Goal: Task Accomplishment & Management: Manage account settings

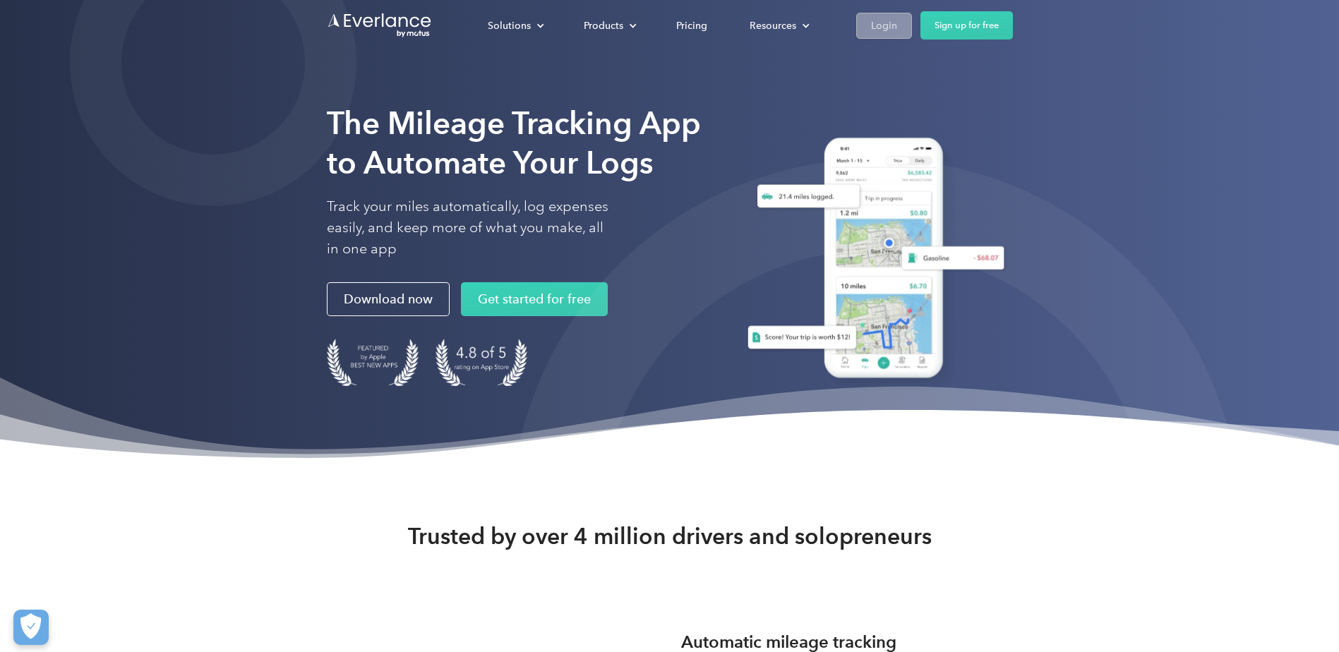
click at [873, 21] on div "Login" at bounding box center [884, 26] width 26 height 18
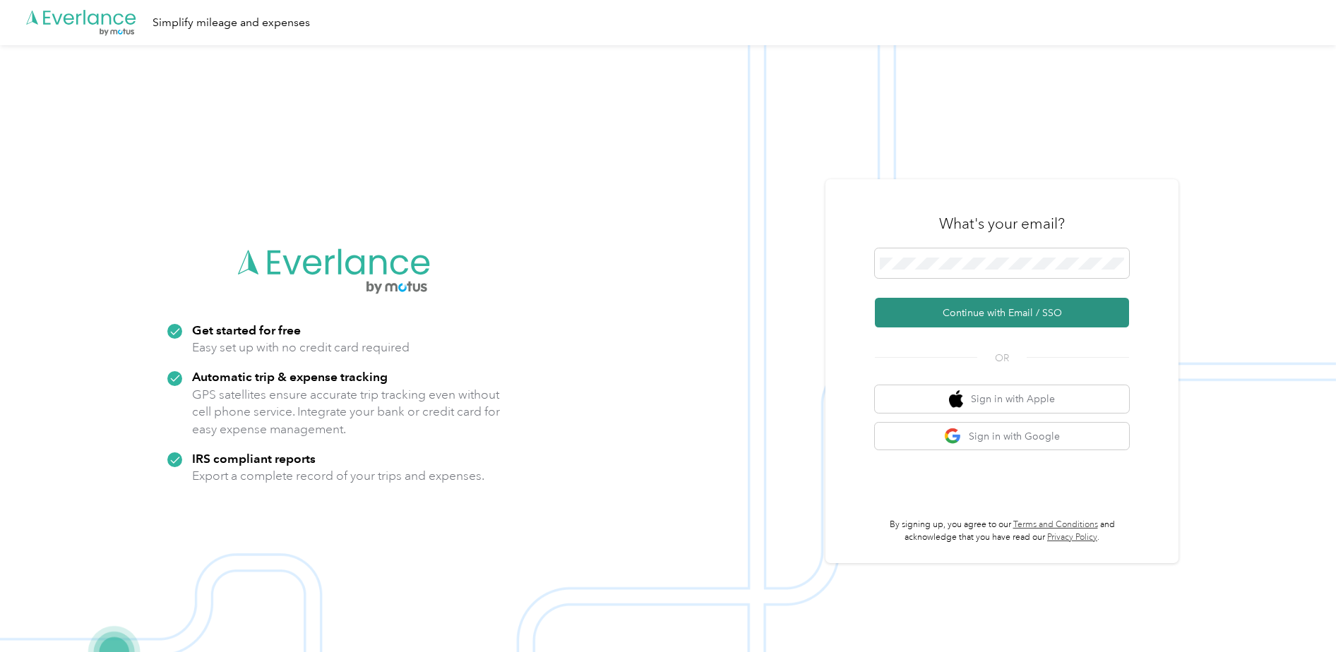
click at [932, 313] on button "Continue with Email / SSO" at bounding box center [1002, 313] width 254 height 30
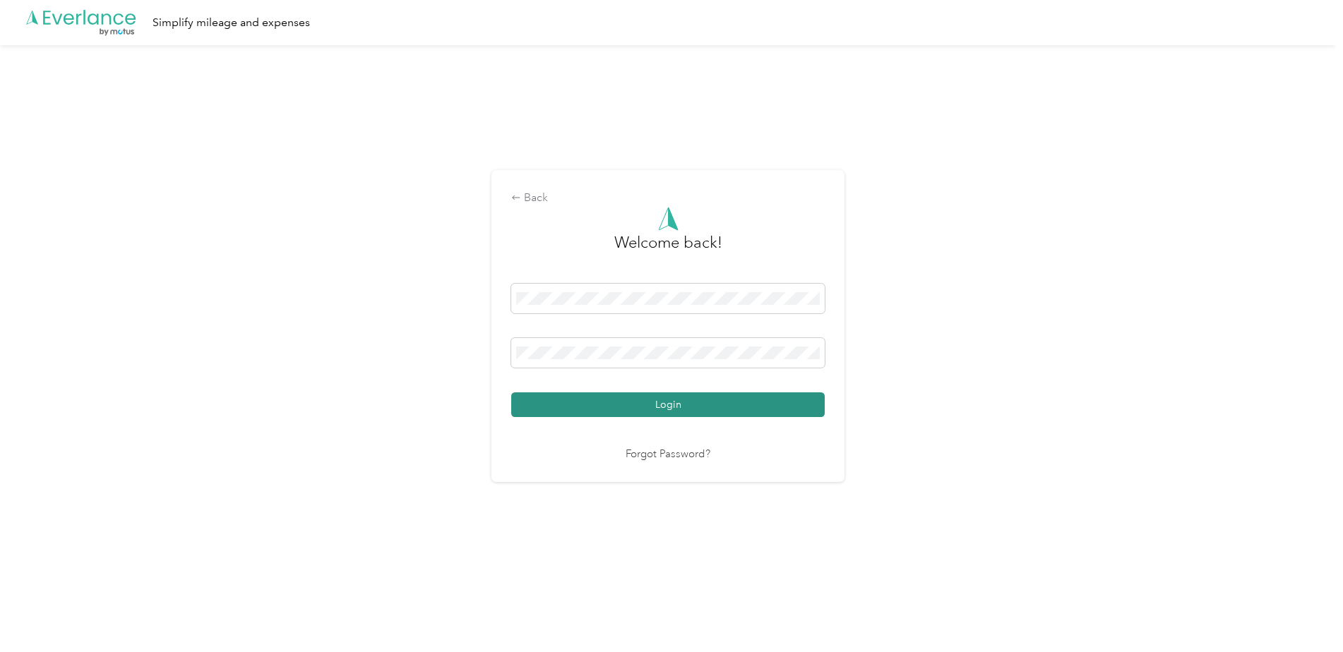
click at [621, 405] on button "Login" at bounding box center [667, 405] width 313 height 25
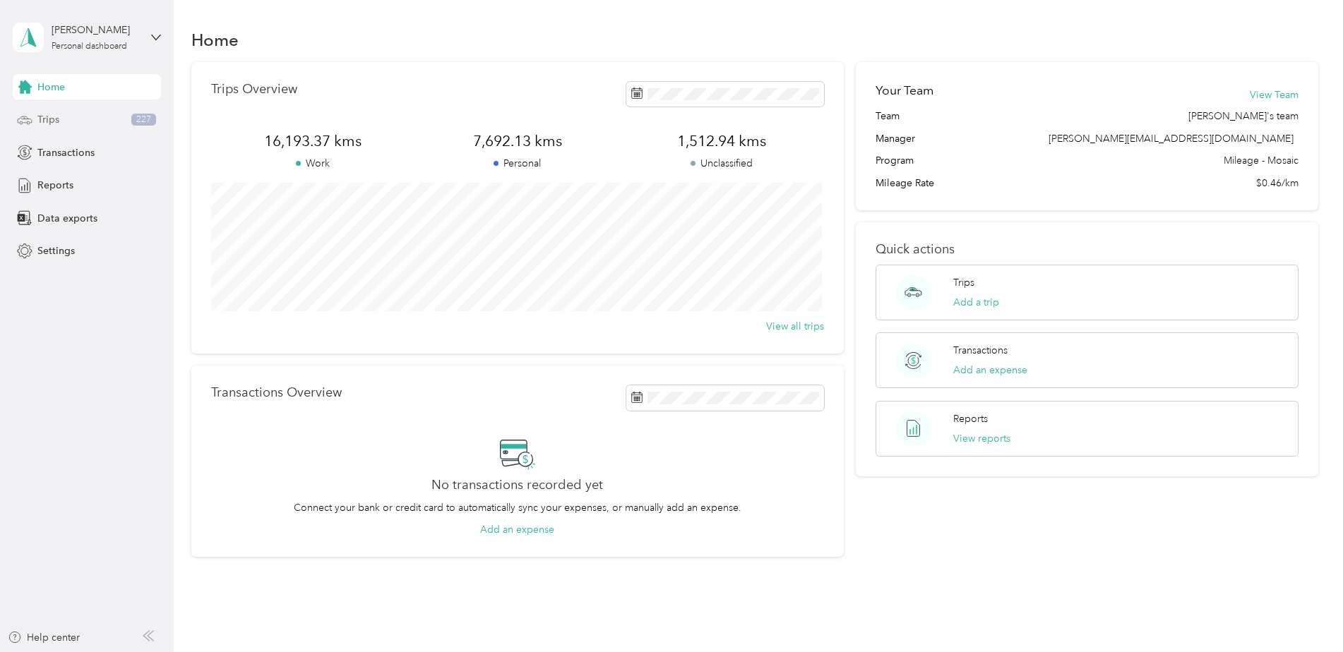
click at [46, 119] on span "Trips" at bounding box center [48, 119] width 22 height 15
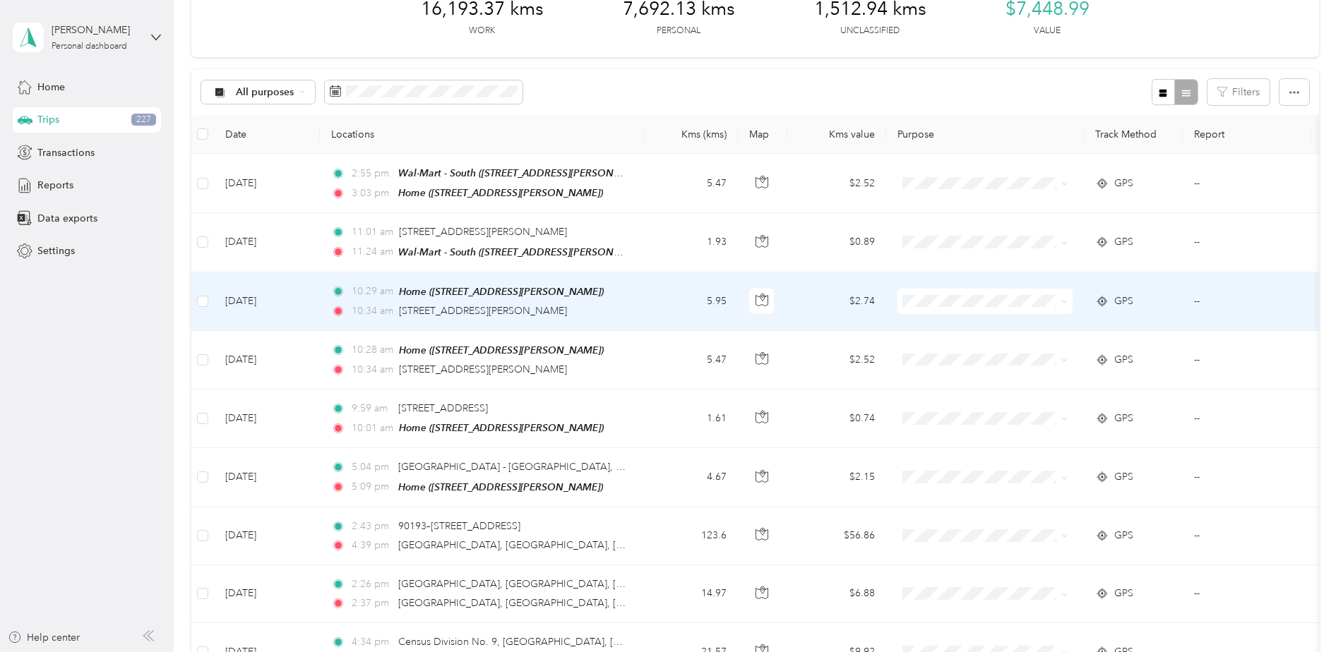
scroll to position [71, 0]
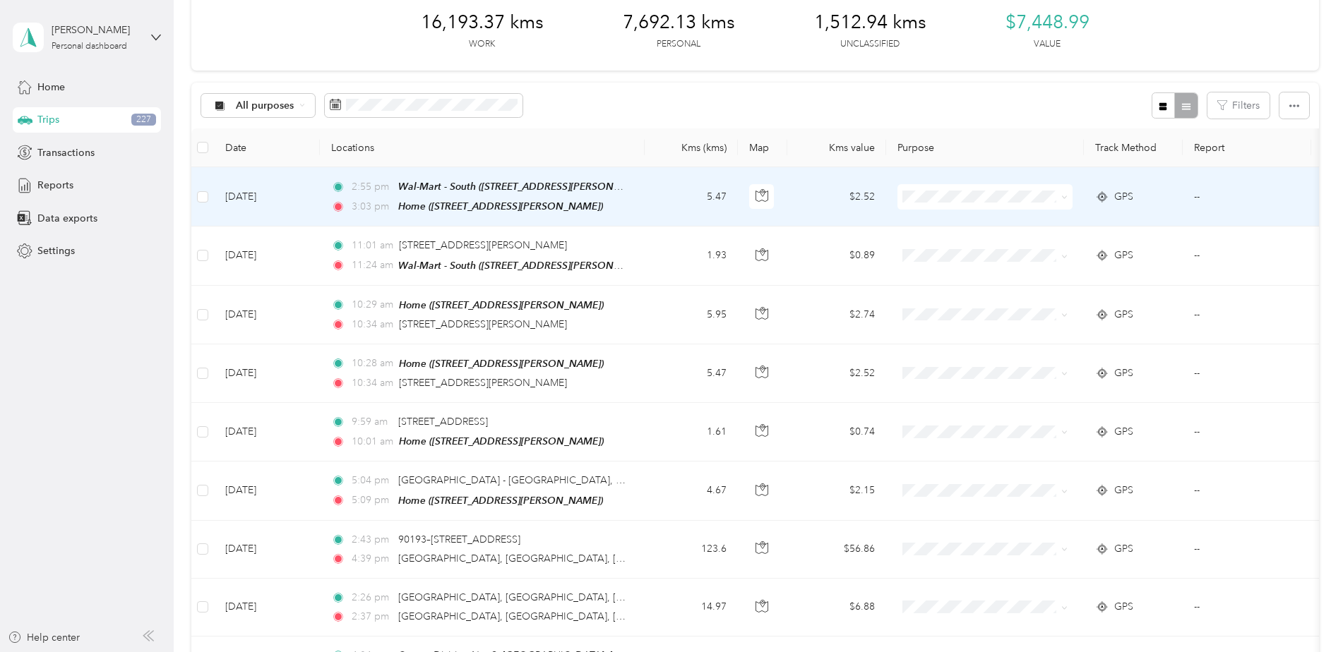
click at [536, 192] on div "Wal-Mart - South ([STREET_ADDRESS][PERSON_NAME])" at bounding box center [512, 187] width 229 height 16
click at [615, 203] on div "3:03 pm Home ([STREET_ADDRESS][PERSON_NAME])" at bounding box center [479, 206] width 297 height 16
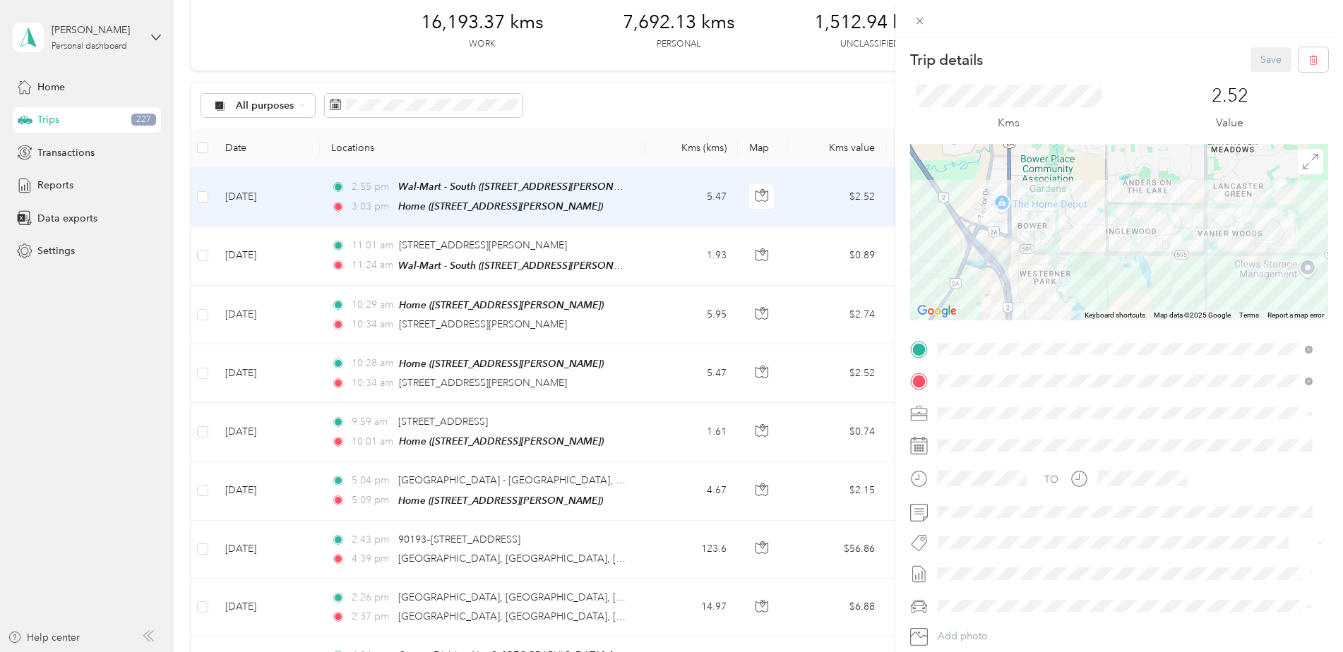
click at [978, 433] on span "[PERSON_NAME] [GEOGRAPHIC_DATA]" at bounding box center [1034, 438] width 183 height 12
click at [989, 594] on button "Wt Multi-studio Cost Capture" at bounding box center [1010, 596] width 134 height 18
click at [1261, 59] on button "Save" at bounding box center [1270, 59] width 41 height 25
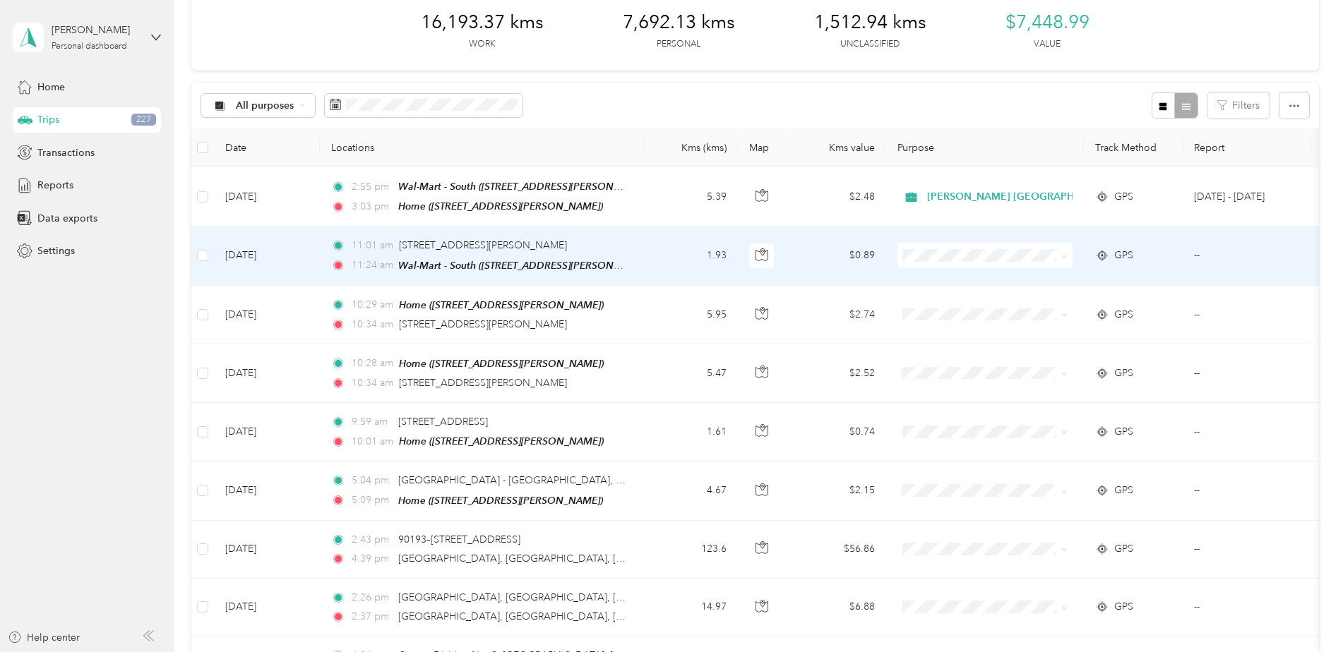
click at [659, 256] on td "1.93" at bounding box center [691, 256] width 93 height 59
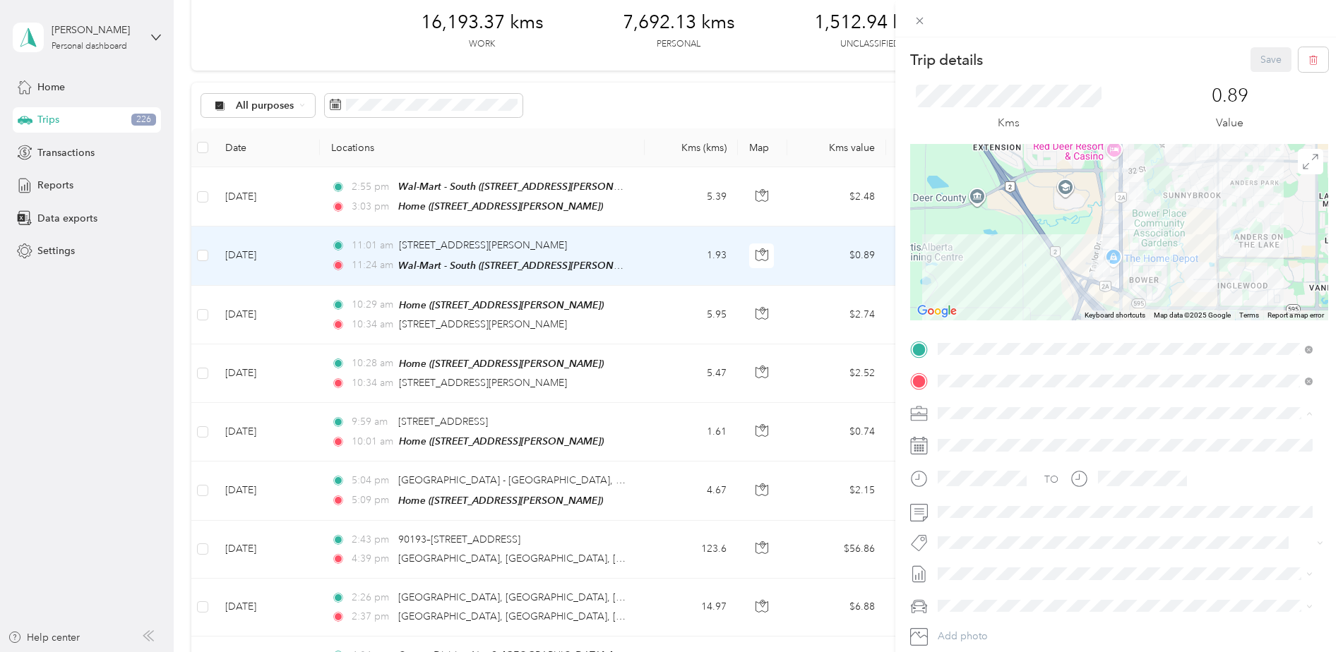
click at [985, 437] on div "[PERSON_NAME] [GEOGRAPHIC_DATA]" at bounding box center [1125, 438] width 365 height 15
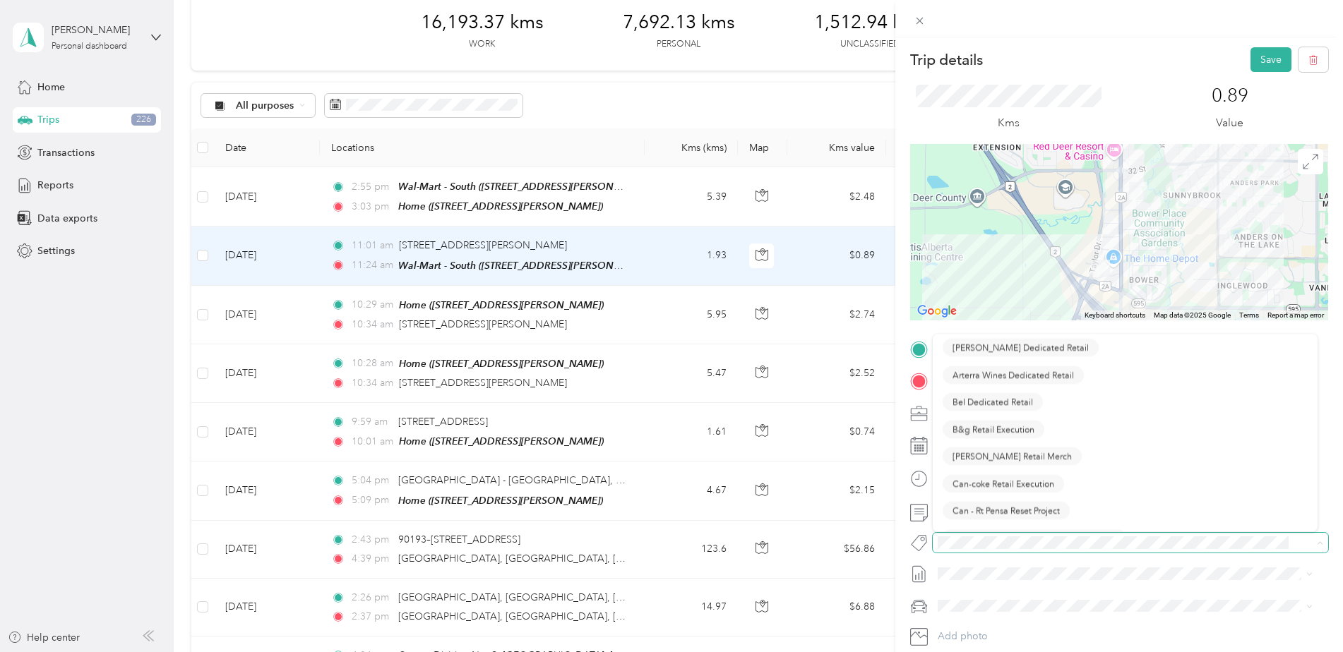
click at [954, 548] on span at bounding box center [1118, 543] width 371 height 15
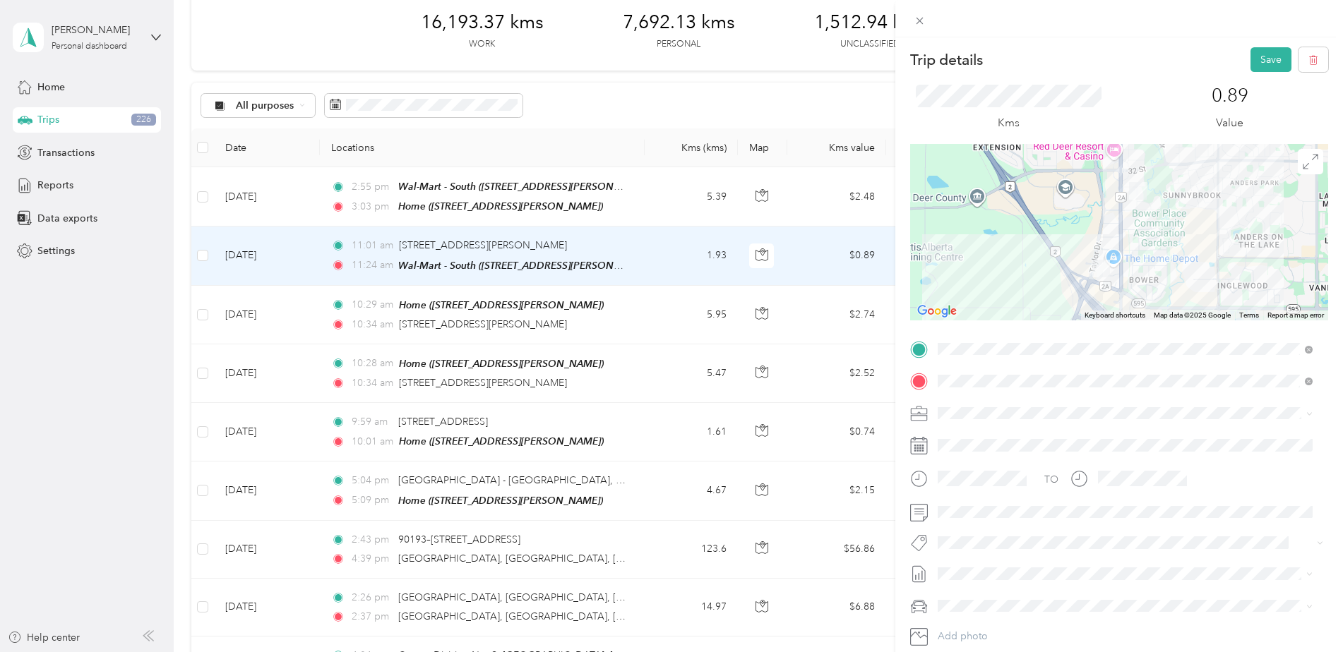
click at [1009, 652] on div "Trip details Save This trip cannot be edited because it is either under review,…" at bounding box center [668, 652] width 1336 height 0
click at [1264, 66] on button "Save" at bounding box center [1270, 59] width 41 height 25
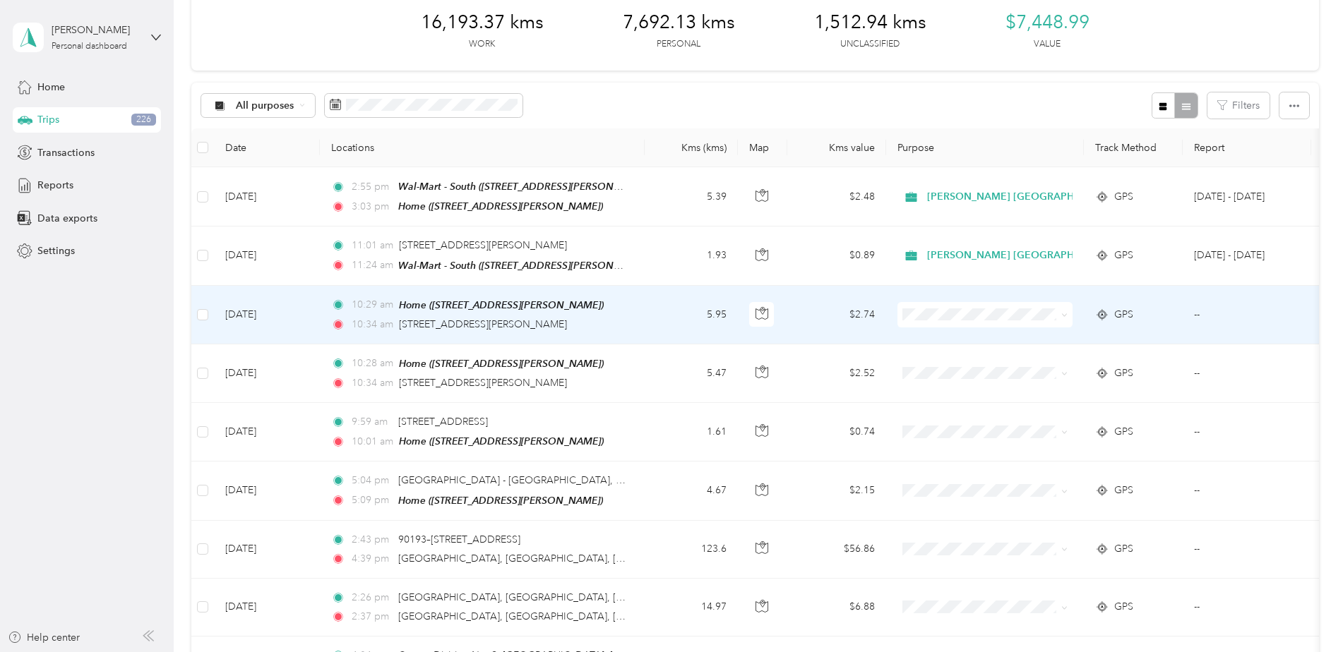
click at [665, 321] on td "5.95" at bounding box center [691, 315] width 93 height 59
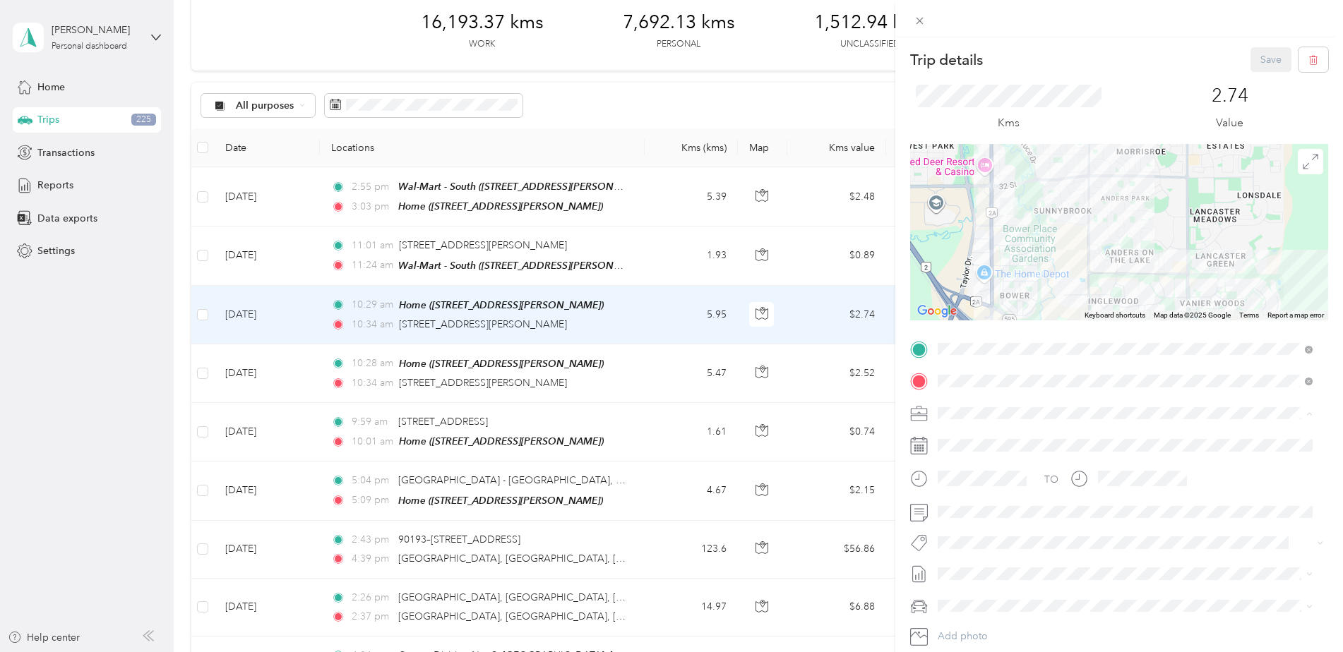
click at [967, 432] on span "[PERSON_NAME] [GEOGRAPHIC_DATA]" at bounding box center [1034, 438] width 183 height 12
click at [996, 455] on span "Rt - Blitz/projects" at bounding box center [985, 456] width 66 height 13
click at [1250, 54] on button "Save" at bounding box center [1270, 59] width 41 height 25
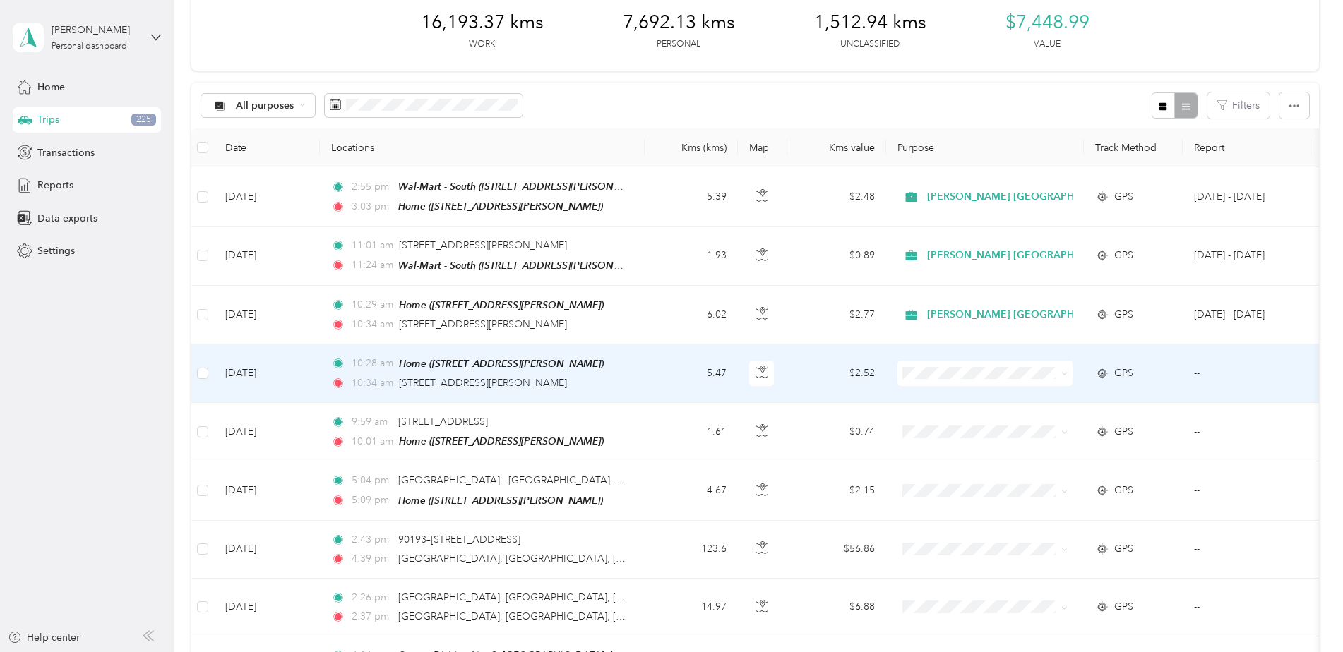
click at [657, 376] on td "5.47" at bounding box center [691, 374] width 93 height 59
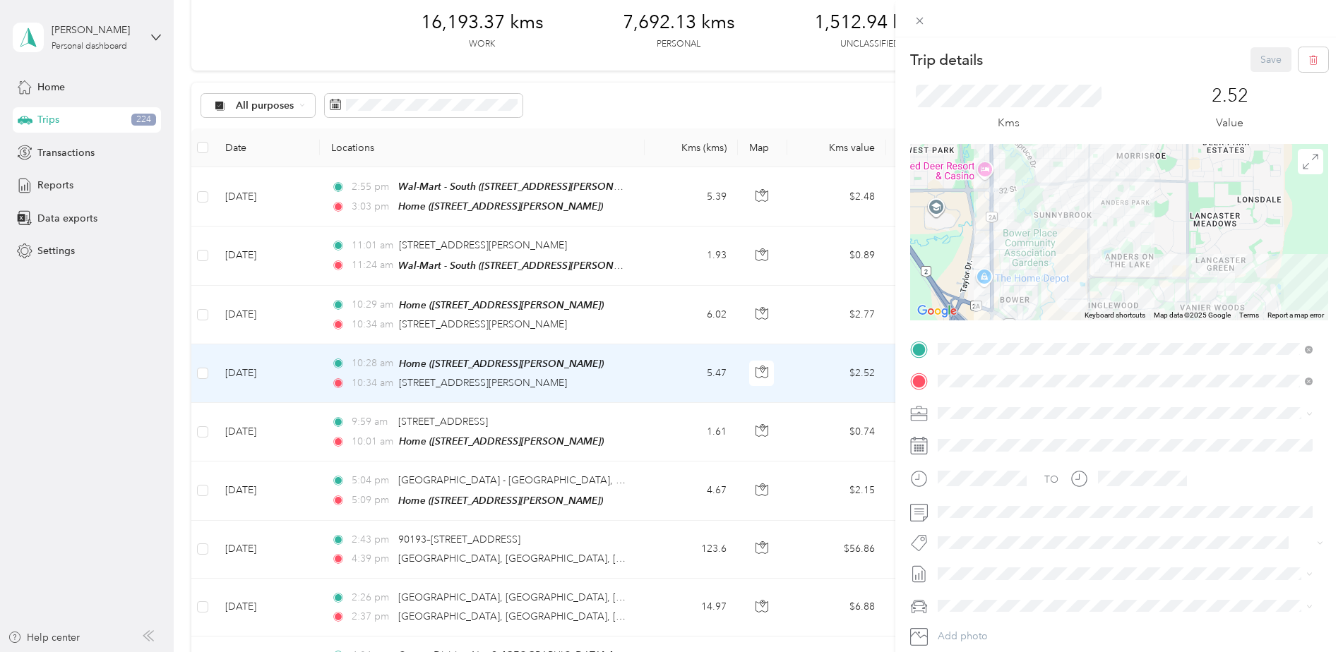
click at [971, 435] on span "[PERSON_NAME] [GEOGRAPHIC_DATA]" at bounding box center [1034, 434] width 183 height 12
click at [1001, 455] on span "Rt - Blitz/projects" at bounding box center [985, 456] width 66 height 13
click at [1250, 57] on button "Save" at bounding box center [1270, 59] width 41 height 25
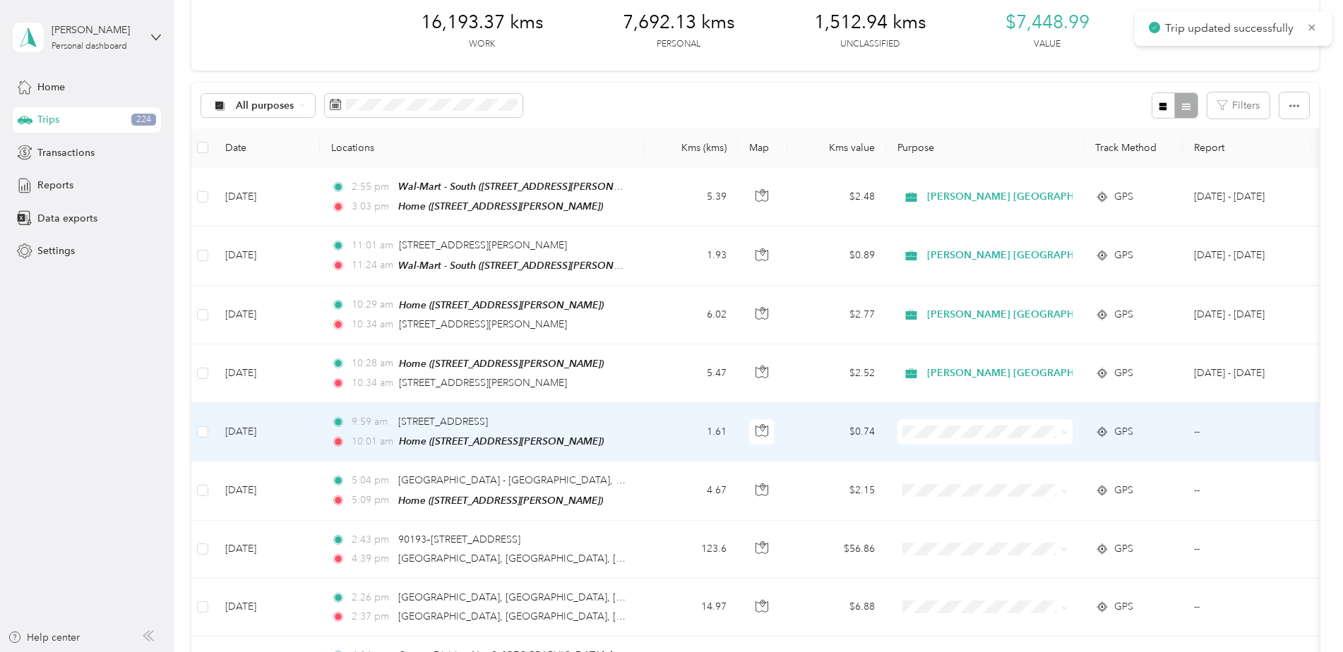
click at [636, 428] on td "9:59 am [STREET_ADDRESS] 10:01 am Home ([STREET_ADDRESS][PERSON_NAME])" at bounding box center [482, 432] width 325 height 59
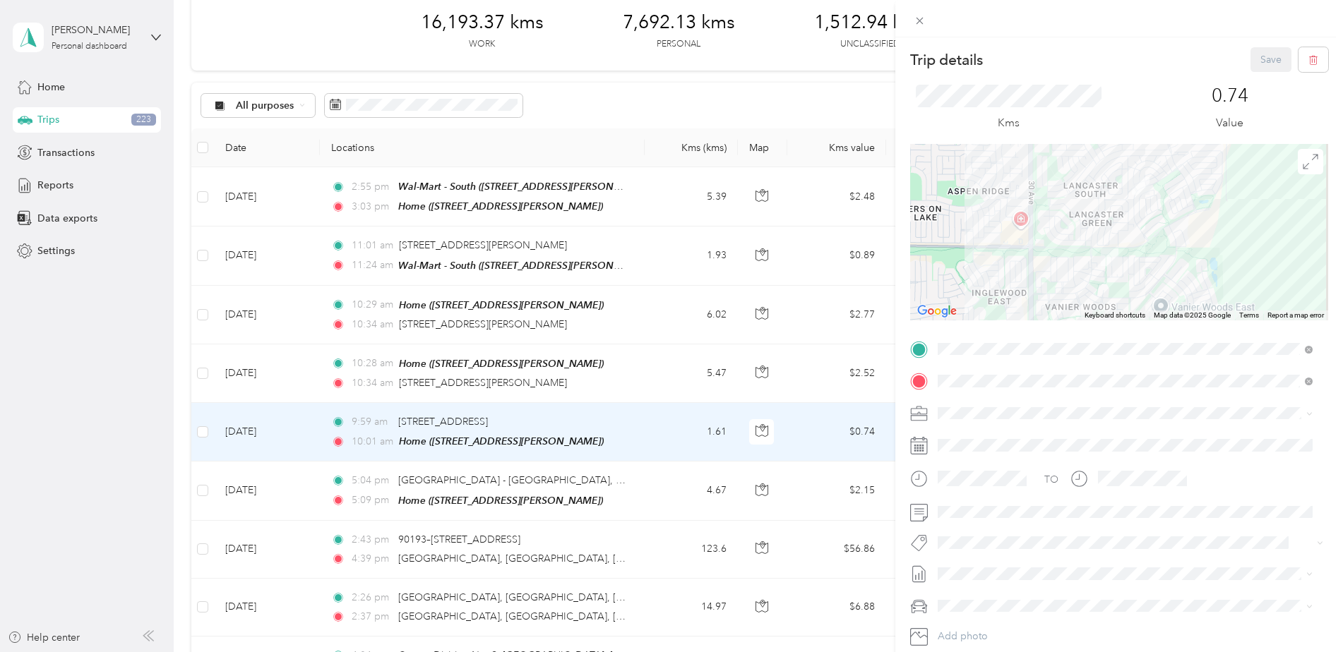
click at [954, 467] on li "Personal" at bounding box center [1125, 455] width 385 height 25
click at [1250, 60] on button "Save" at bounding box center [1270, 59] width 41 height 25
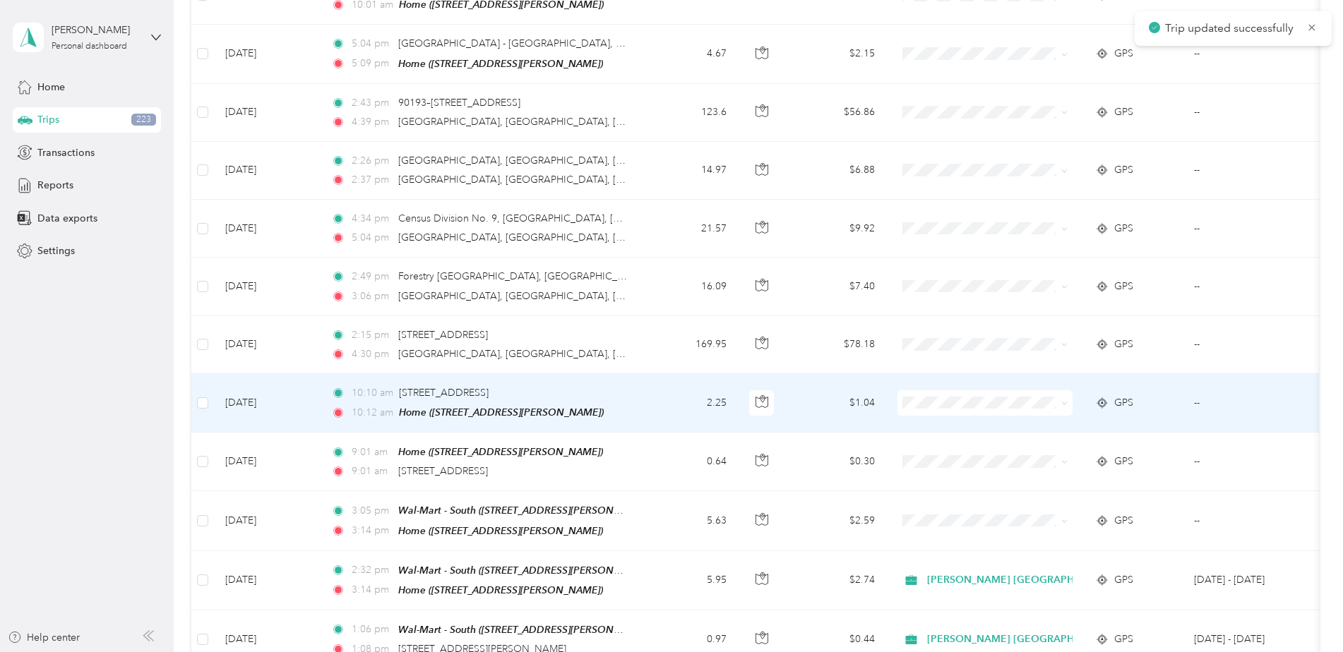
scroll to position [706, 0]
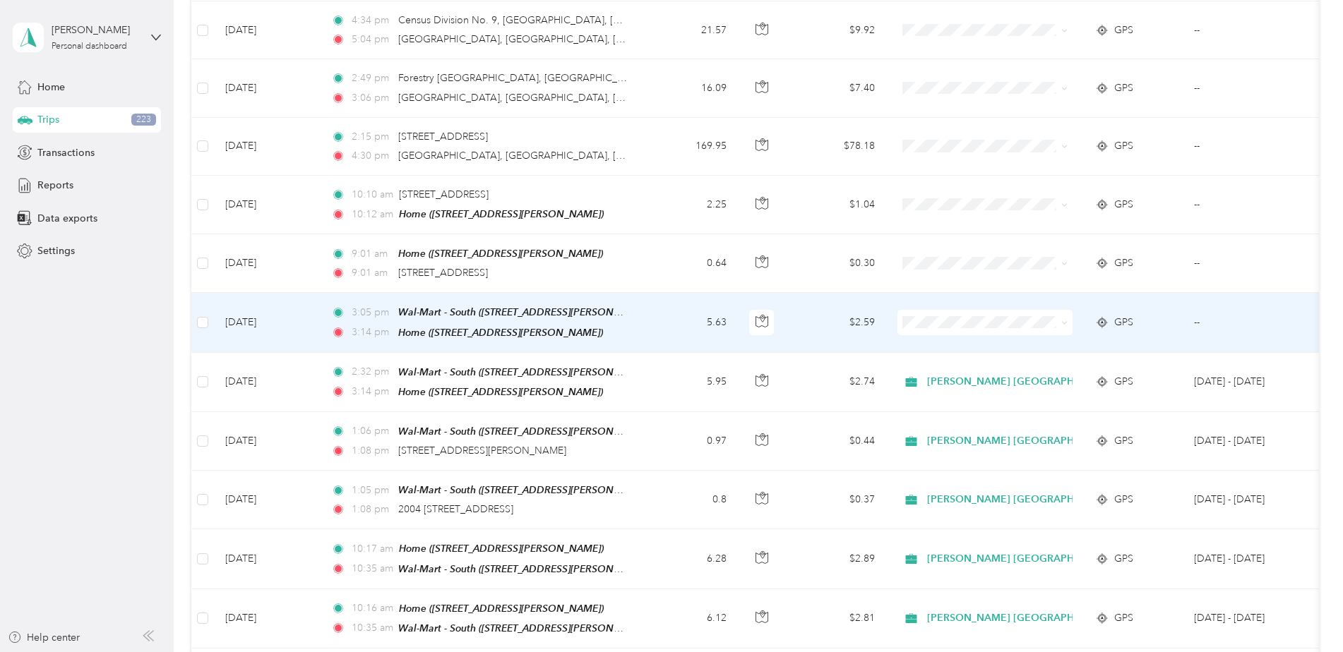
click at [626, 325] on div "3:14 pm Home ([STREET_ADDRESS][PERSON_NAME])" at bounding box center [479, 333] width 297 height 16
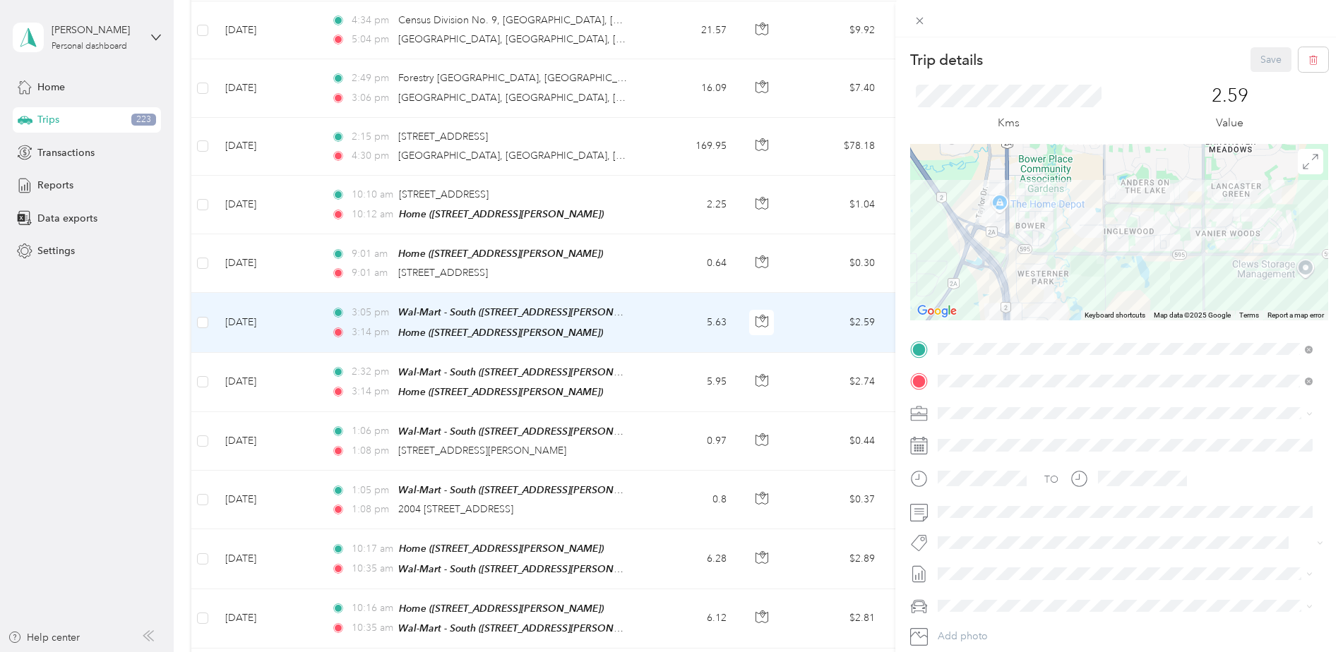
click at [977, 435] on span "[PERSON_NAME] [GEOGRAPHIC_DATA]" at bounding box center [1034, 434] width 183 height 12
click at [1035, 652] on div "Trip details Save This trip cannot be edited because it is either under review,…" at bounding box center [668, 652] width 1336 height 0
click at [1256, 63] on button "Save" at bounding box center [1270, 59] width 41 height 25
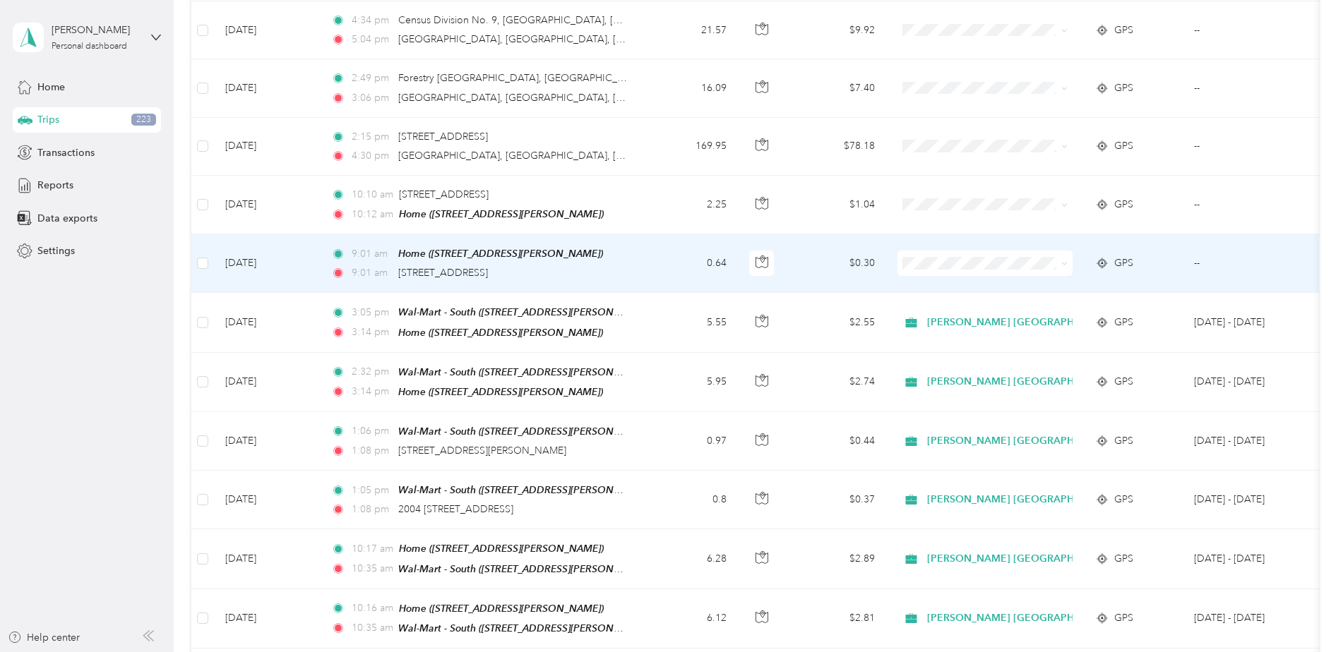
click at [813, 262] on td "$0.30" at bounding box center [836, 263] width 99 height 59
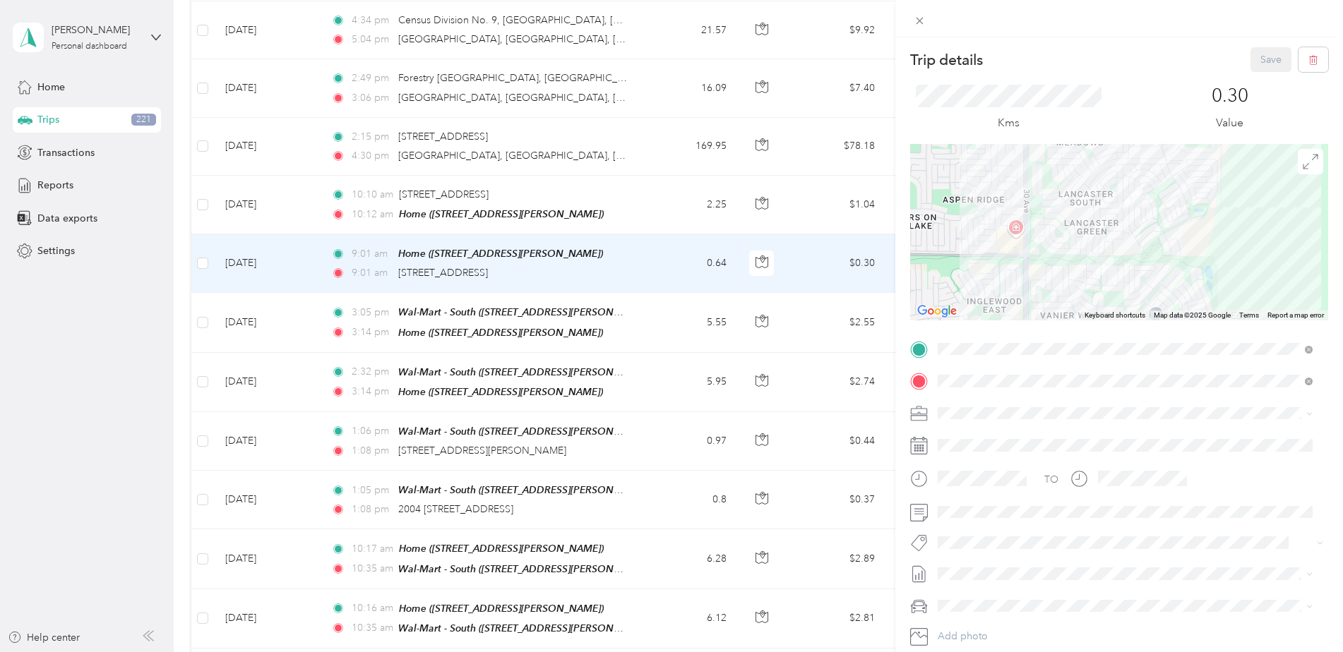
click at [961, 652] on div "Trip details Save This trip cannot be edited because it is either under review,…" at bounding box center [668, 652] width 1336 height 0
click at [959, 461] on div "Personal" at bounding box center [1125, 458] width 365 height 15
click at [1258, 64] on button "Save" at bounding box center [1270, 59] width 41 height 25
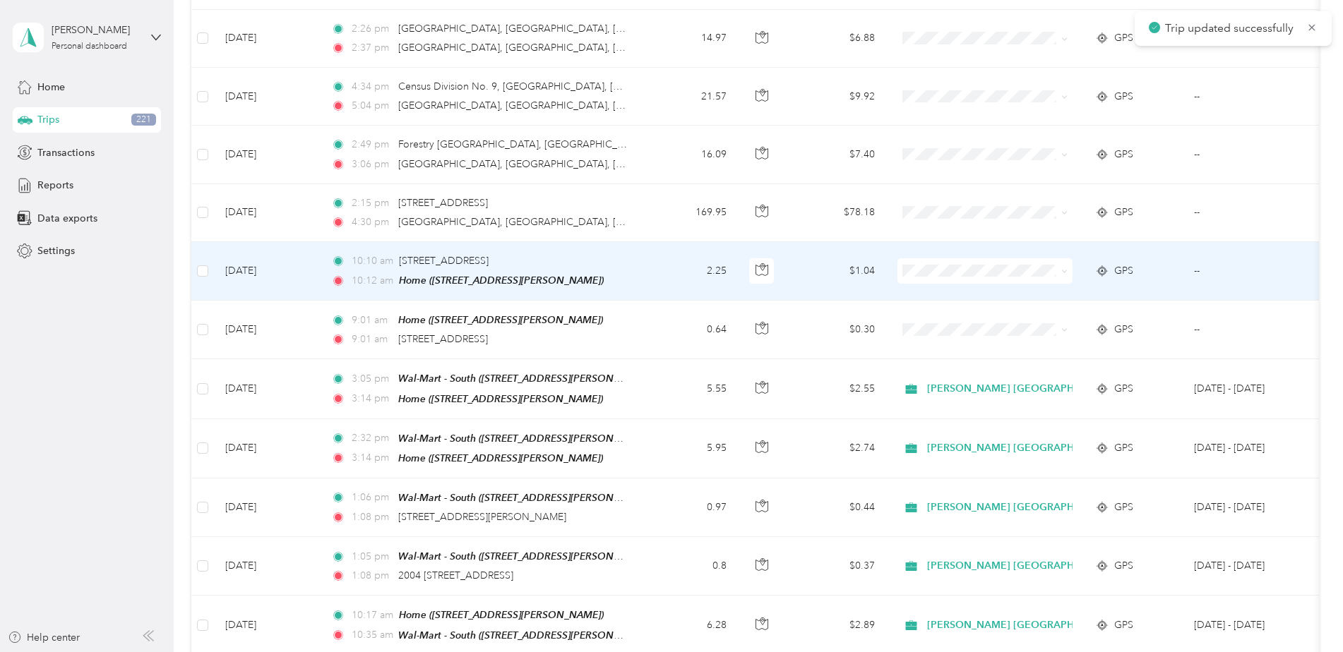
scroll to position [424, 0]
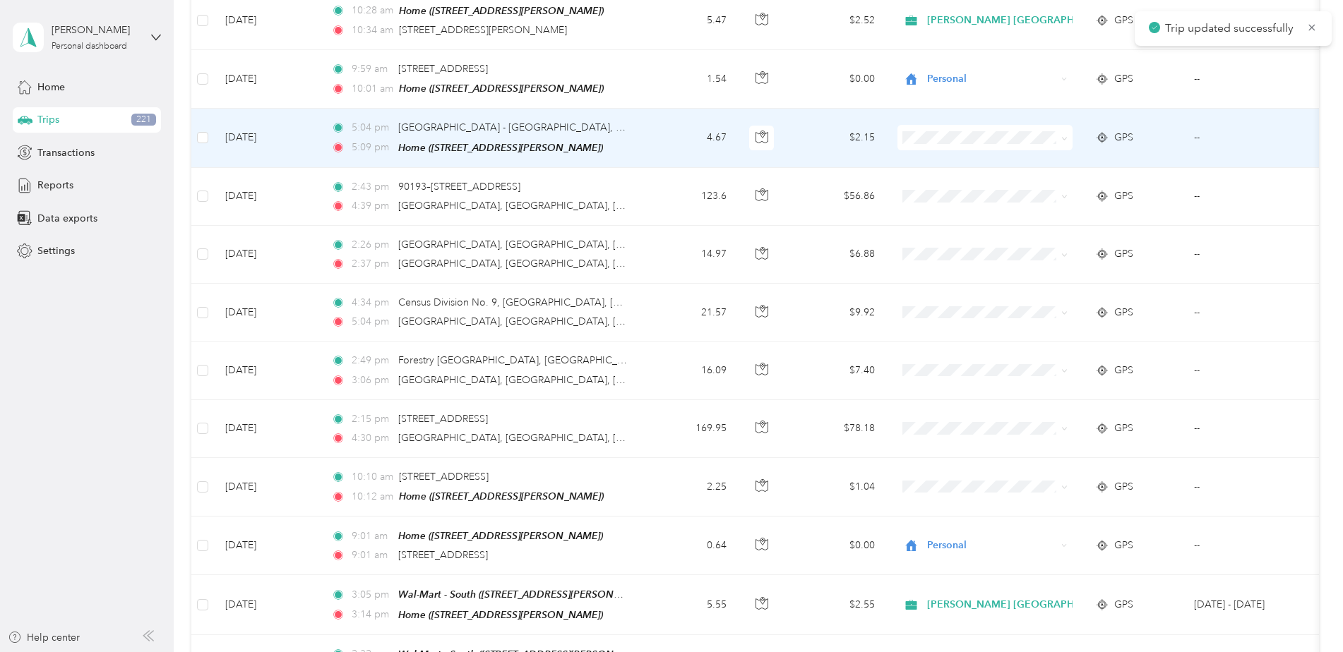
click at [667, 140] on td "4.67" at bounding box center [691, 138] width 93 height 59
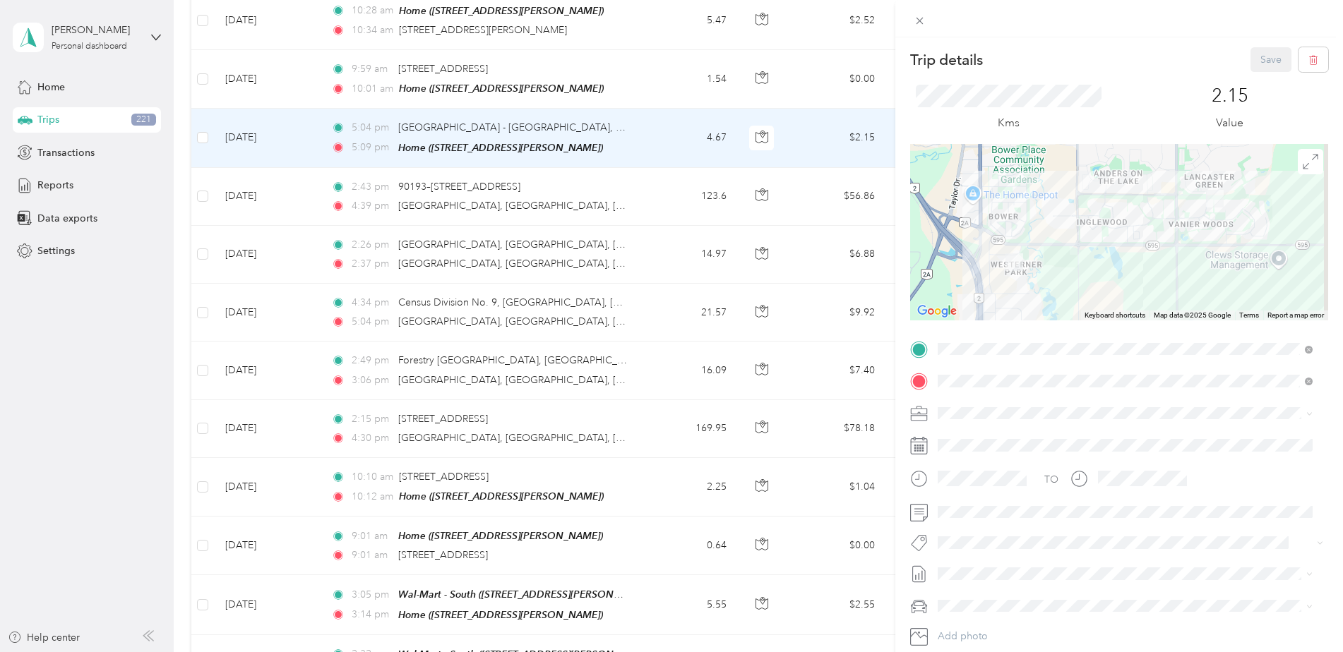
click at [955, 458] on span "Personal" at bounding box center [961, 456] width 37 height 12
click at [1264, 65] on button "Save" at bounding box center [1270, 59] width 41 height 25
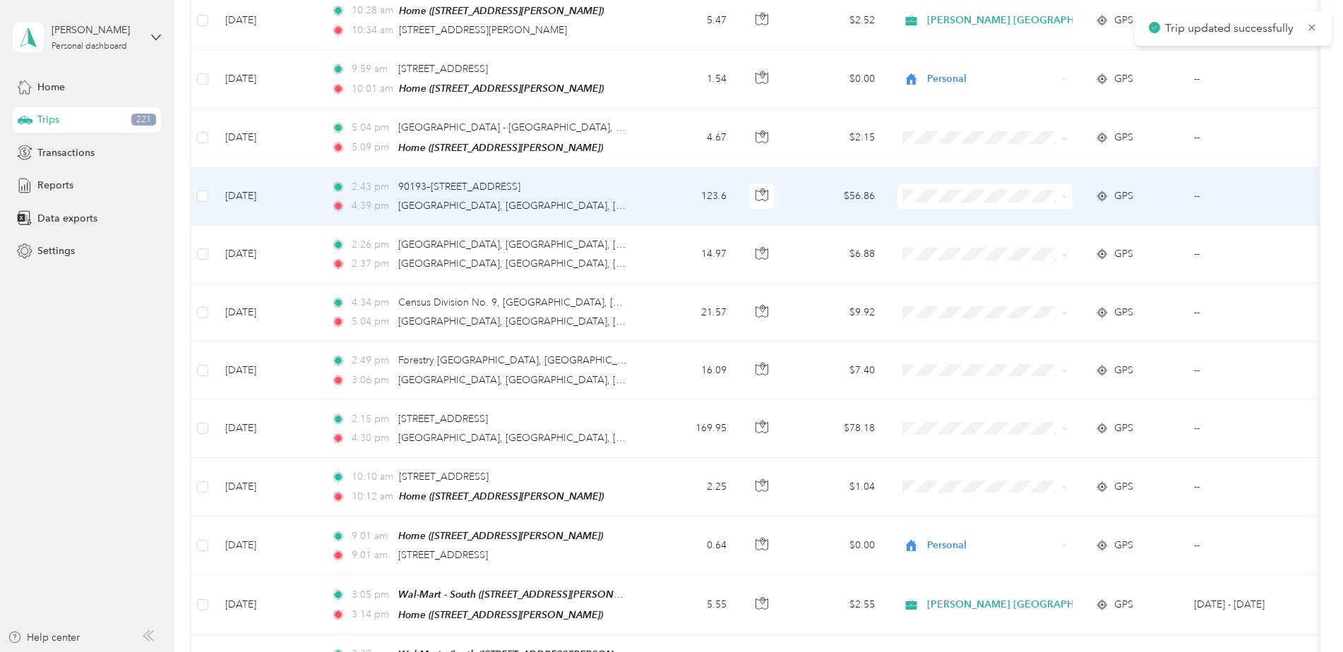
click at [808, 187] on td "$56.86" at bounding box center [836, 197] width 99 height 58
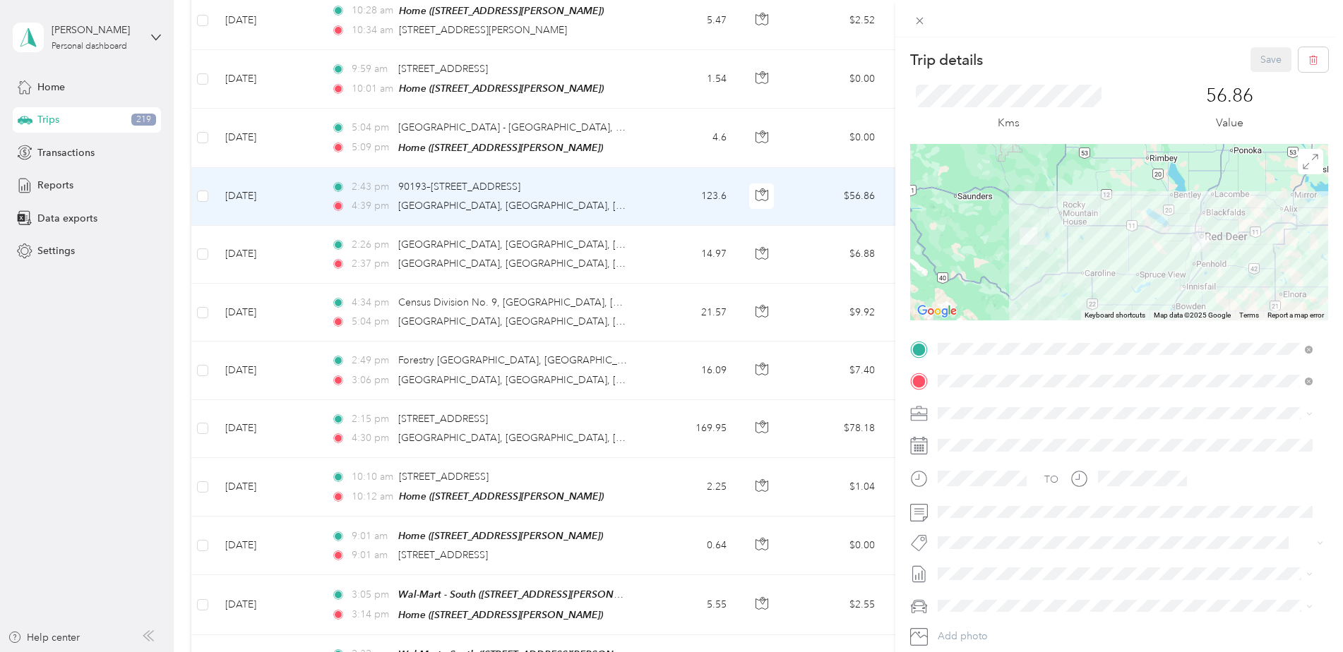
click at [971, 460] on span "Personal" at bounding box center [961, 461] width 37 height 12
click at [1259, 58] on button "Save" at bounding box center [1270, 59] width 41 height 25
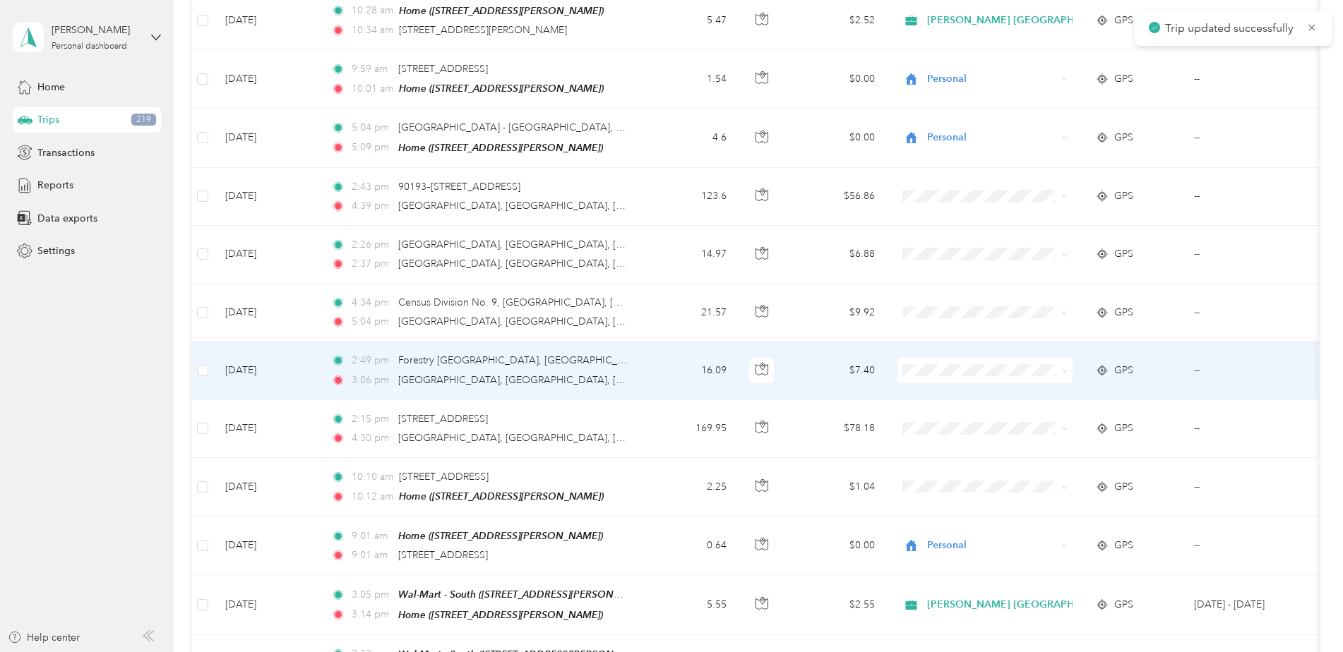
click at [800, 364] on td "$7.40" at bounding box center [836, 371] width 99 height 58
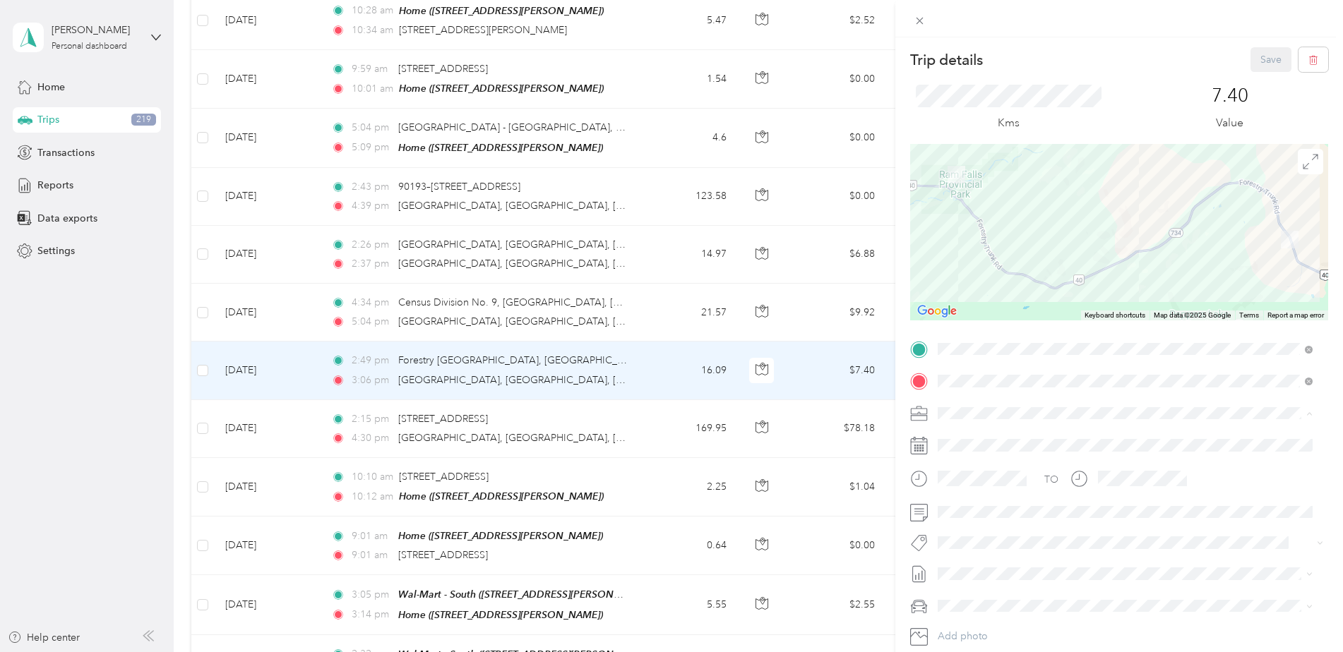
click at [969, 459] on span "Personal" at bounding box center [961, 463] width 37 height 12
click at [1264, 52] on button "Save" at bounding box center [1270, 59] width 41 height 25
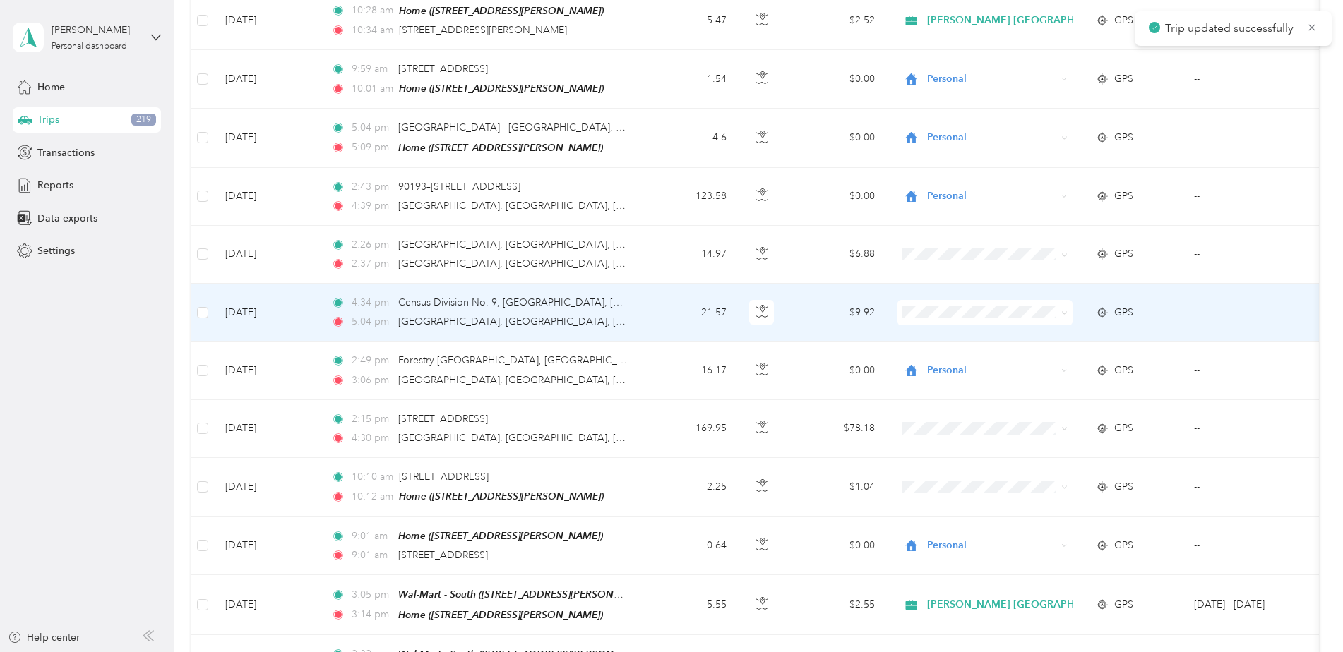
click at [818, 304] on td "$9.92" at bounding box center [836, 313] width 99 height 58
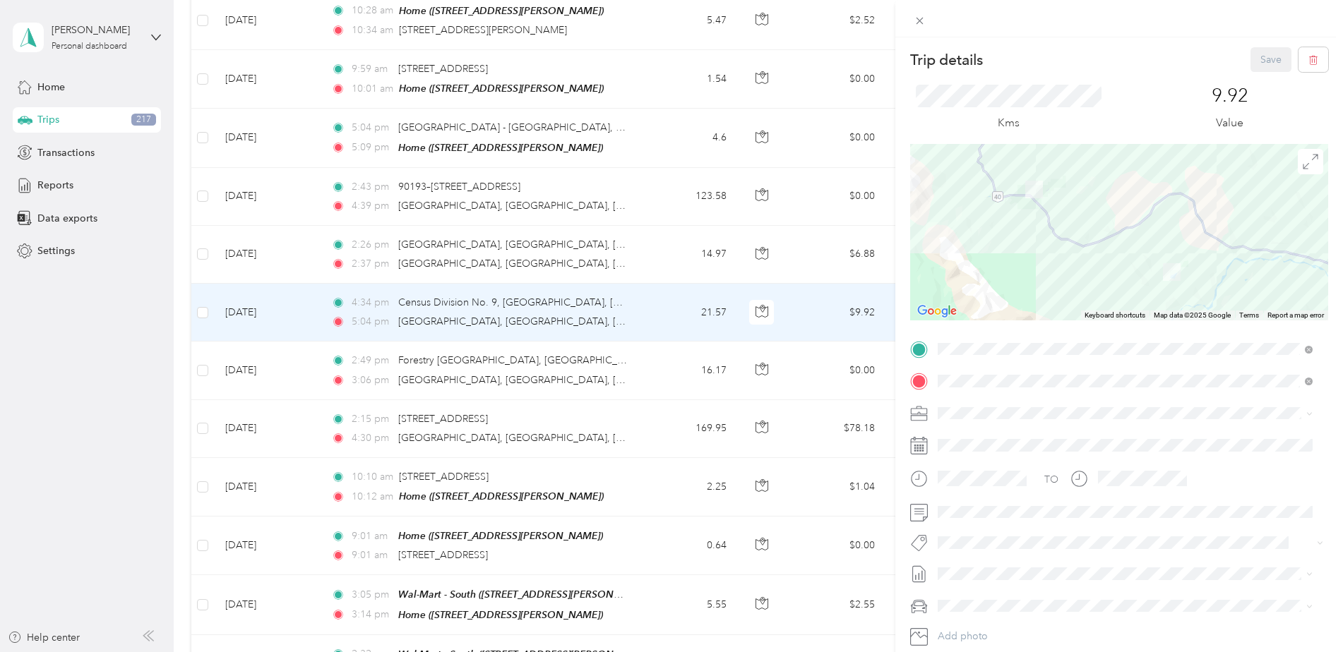
click at [976, 465] on li "Personal" at bounding box center [1125, 456] width 385 height 25
click at [1256, 56] on button "Save" at bounding box center [1270, 59] width 41 height 25
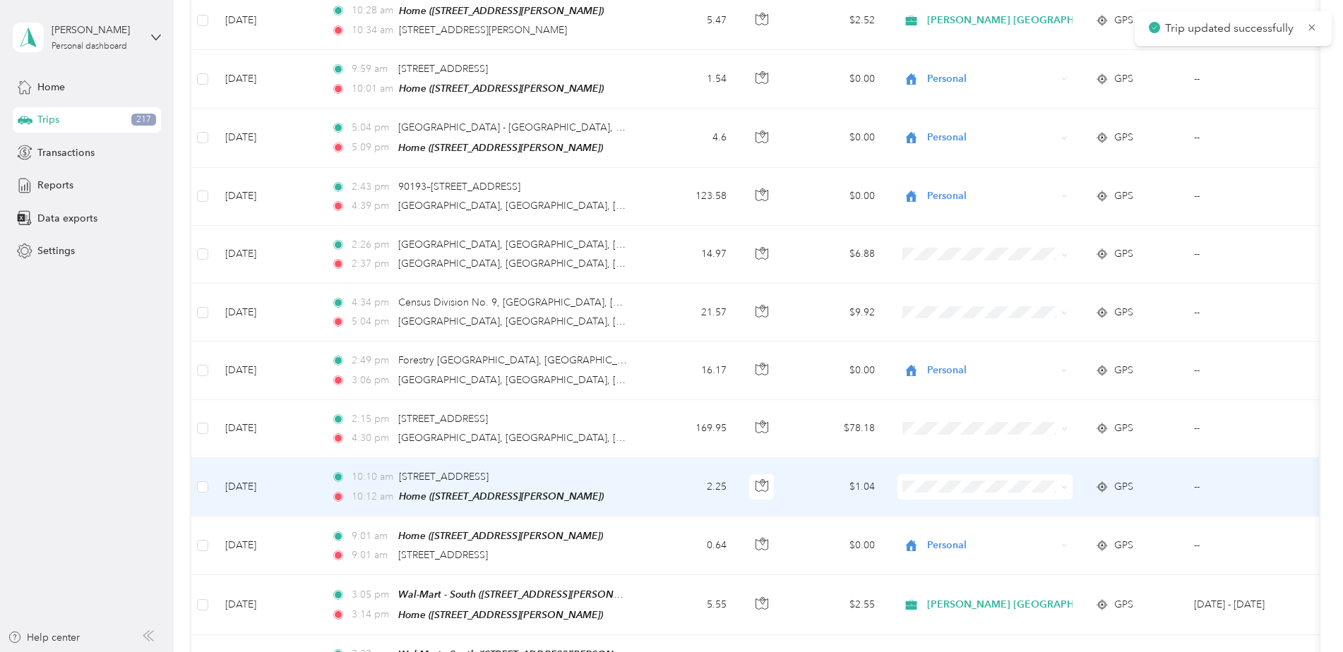
click at [797, 484] on td "$1.04" at bounding box center [836, 487] width 99 height 59
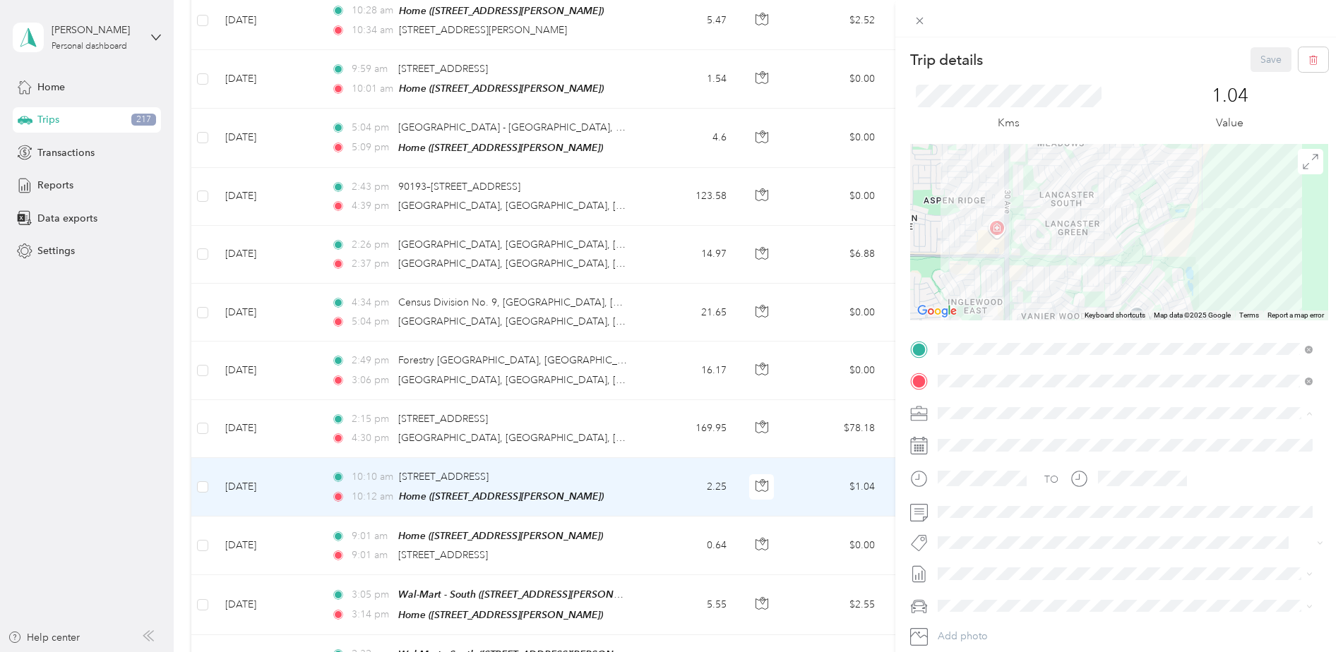
click at [964, 462] on li "Personal" at bounding box center [1125, 462] width 385 height 25
click at [1269, 59] on button "Save" at bounding box center [1270, 59] width 41 height 25
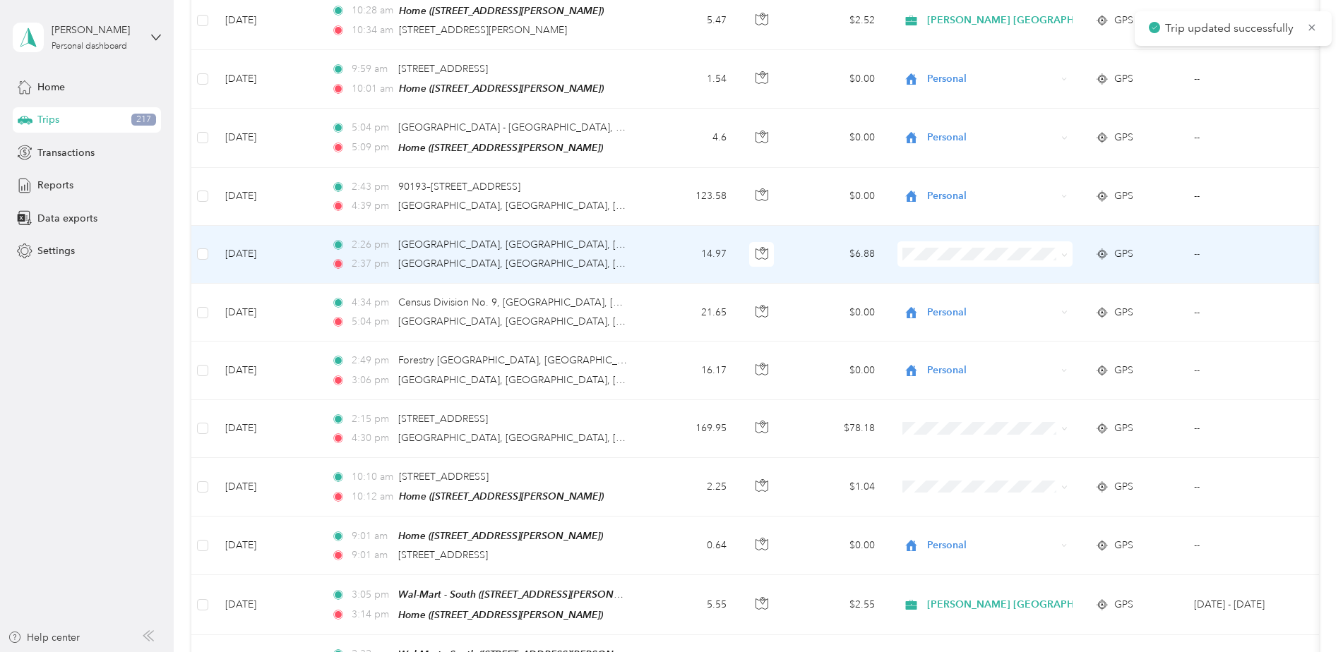
click at [806, 249] on td "$6.88" at bounding box center [836, 255] width 99 height 58
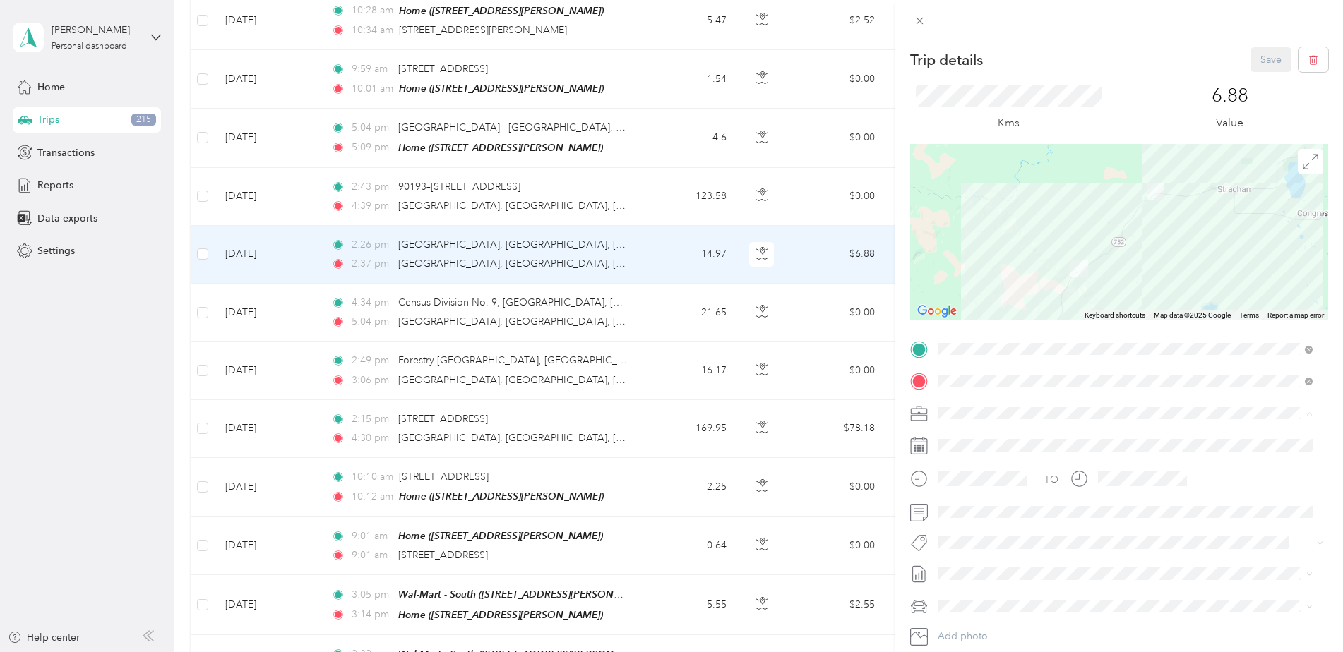
click at [969, 465] on li "Personal" at bounding box center [1125, 462] width 385 height 25
click at [1264, 59] on button "Save" at bounding box center [1270, 59] width 41 height 25
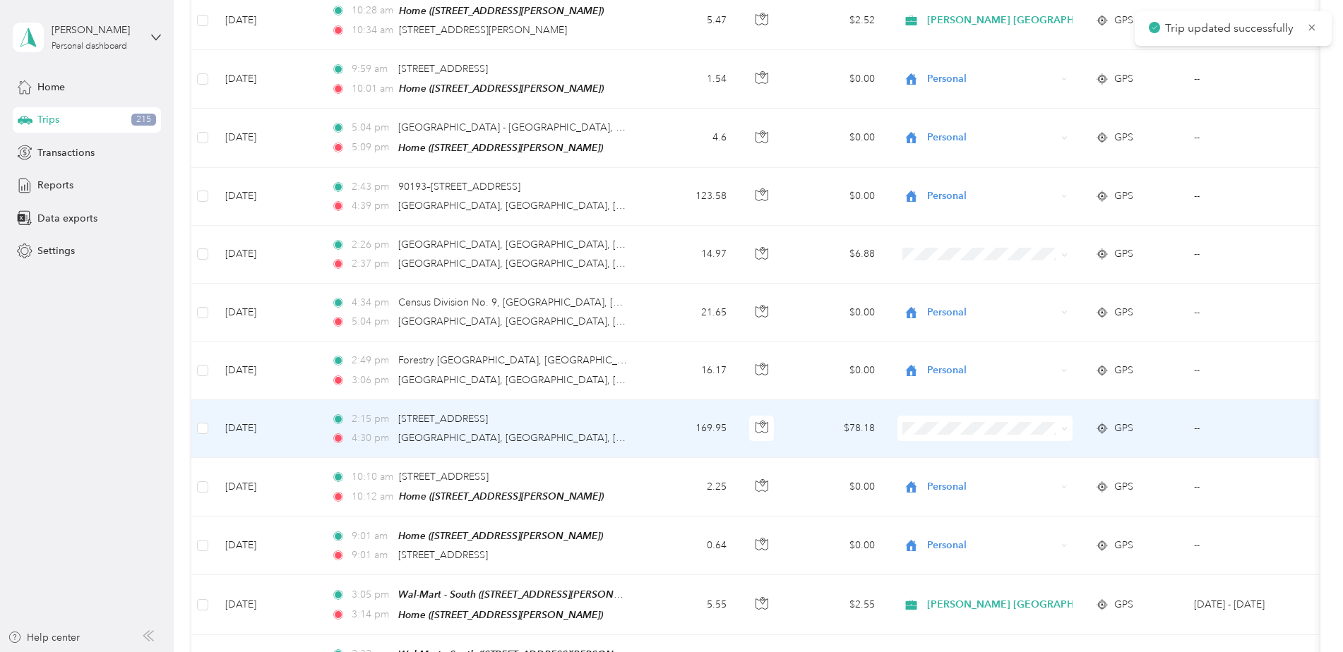
click at [797, 426] on td "$78.18" at bounding box center [836, 429] width 99 height 58
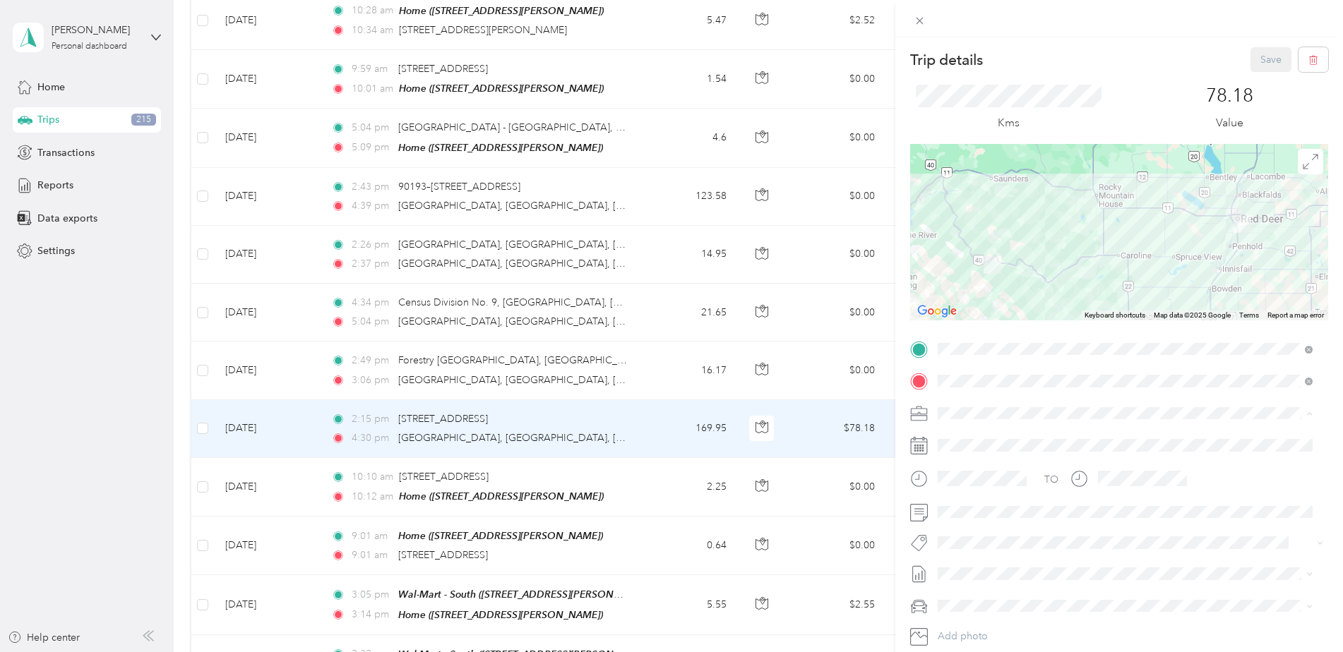
click at [954, 463] on li "Personal" at bounding box center [1125, 462] width 385 height 25
click at [1264, 56] on button "Save" at bounding box center [1270, 59] width 41 height 25
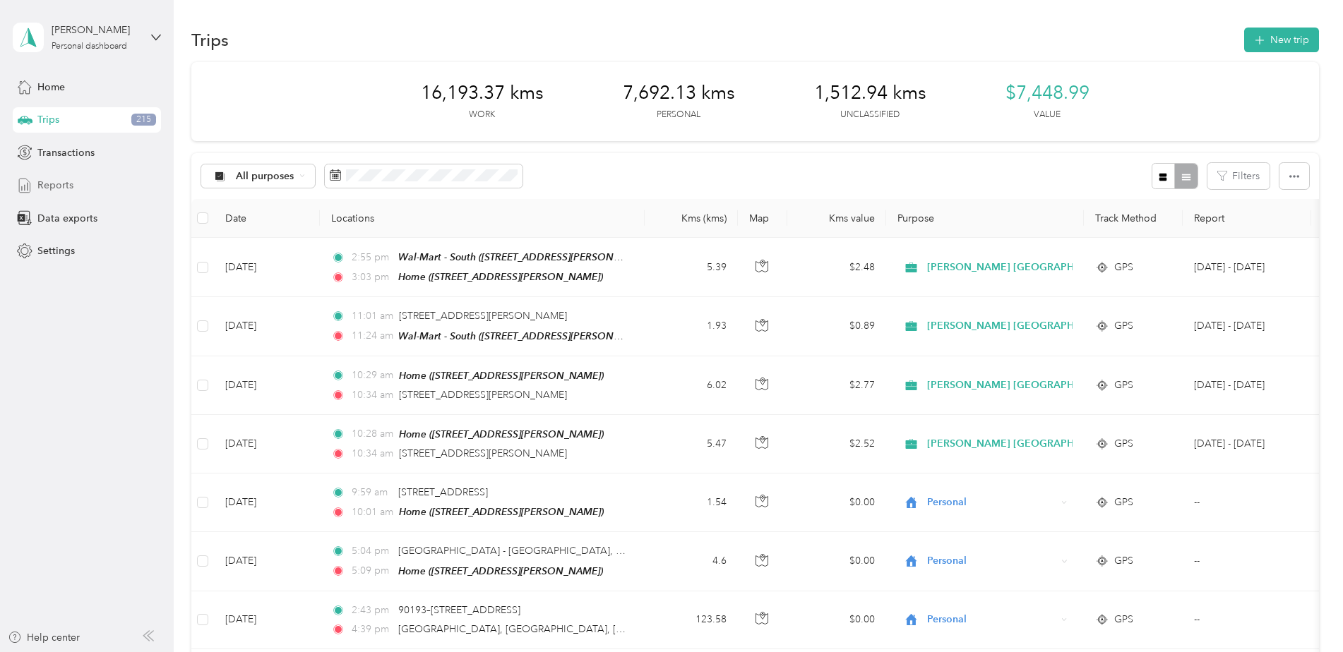
click at [51, 182] on span "Reports" at bounding box center [55, 185] width 36 height 15
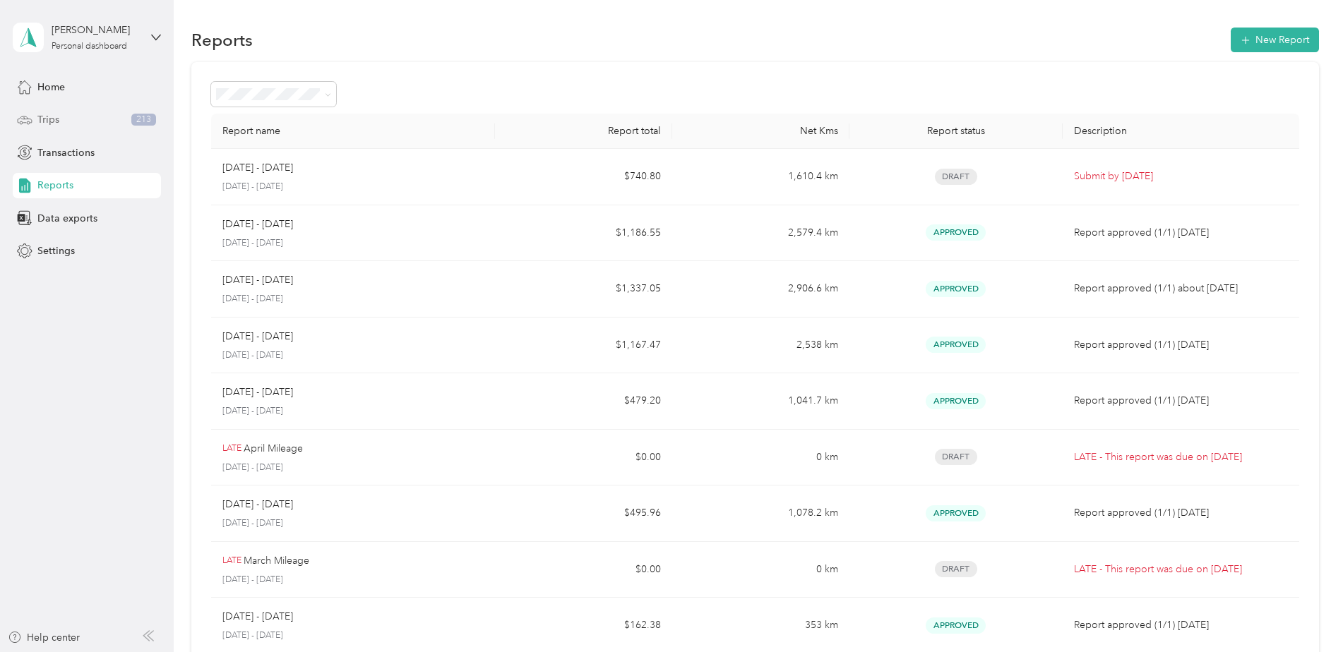
click at [44, 114] on span "Trips" at bounding box center [48, 119] width 22 height 15
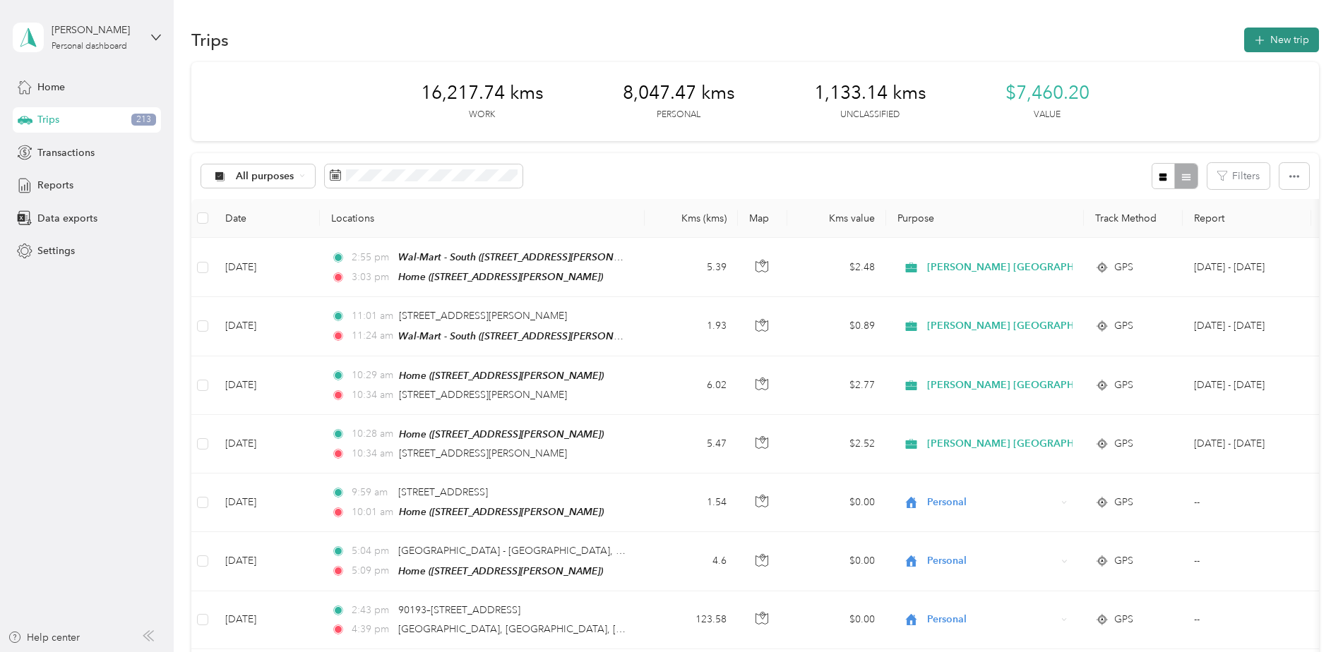
click at [1272, 42] on button "New trip" at bounding box center [1281, 40] width 75 height 25
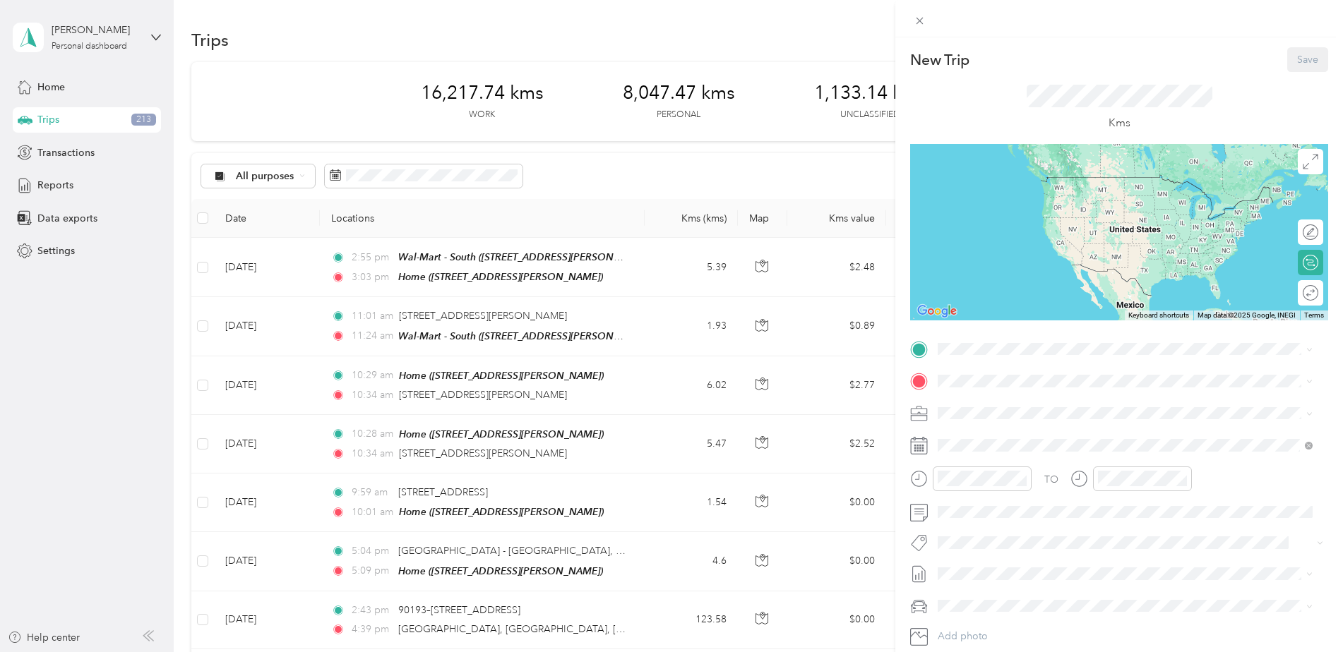
click at [364, 19] on div "New Trip Save This trip cannot be edited because it is either under review, app…" at bounding box center [671, 326] width 1343 height 652
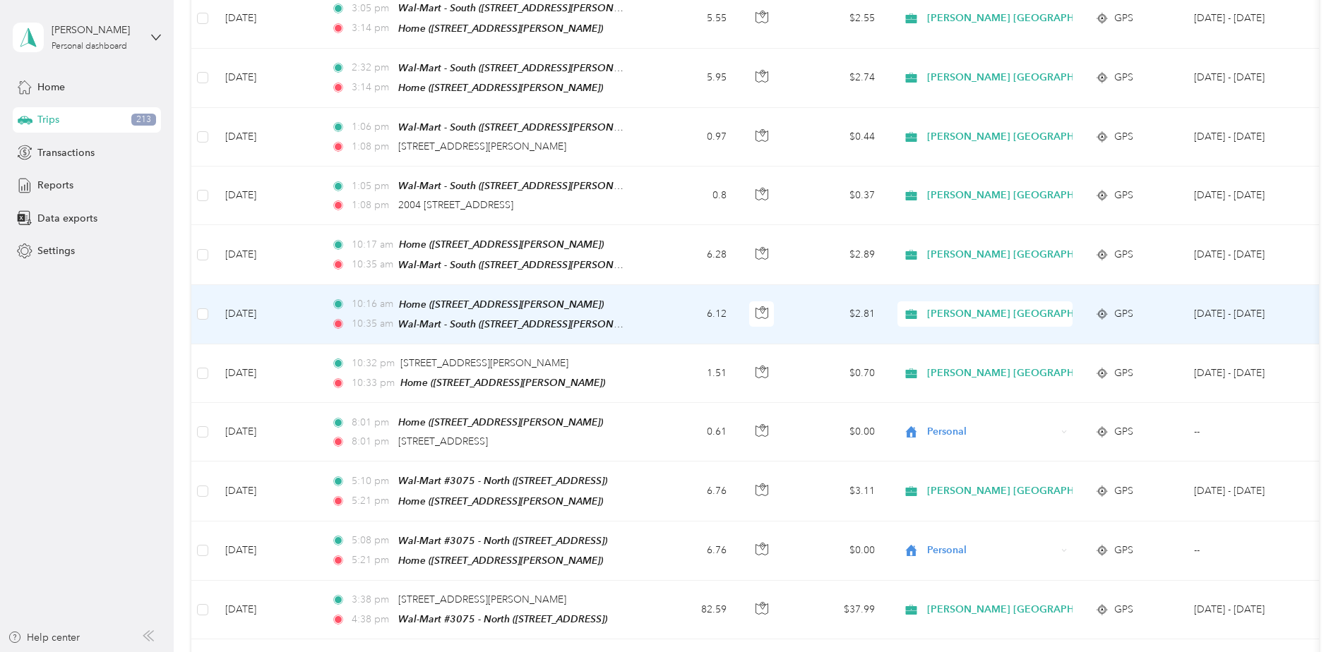
scroll to position [1293, 0]
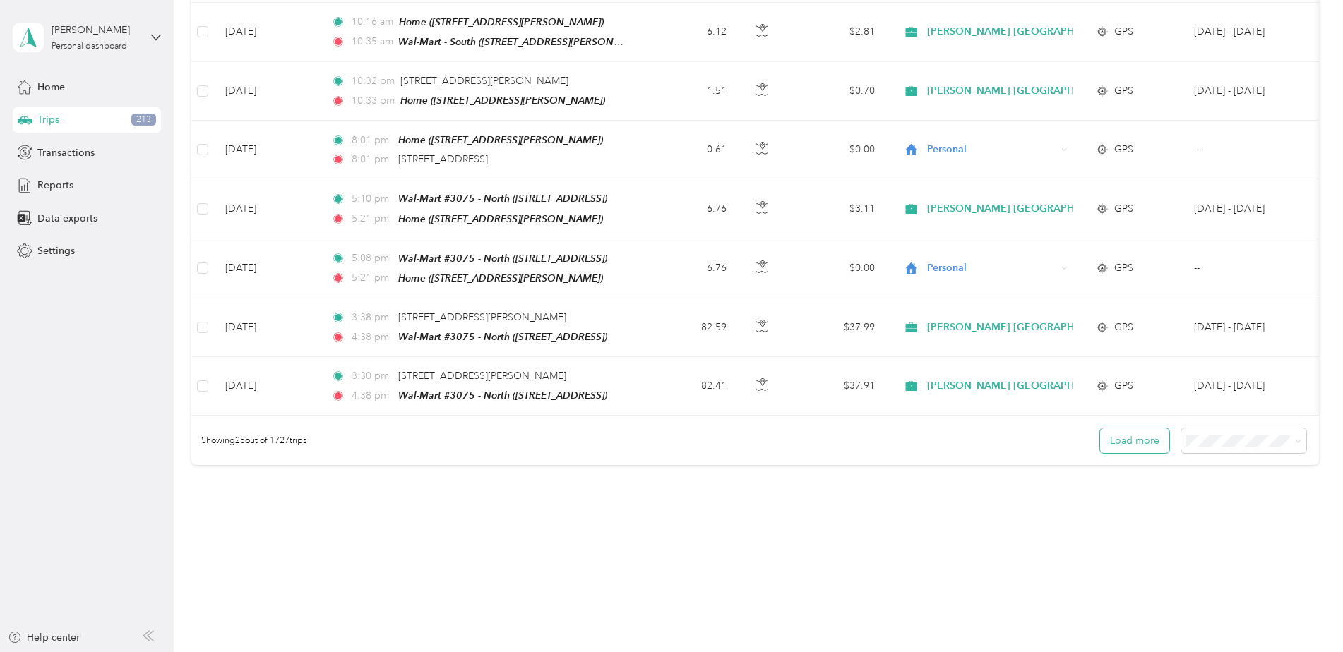
click at [1122, 434] on button "Load more" at bounding box center [1134, 441] width 69 height 25
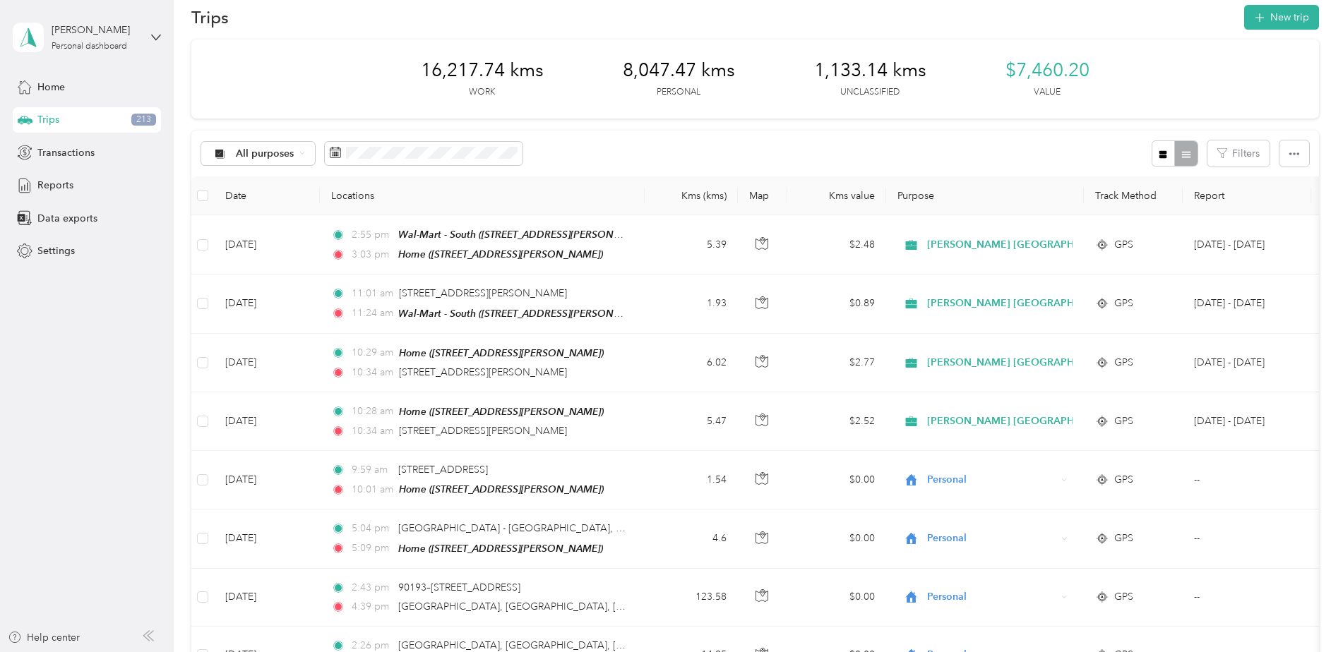
scroll to position [0, 0]
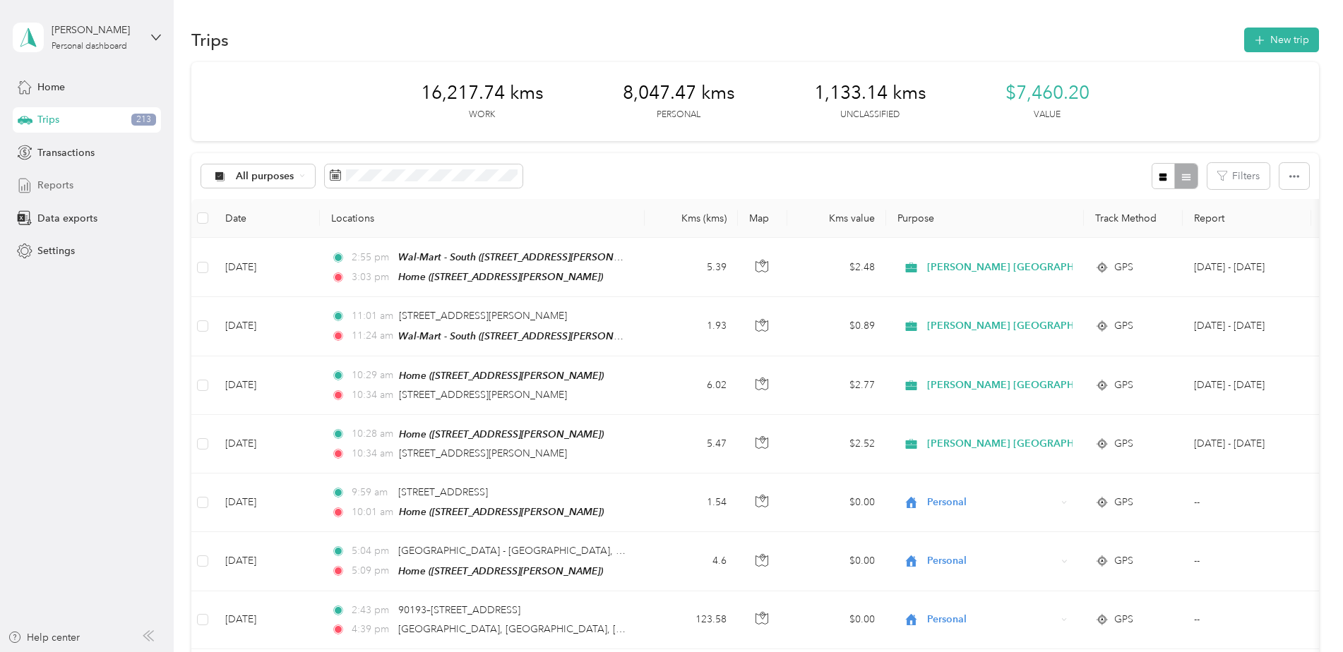
click at [50, 180] on span "Reports" at bounding box center [55, 185] width 36 height 15
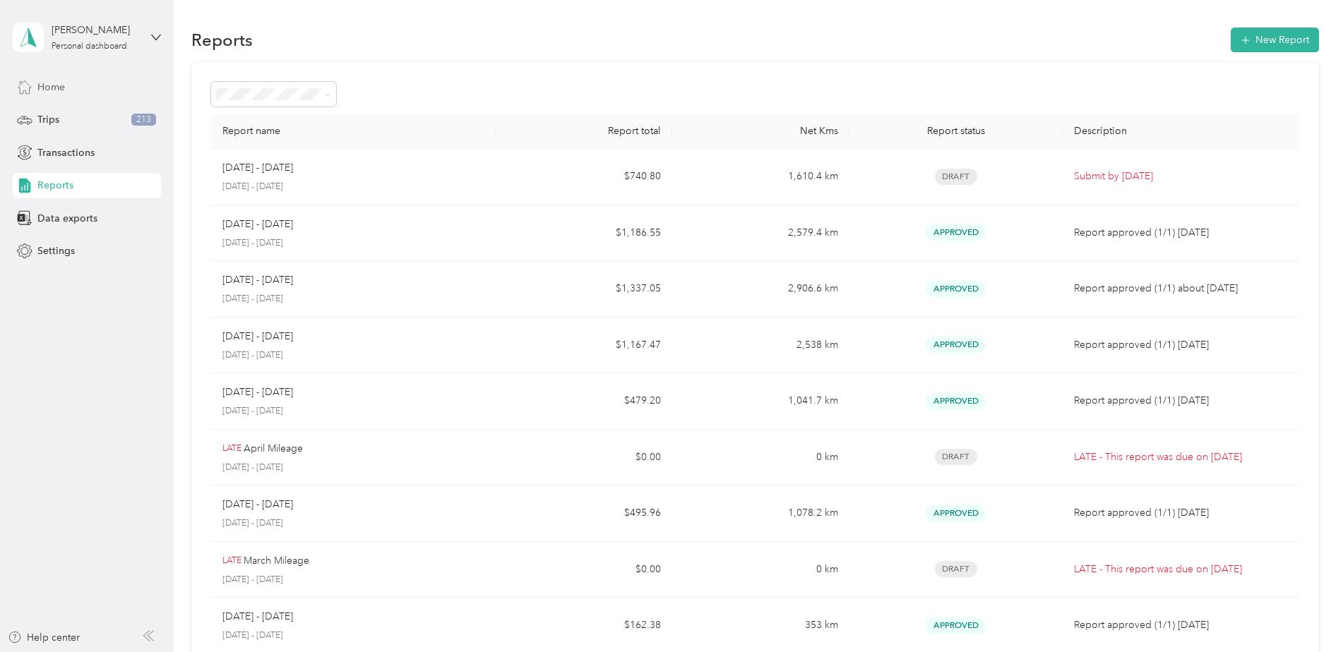
click at [59, 83] on span "Home" at bounding box center [51, 87] width 28 height 15
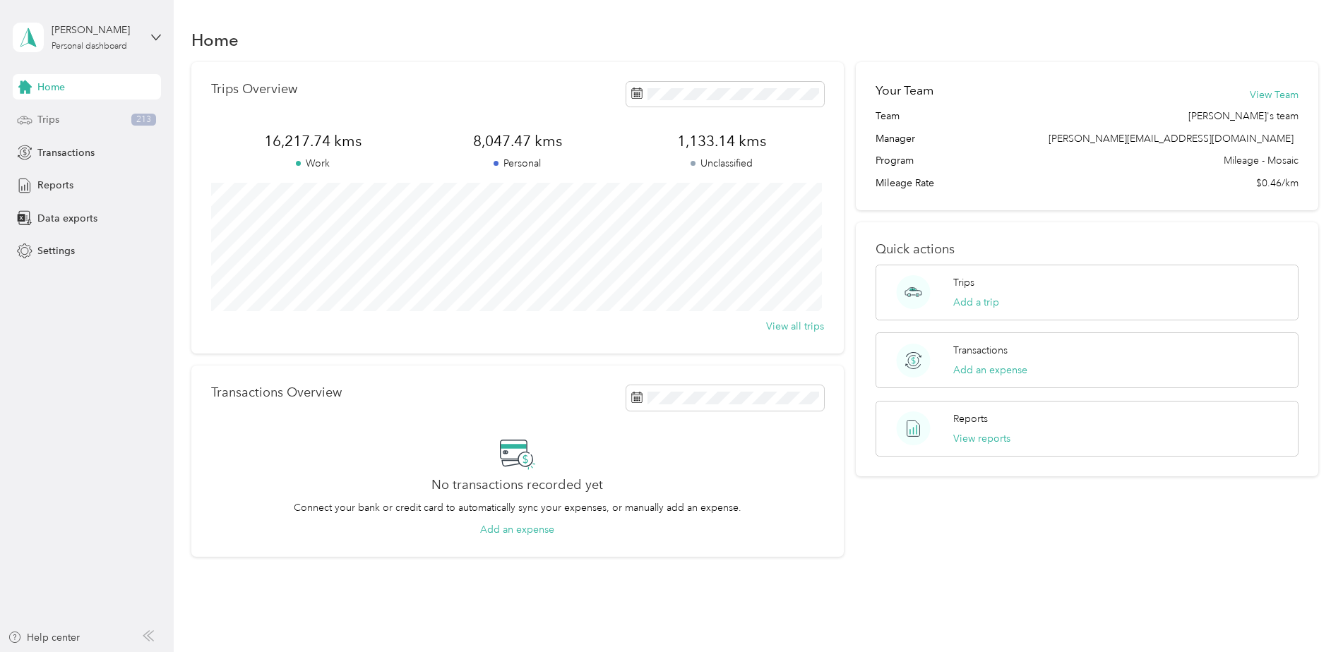
click at [42, 118] on span "Trips" at bounding box center [48, 119] width 22 height 15
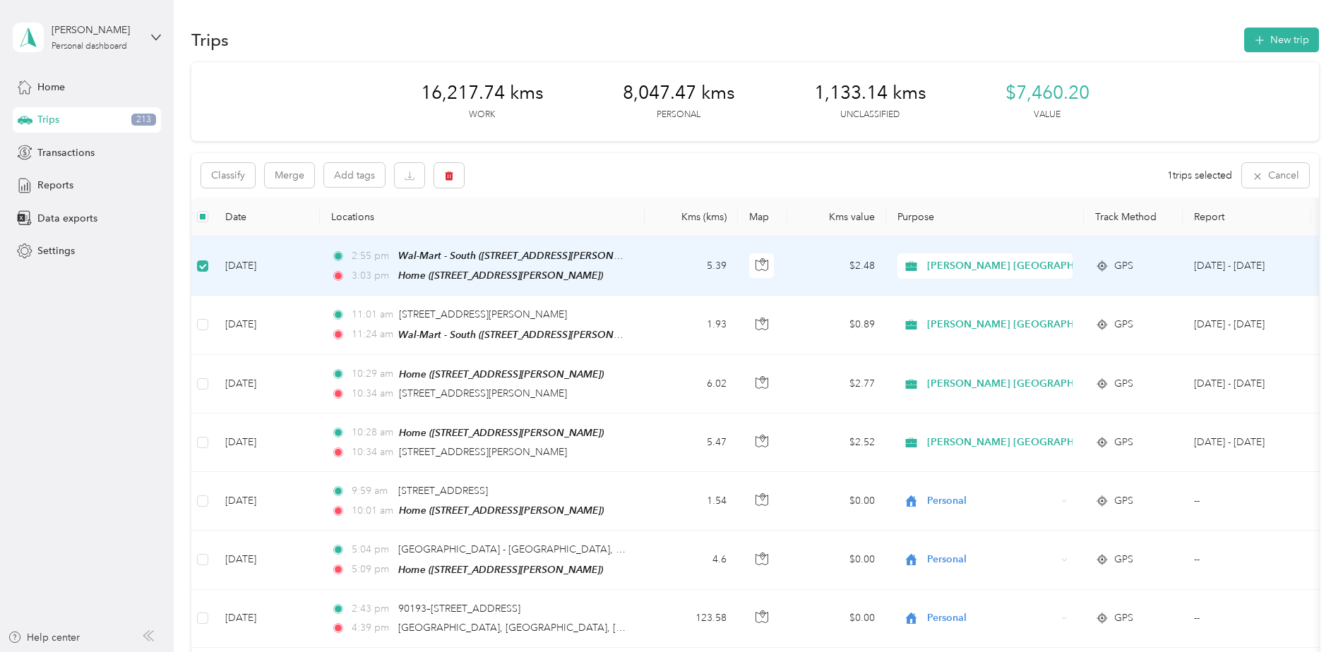
click at [114, 303] on aside "[PERSON_NAME] Personal dashboard Home Trips 213 Transactions Reports Data expor…" at bounding box center [87, 326] width 174 height 652
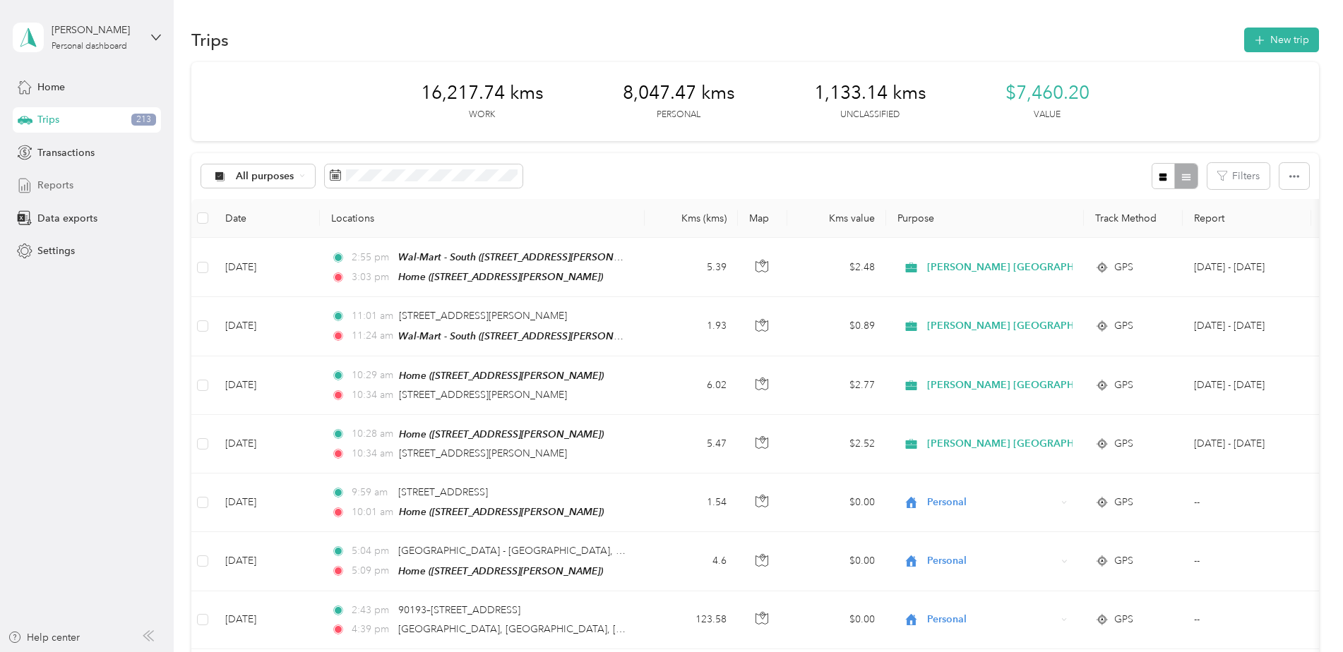
click at [55, 181] on span "Reports" at bounding box center [55, 185] width 36 height 15
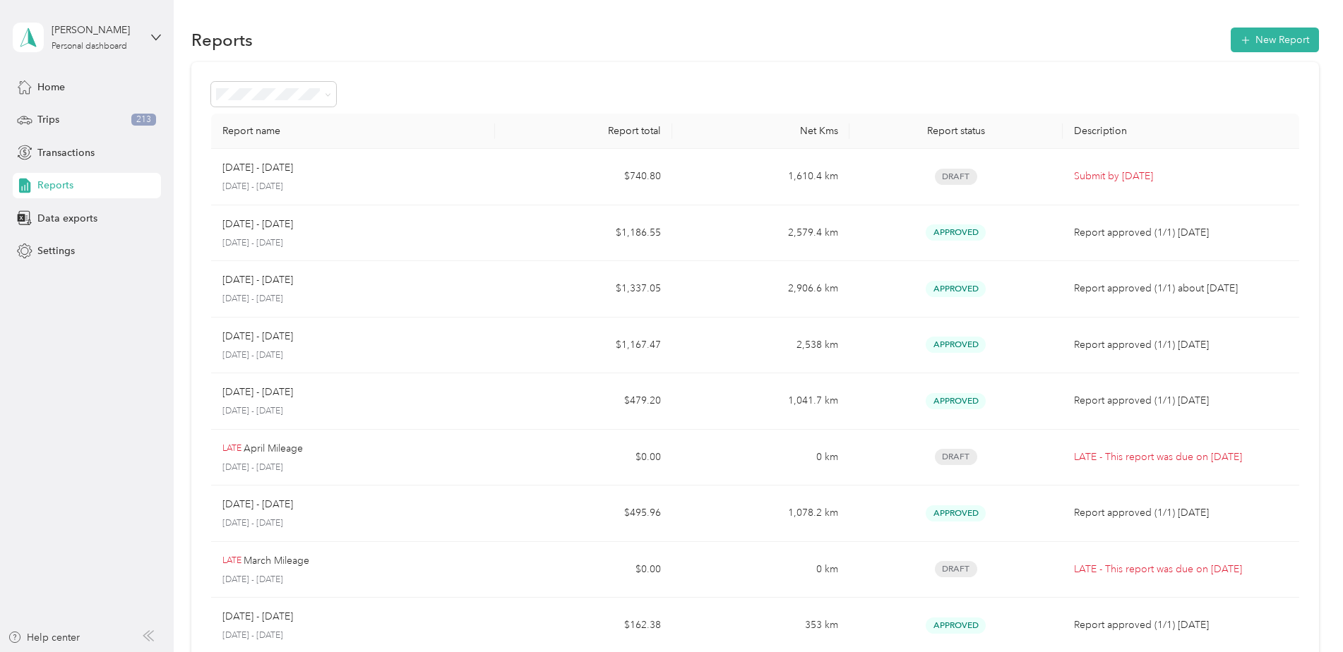
click at [64, 184] on span "Reports" at bounding box center [55, 185] width 36 height 15
click at [42, 119] on span "Trips" at bounding box center [48, 119] width 22 height 15
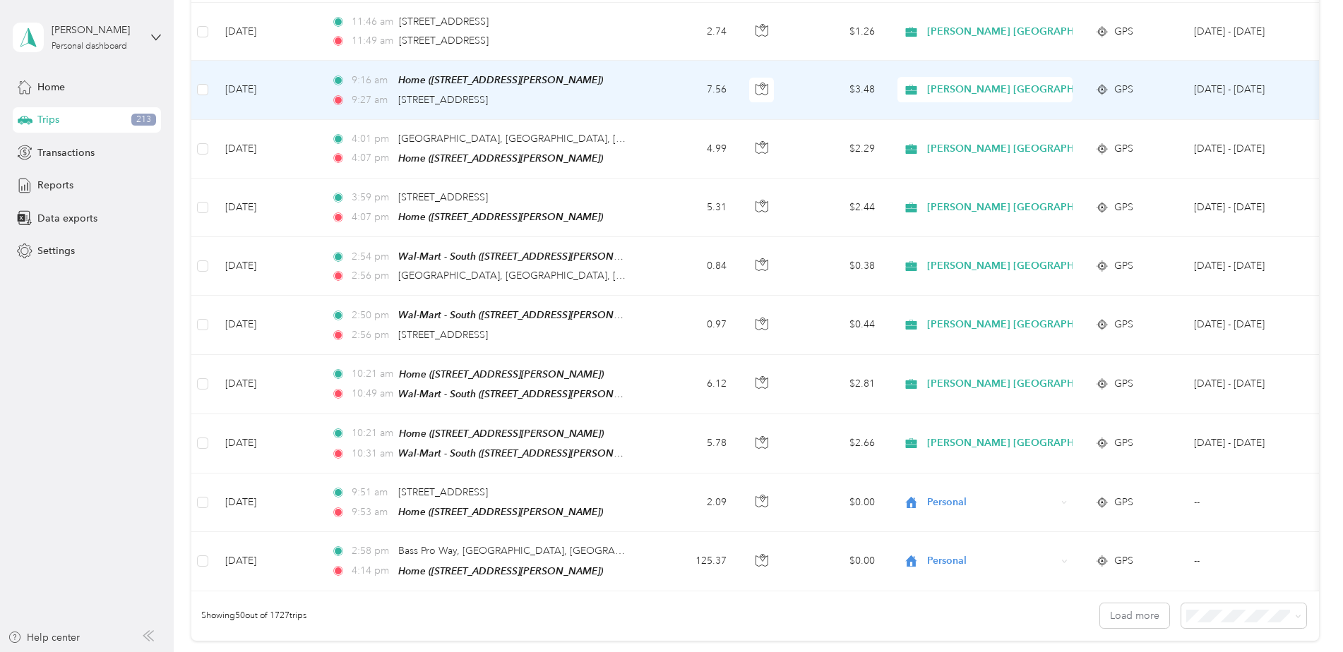
scroll to position [2612, 0]
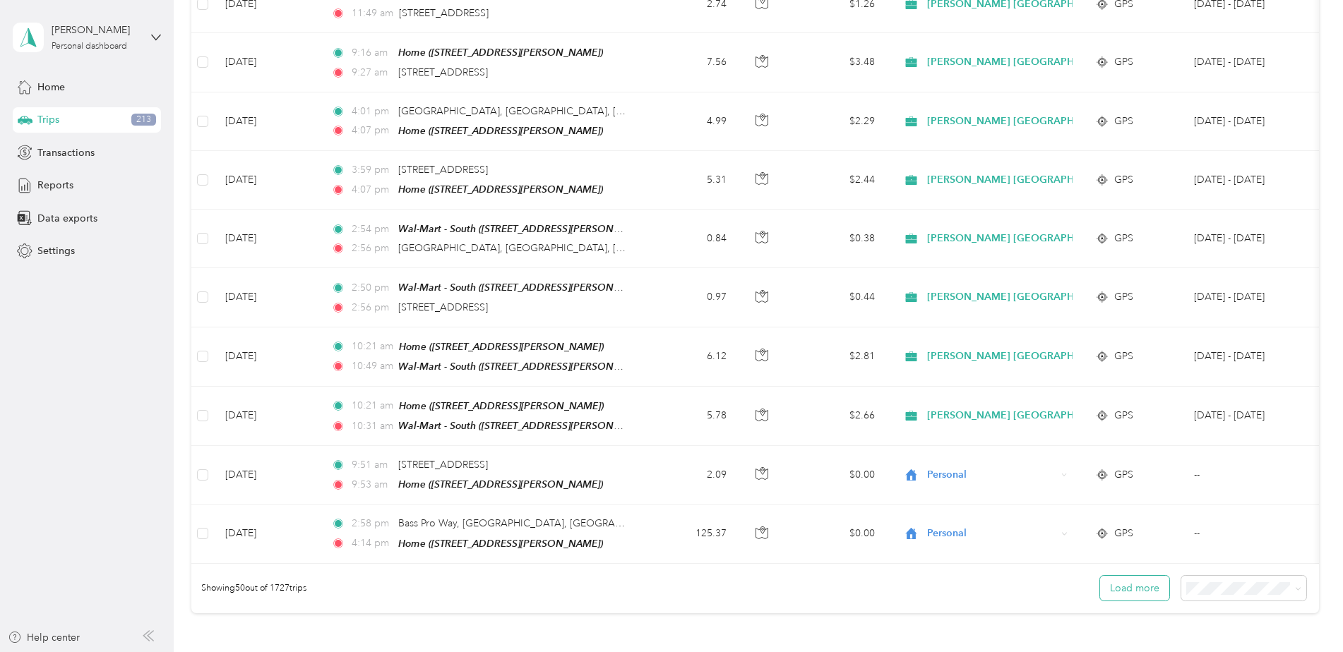
click at [1127, 576] on button "Load more" at bounding box center [1134, 588] width 69 height 25
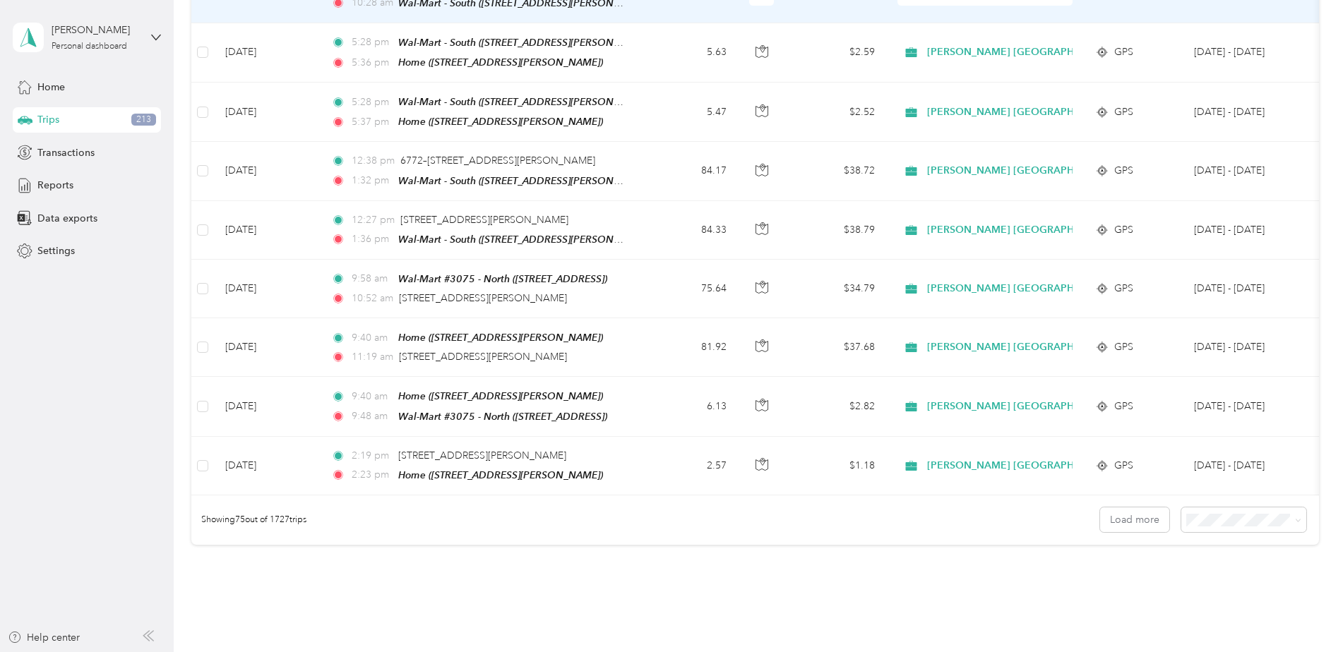
scroll to position [4196, 0]
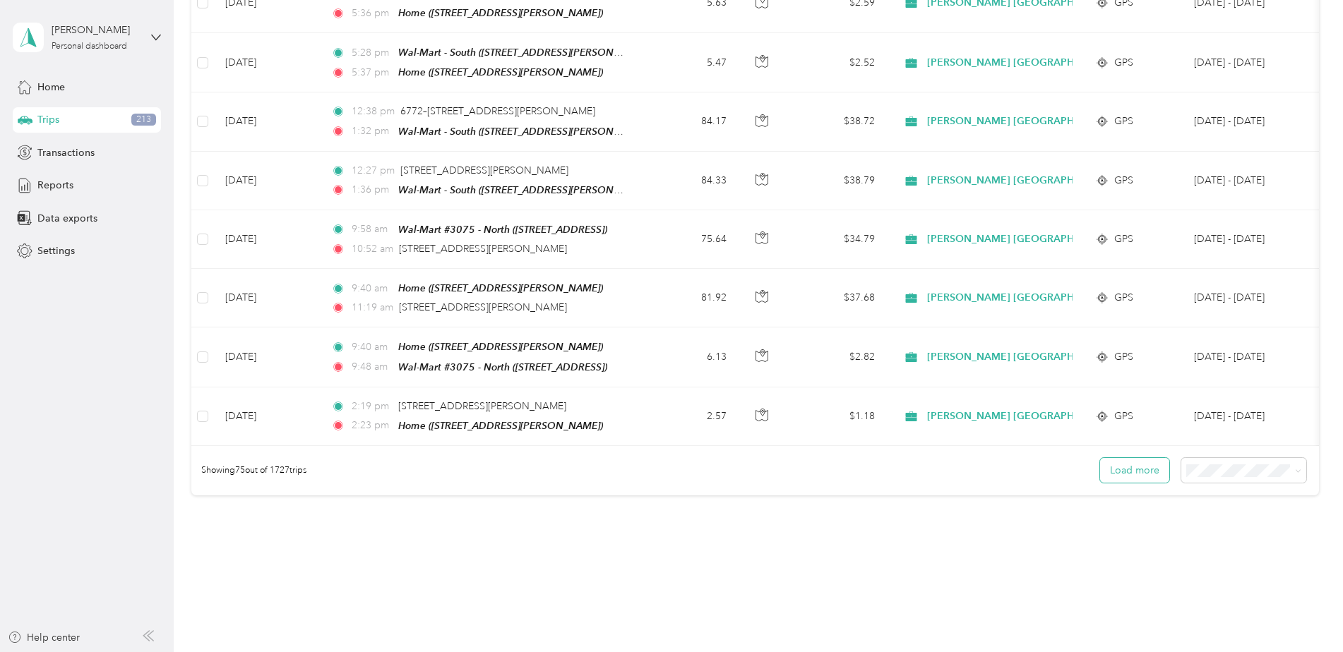
click at [1126, 458] on button "Load more" at bounding box center [1134, 470] width 69 height 25
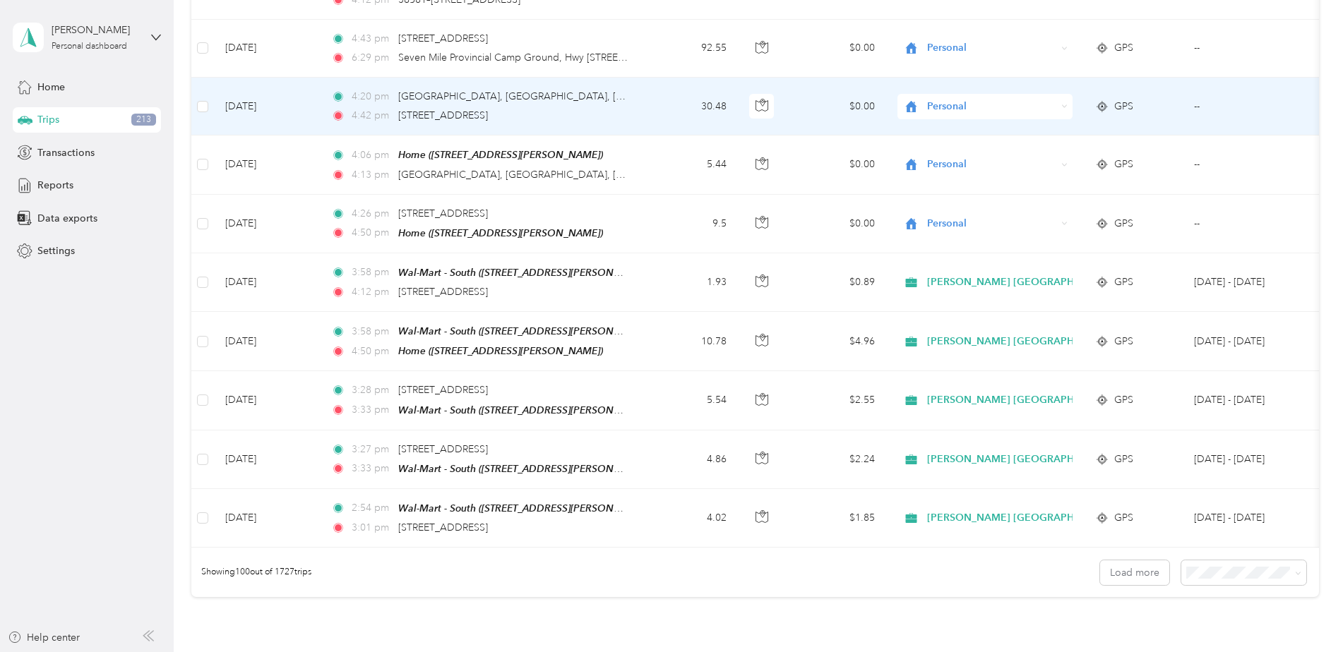
scroll to position [5608, 0]
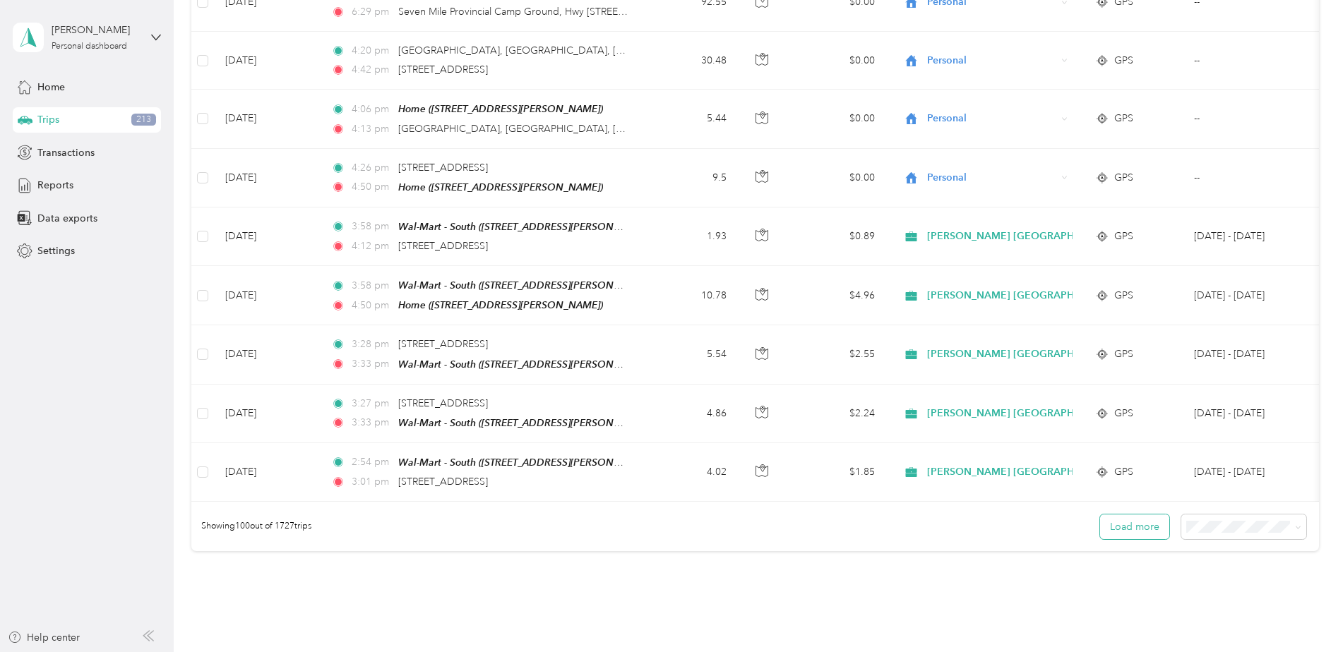
click at [1135, 515] on button "Load more" at bounding box center [1134, 527] width 69 height 25
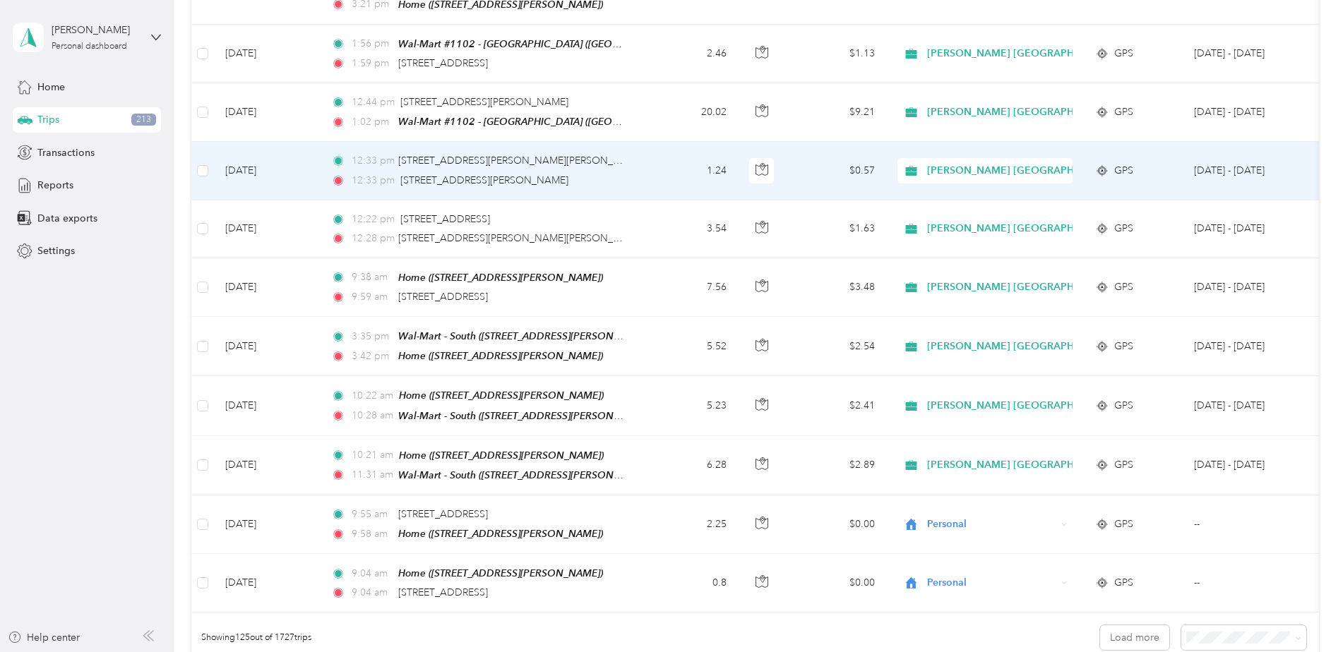
scroll to position [7020, 0]
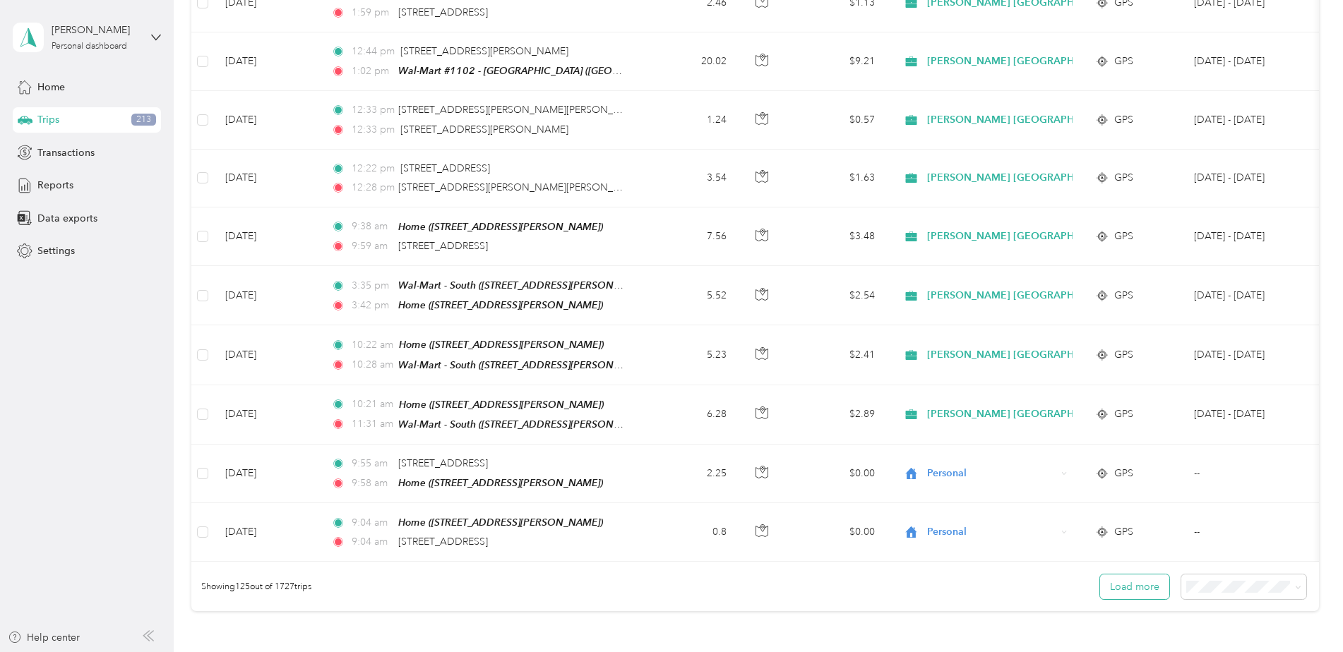
click at [1137, 575] on button "Load more" at bounding box center [1134, 587] width 69 height 25
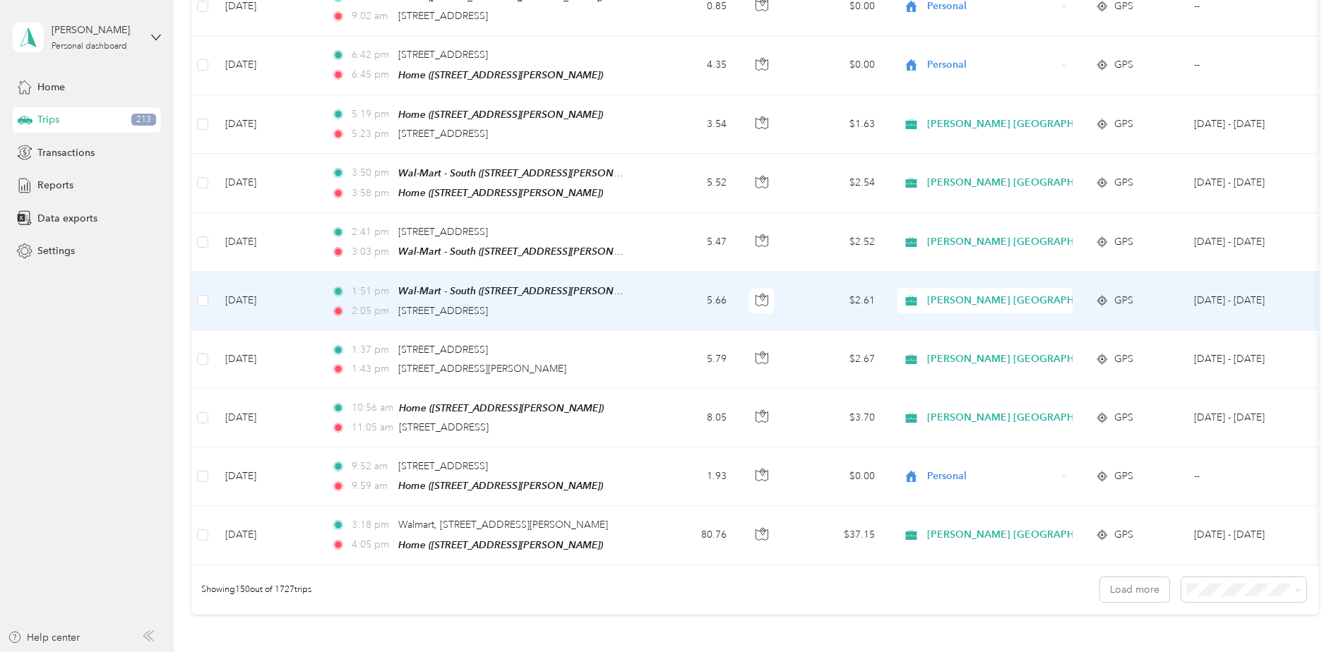
scroll to position [8551, 0]
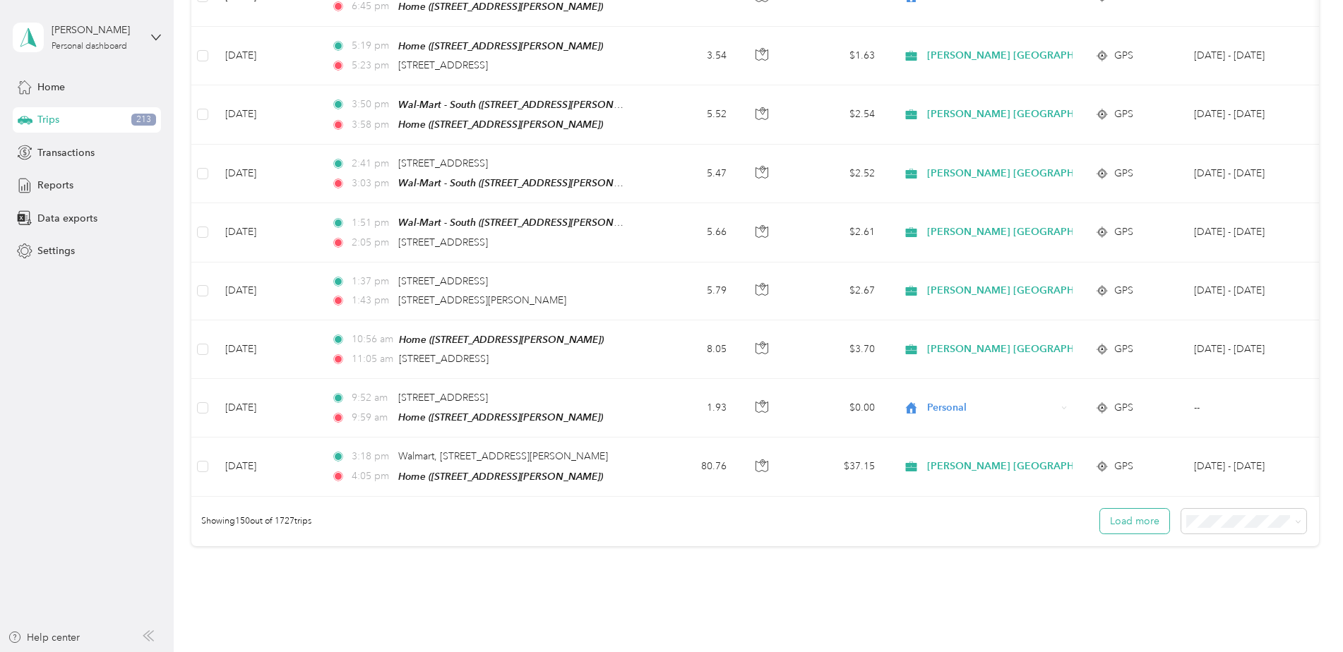
click at [1145, 509] on button "Load more" at bounding box center [1134, 521] width 69 height 25
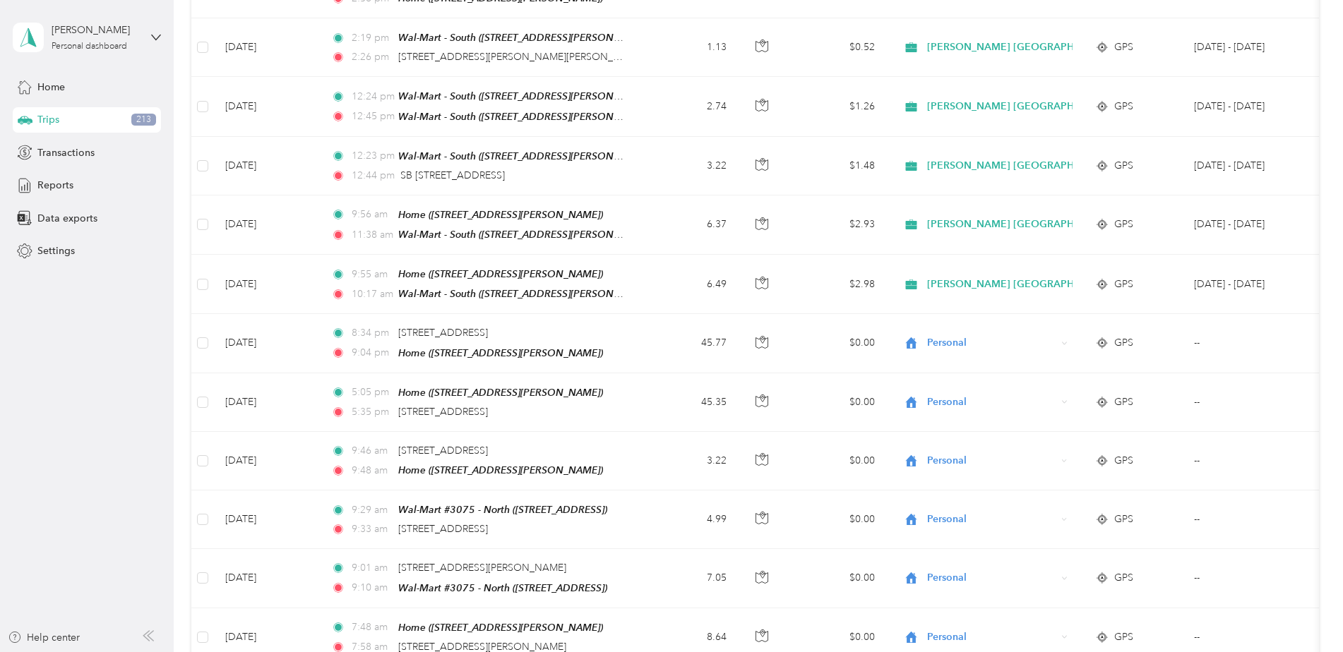
scroll to position [9328, 0]
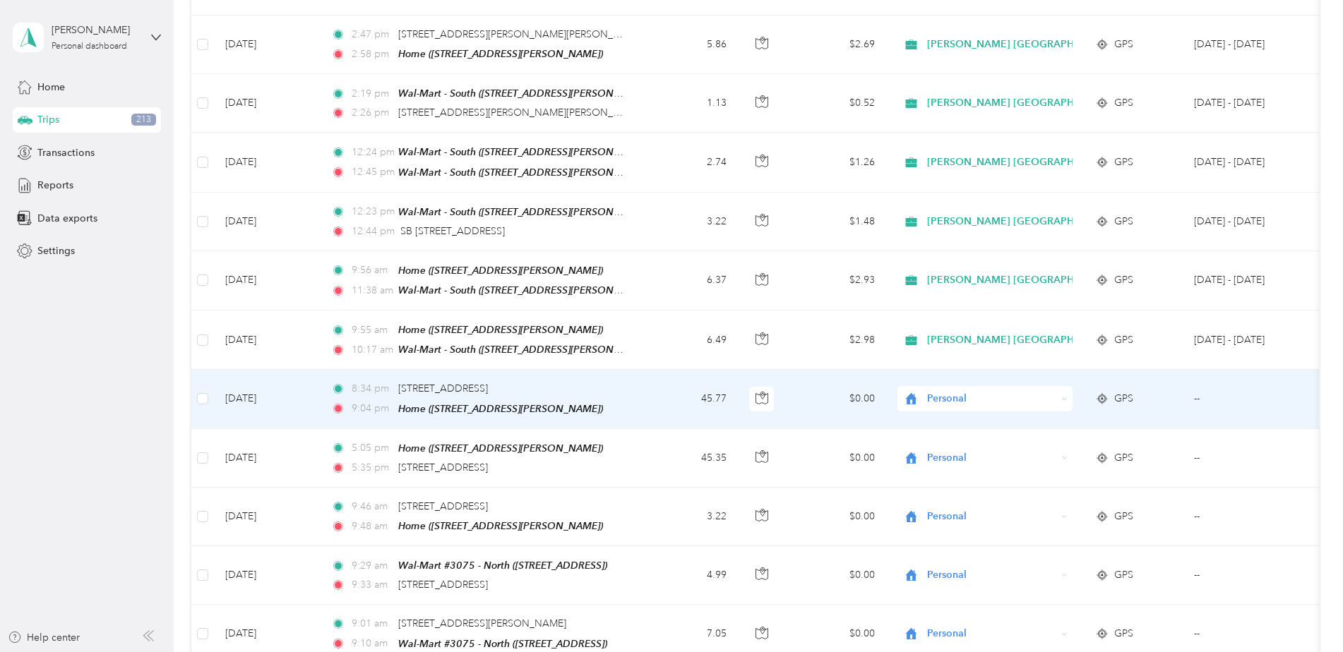
click at [950, 391] on span "Personal" at bounding box center [991, 399] width 129 height 16
click at [950, 311] on span "[PERSON_NAME] [GEOGRAPHIC_DATA]" at bounding box center [1027, 313] width 191 height 15
click at [961, 391] on span "Personal" at bounding box center [991, 399] width 129 height 16
click at [964, 315] on li "[PERSON_NAME] [GEOGRAPHIC_DATA]" at bounding box center [1015, 314] width 237 height 25
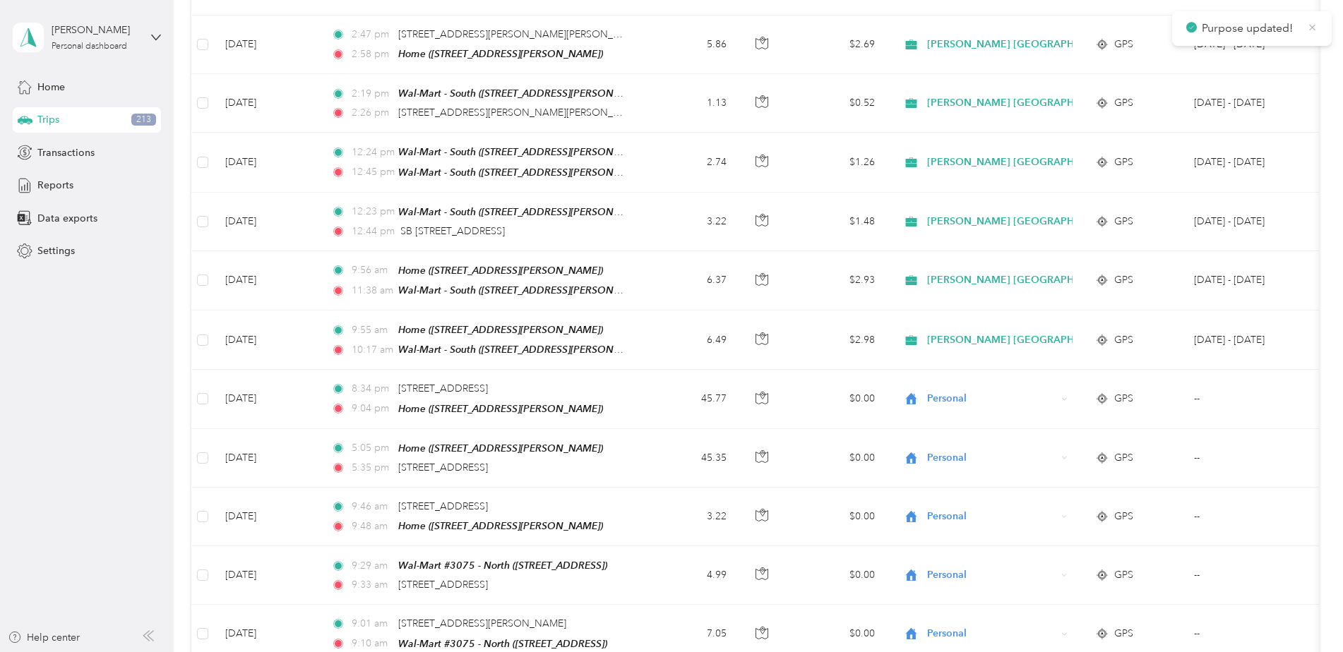
click at [1310, 24] on icon at bounding box center [1312, 27] width 11 height 13
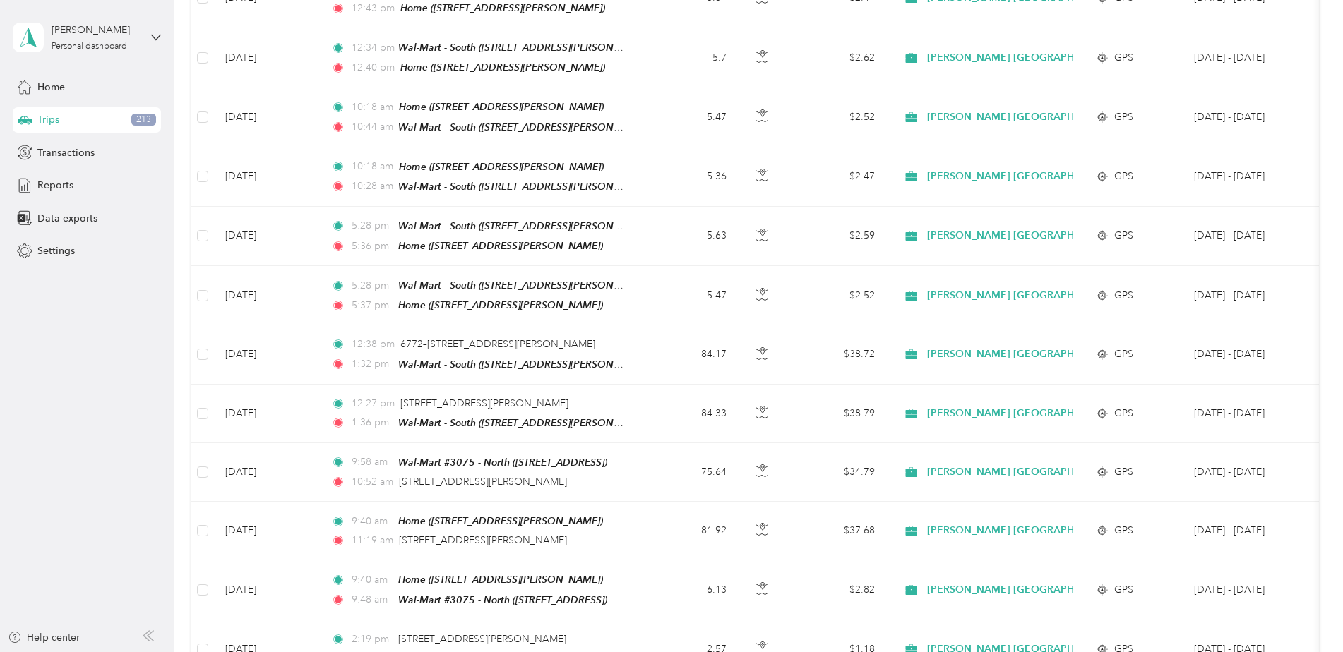
scroll to position [3962, 0]
click at [44, 182] on span "Reports" at bounding box center [55, 185] width 36 height 15
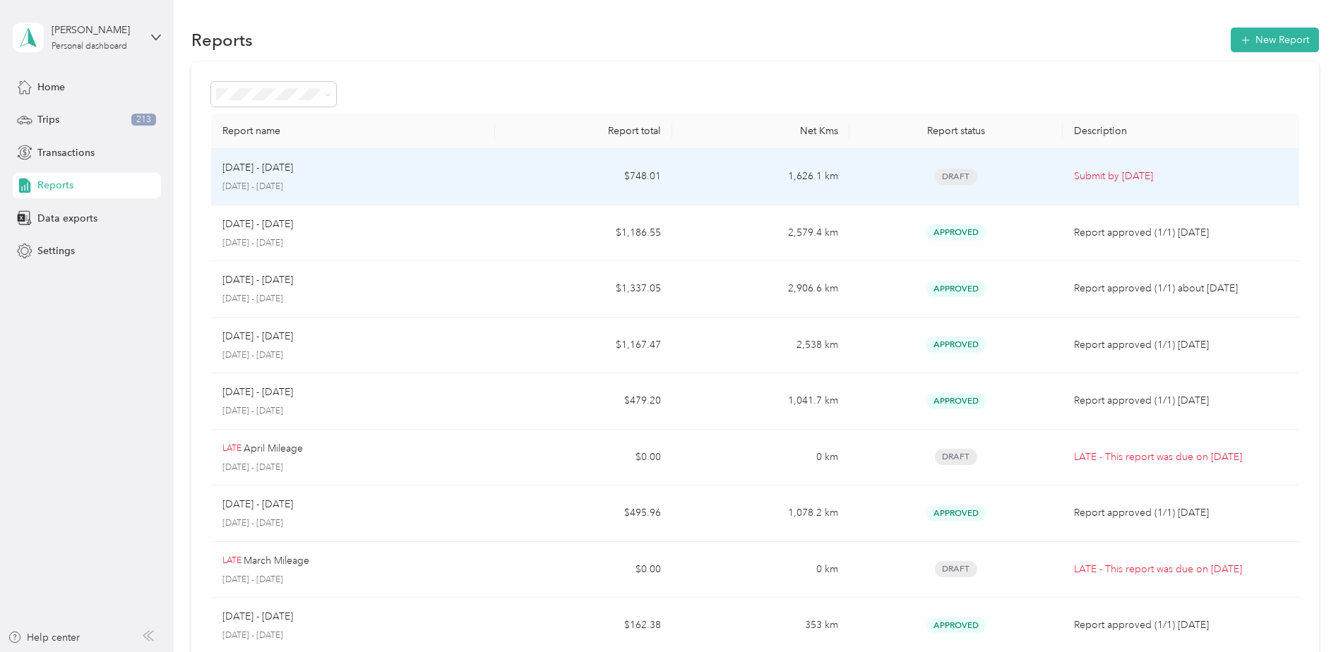
click at [526, 179] on td "$748.01" at bounding box center [583, 177] width 177 height 56
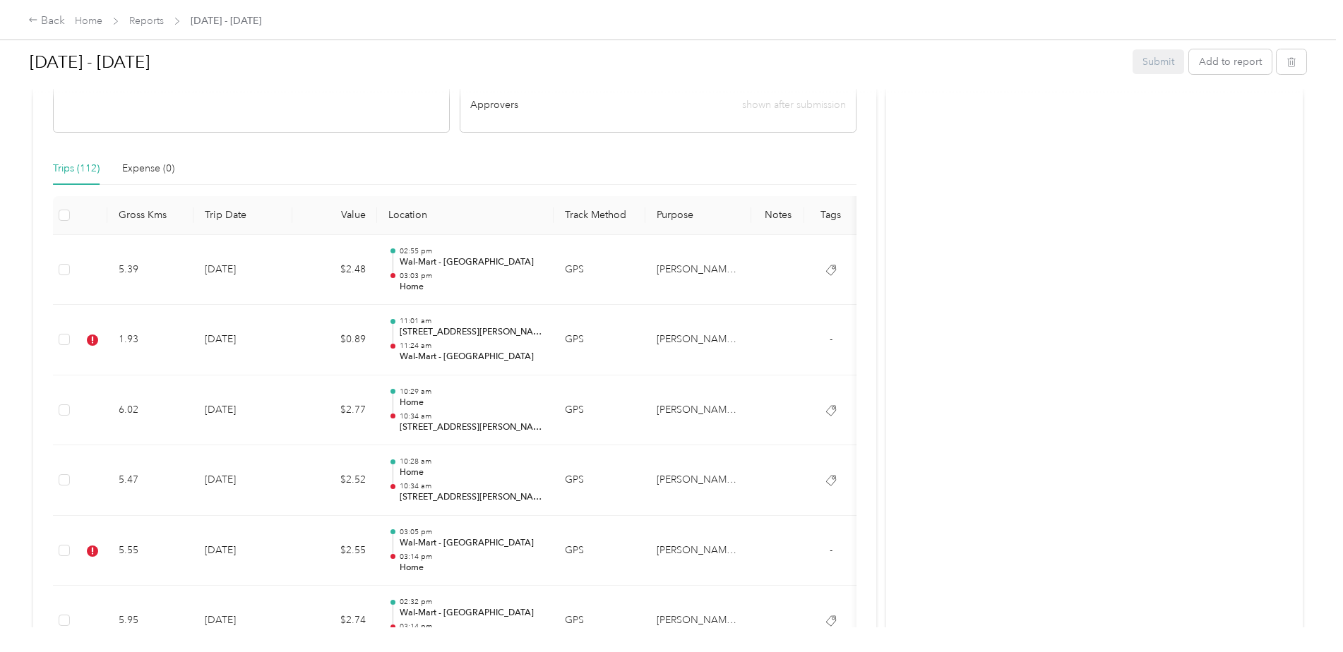
scroll to position [353, 0]
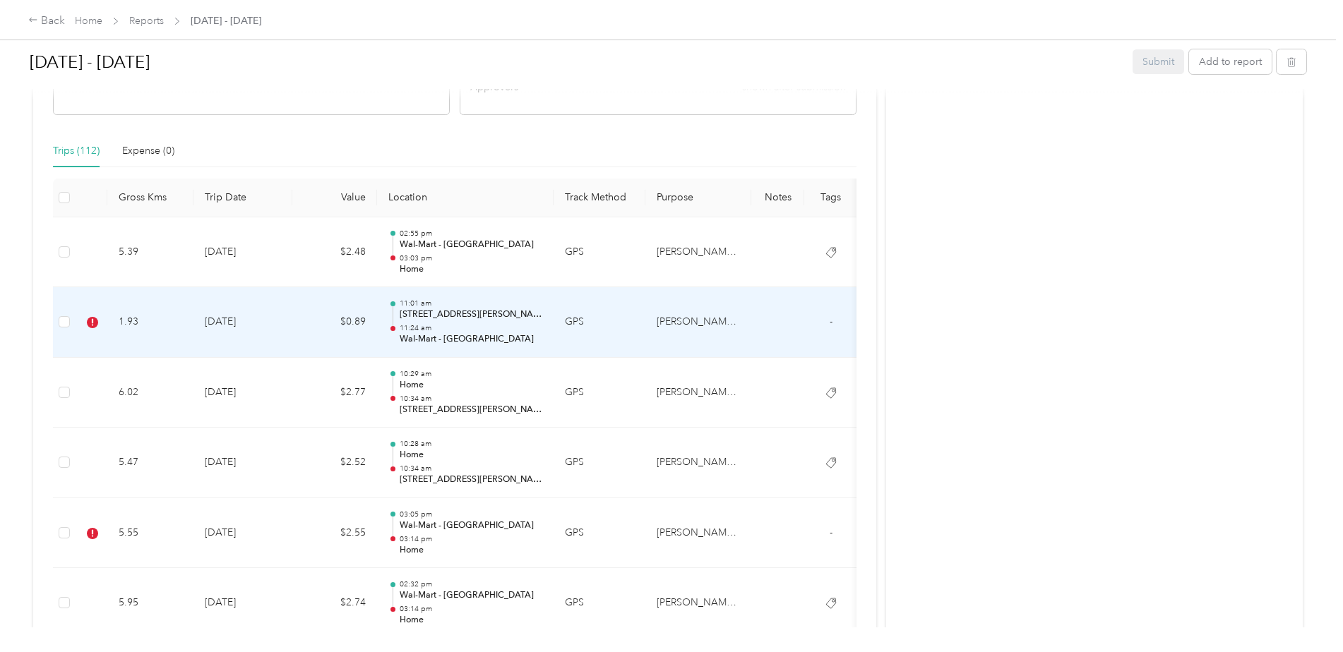
click at [799, 330] on td at bounding box center [777, 322] width 53 height 71
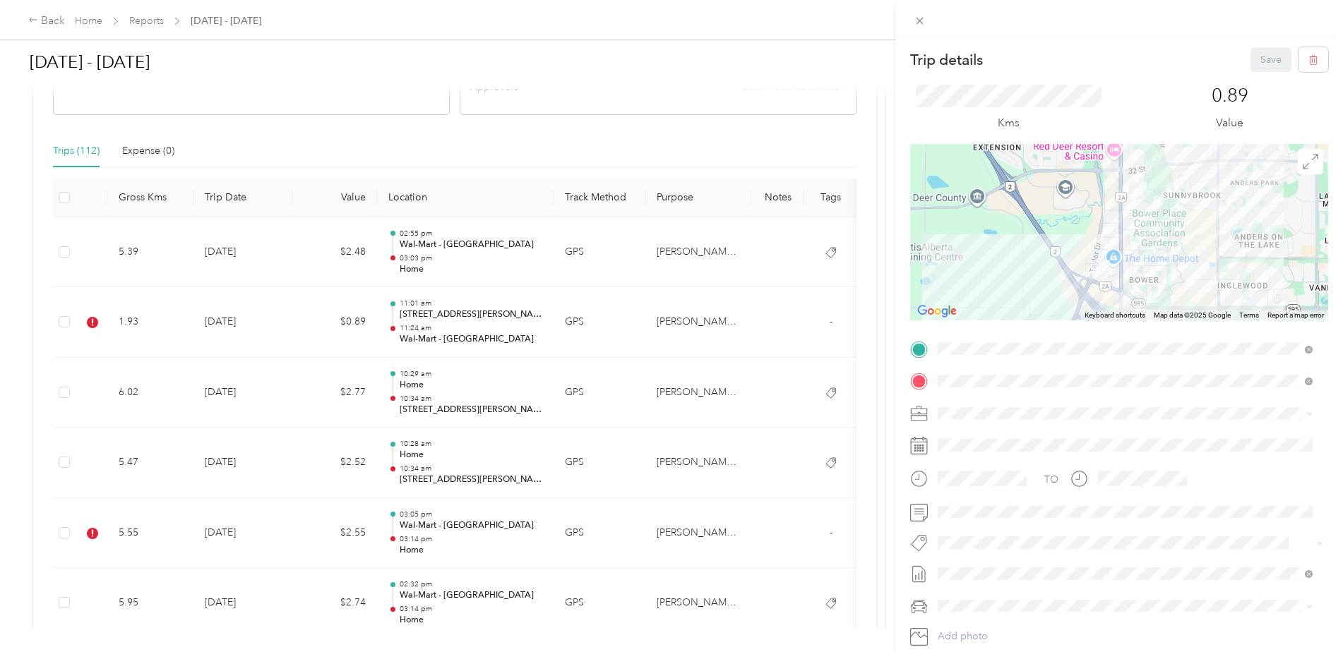
click at [990, 453] on span "Rt - Blitz/projects" at bounding box center [985, 454] width 66 height 13
click at [1255, 54] on button "Save" at bounding box center [1270, 59] width 41 height 25
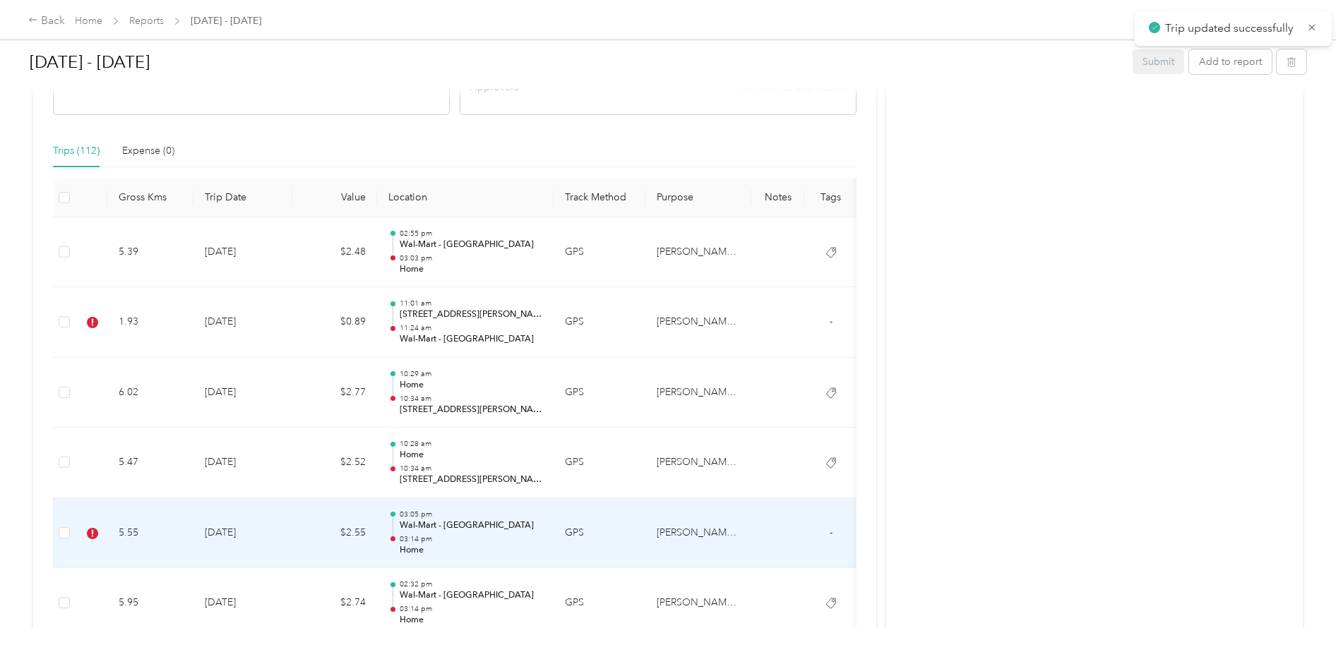
click at [767, 541] on td at bounding box center [777, 533] width 53 height 71
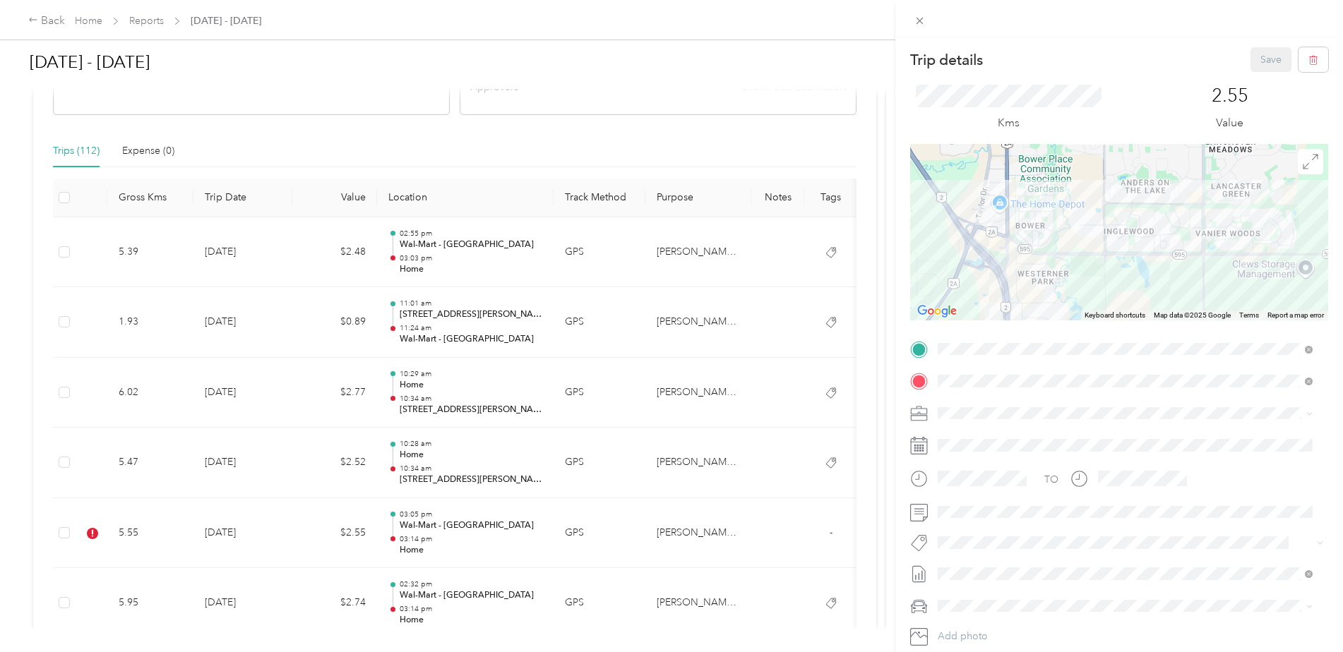
click at [1027, 517] on span "Wt Walmart Signage" at bounding box center [993, 511] width 83 height 13
click at [1258, 59] on button "Save" at bounding box center [1270, 59] width 41 height 25
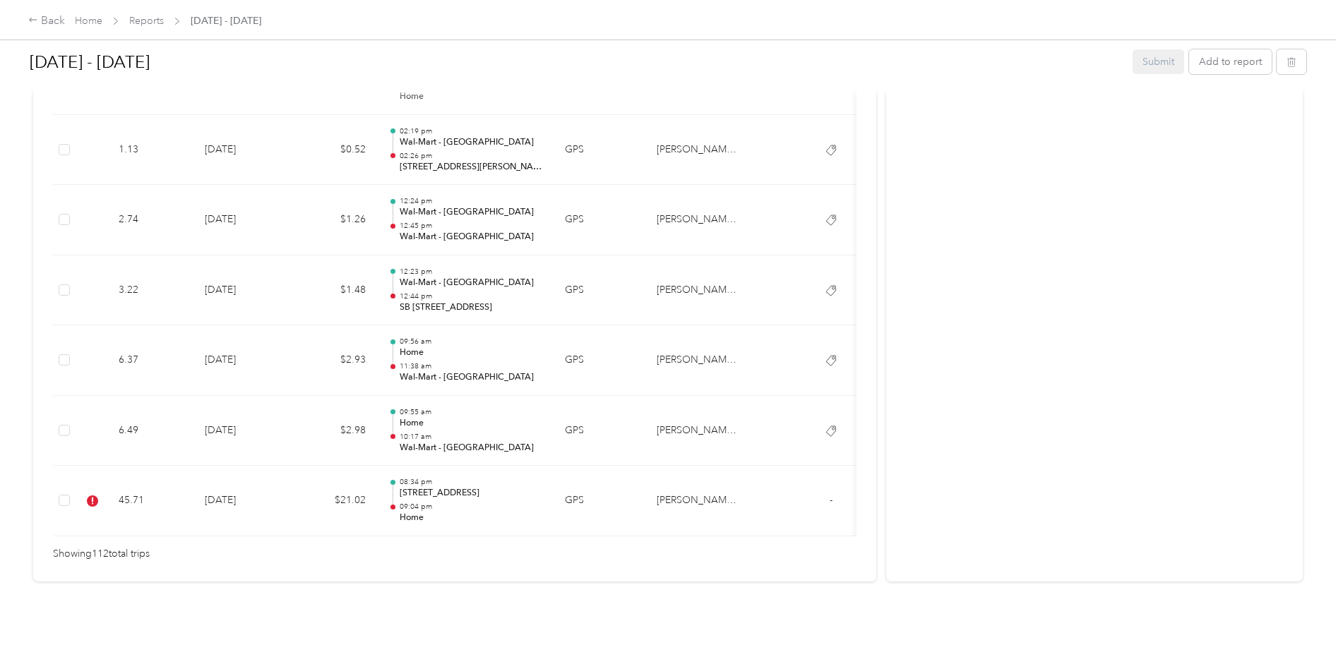
scroll to position [7926, 0]
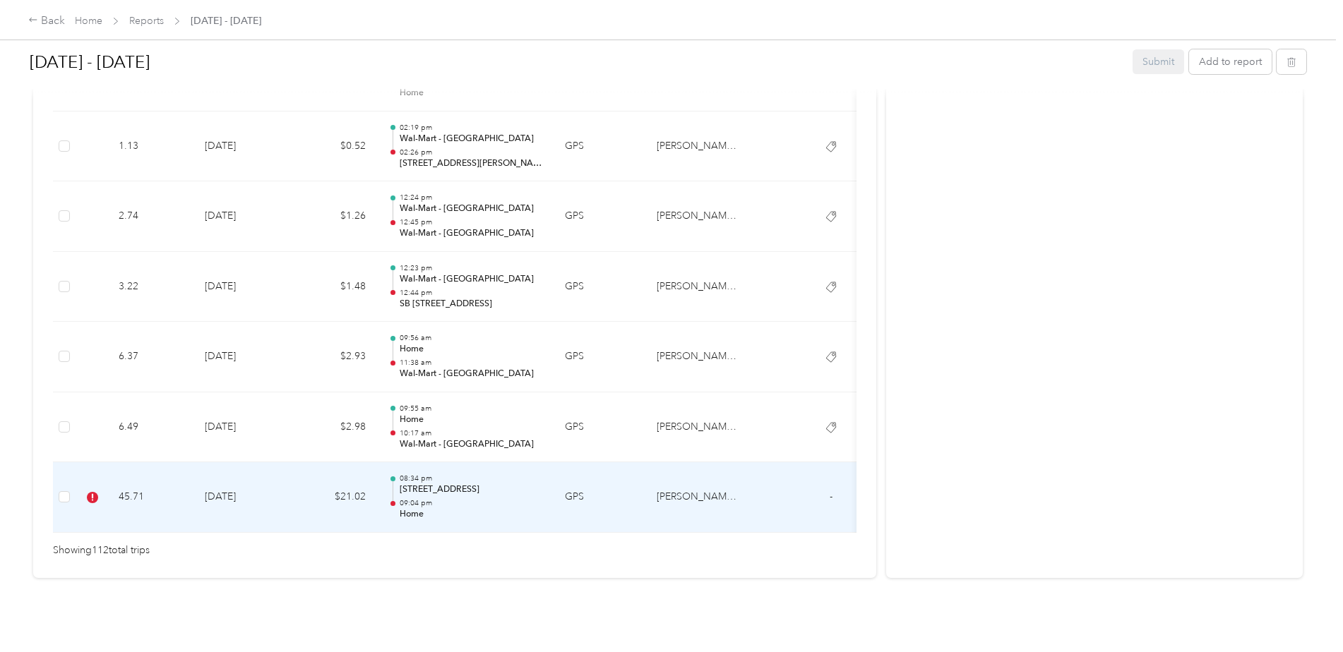
click at [783, 470] on td at bounding box center [777, 497] width 53 height 71
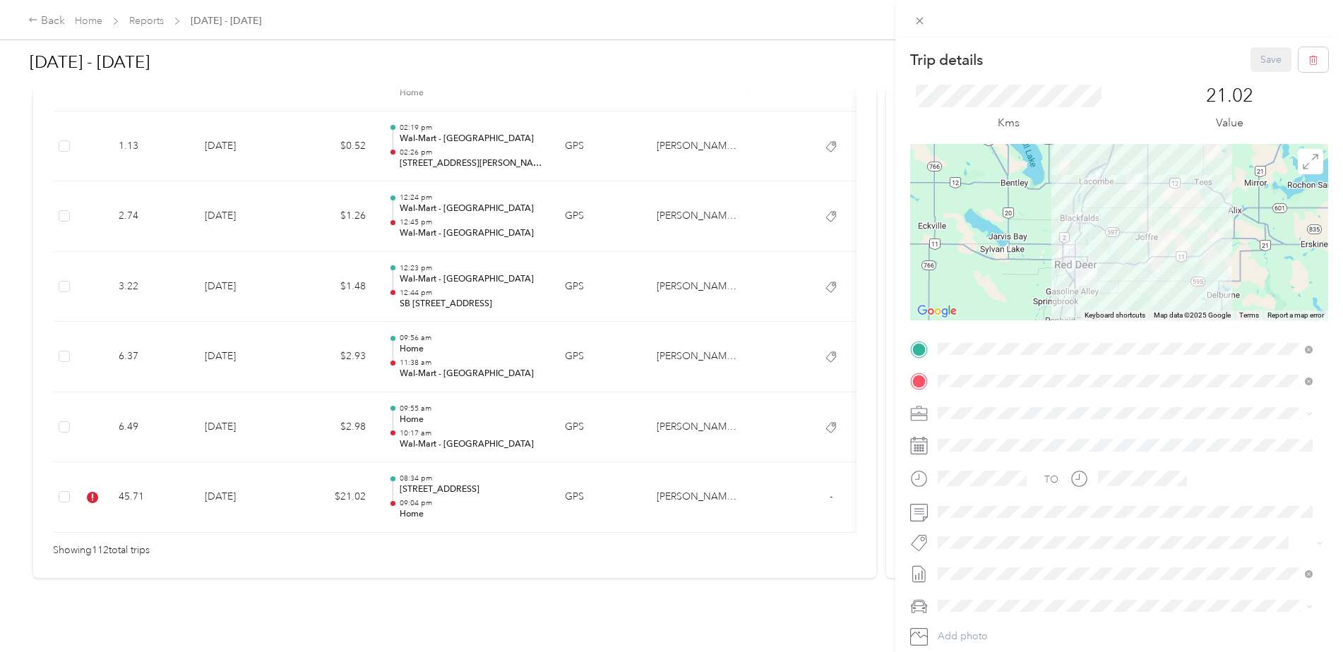
click at [998, 455] on button "Rt - Blitz/projects" at bounding box center [985, 452] width 85 height 18
click at [1262, 64] on button "Save" at bounding box center [1270, 59] width 41 height 25
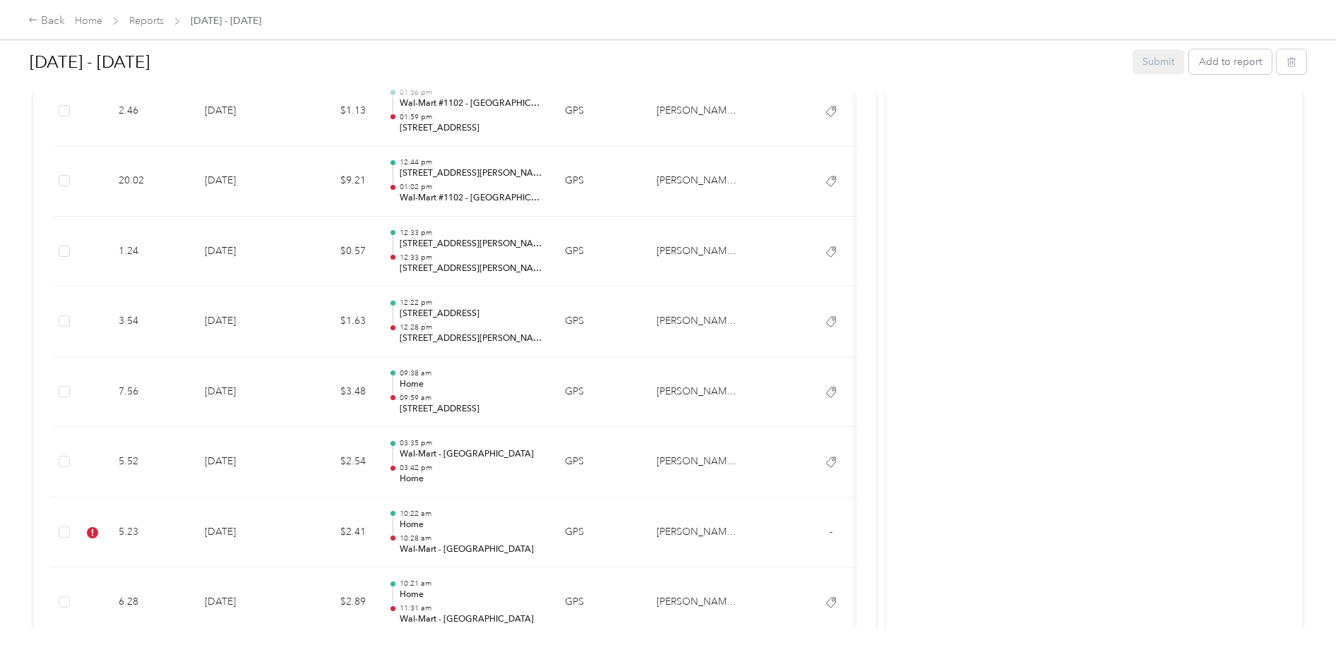
scroll to position [6091, 0]
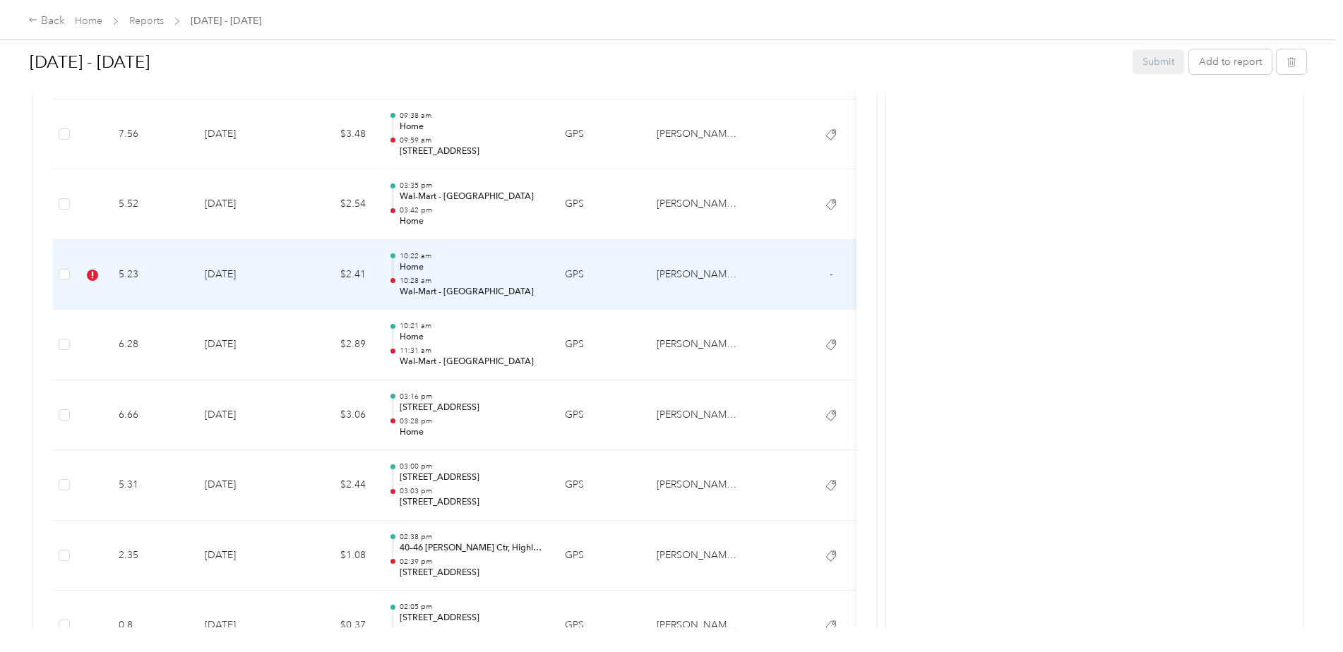
click at [799, 287] on td at bounding box center [777, 275] width 53 height 71
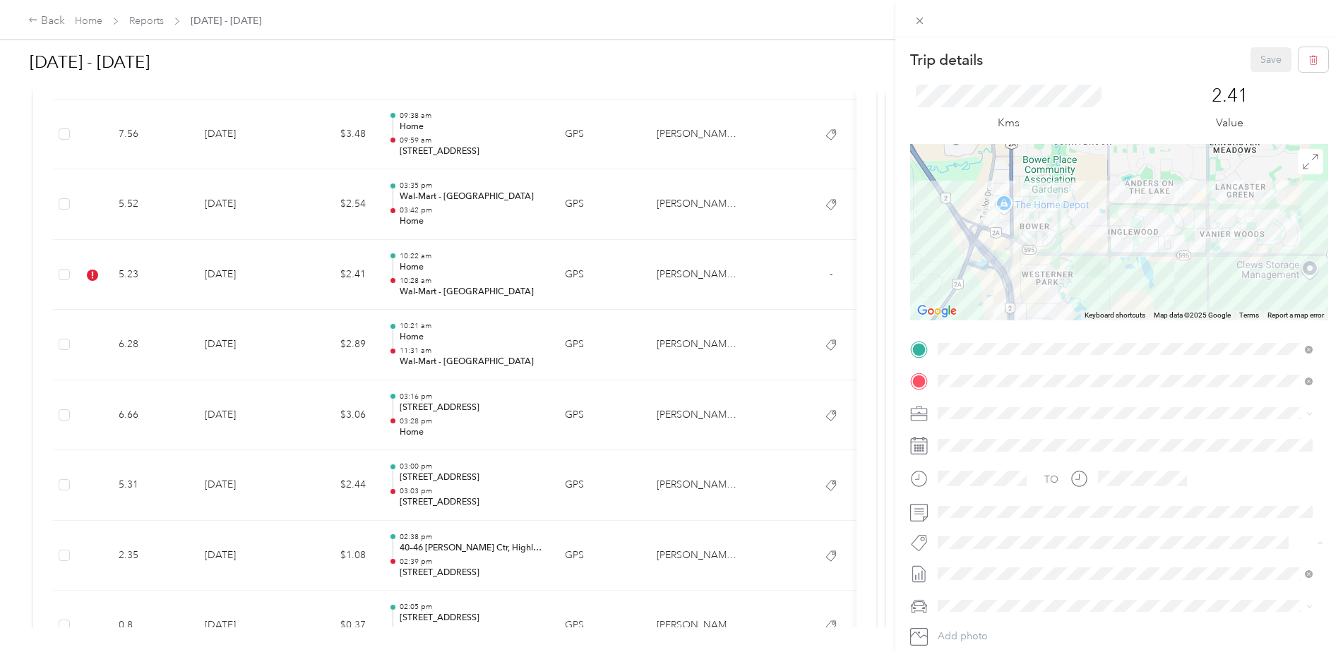
click at [1000, 461] on li "Rt - Blitz/projects" at bounding box center [1125, 457] width 385 height 28
click at [1250, 61] on button "Save" at bounding box center [1270, 59] width 41 height 25
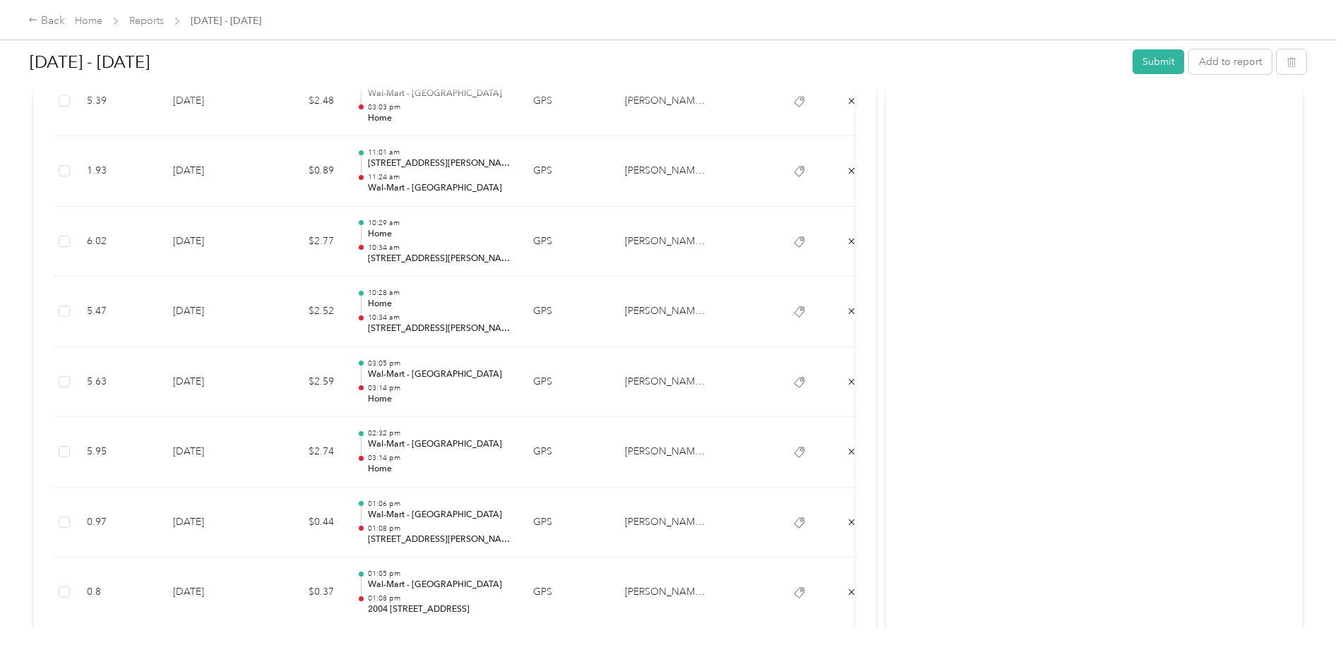
scroll to position [55, 0]
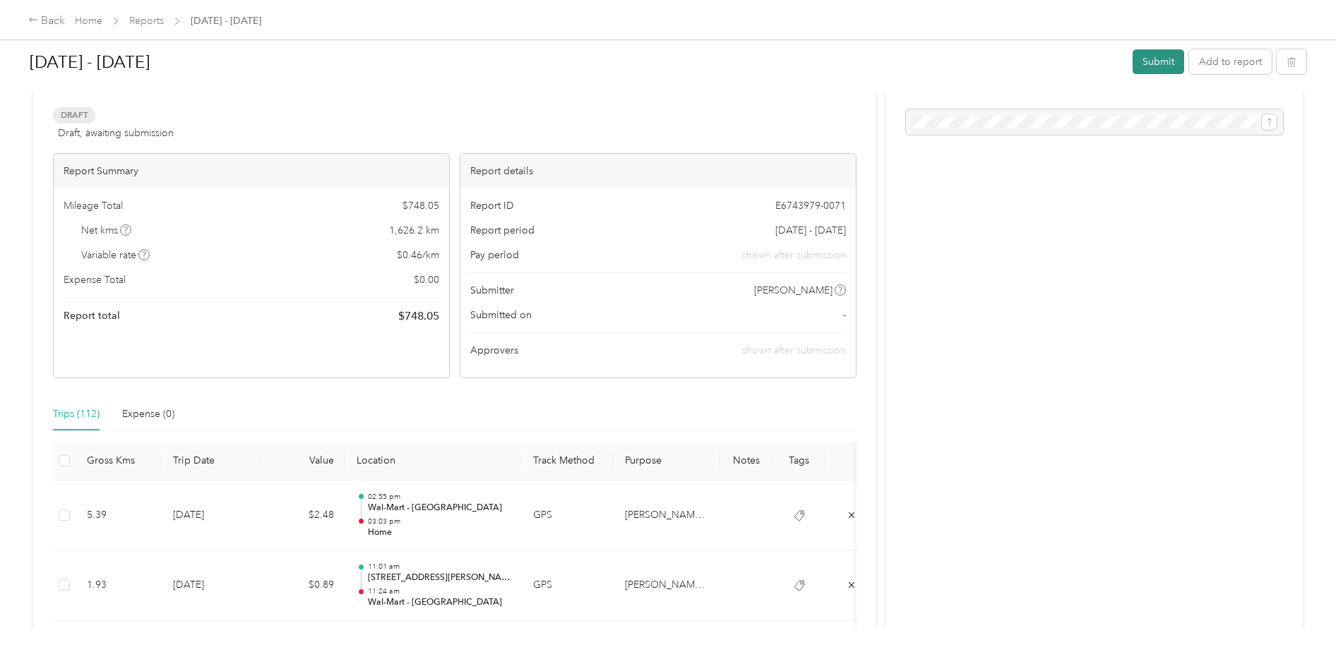
click at [1142, 66] on button "Submit" at bounding box center [1158, 61] width 52 height 25
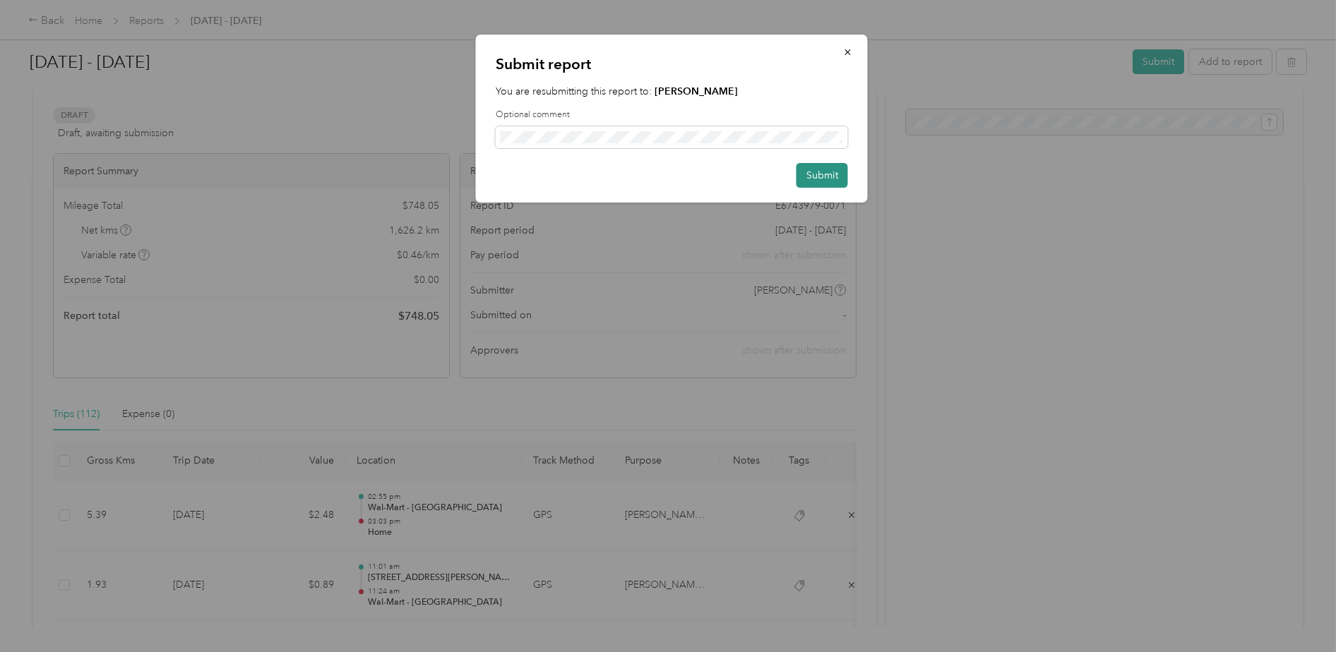
click at [826, 179] on button "Submit" at bounding box center [822, 175] width 52 height 25
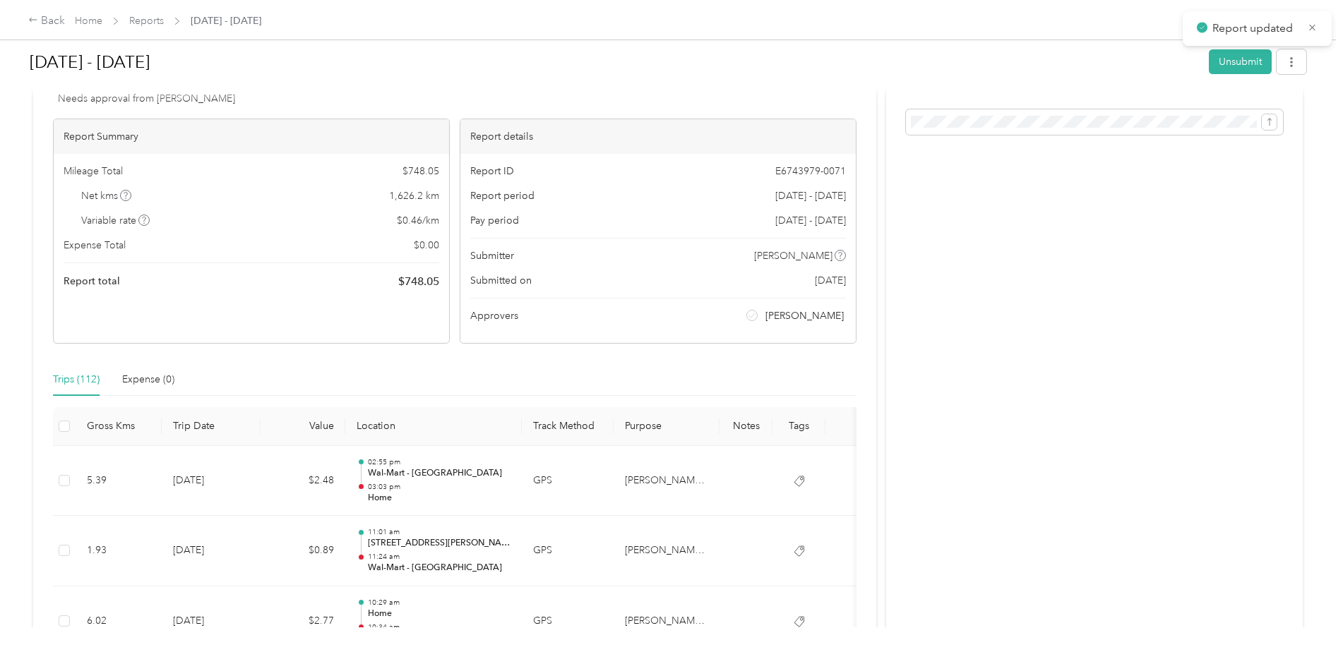
scroll to position [75, 0]
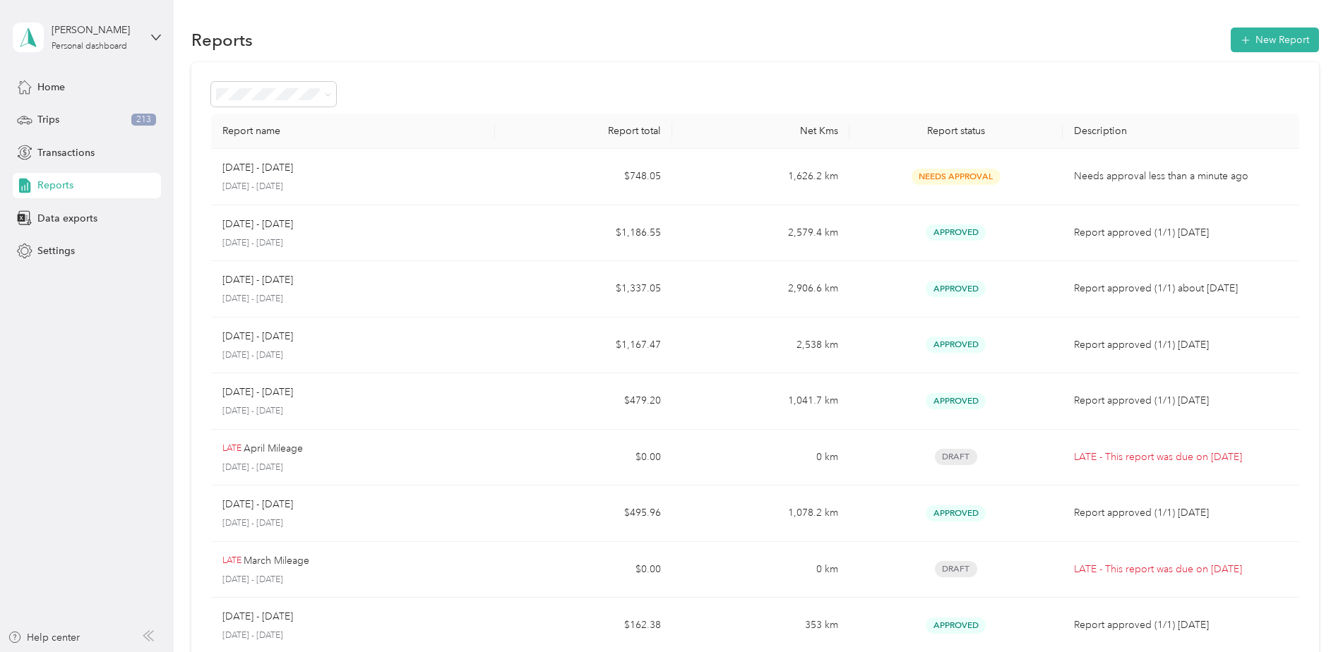
click at [57, 183] on span "Reports" at bounding box center [55, 185] width 36 height 15
